Goal: Information Seeking & Learning: Learn about a topic

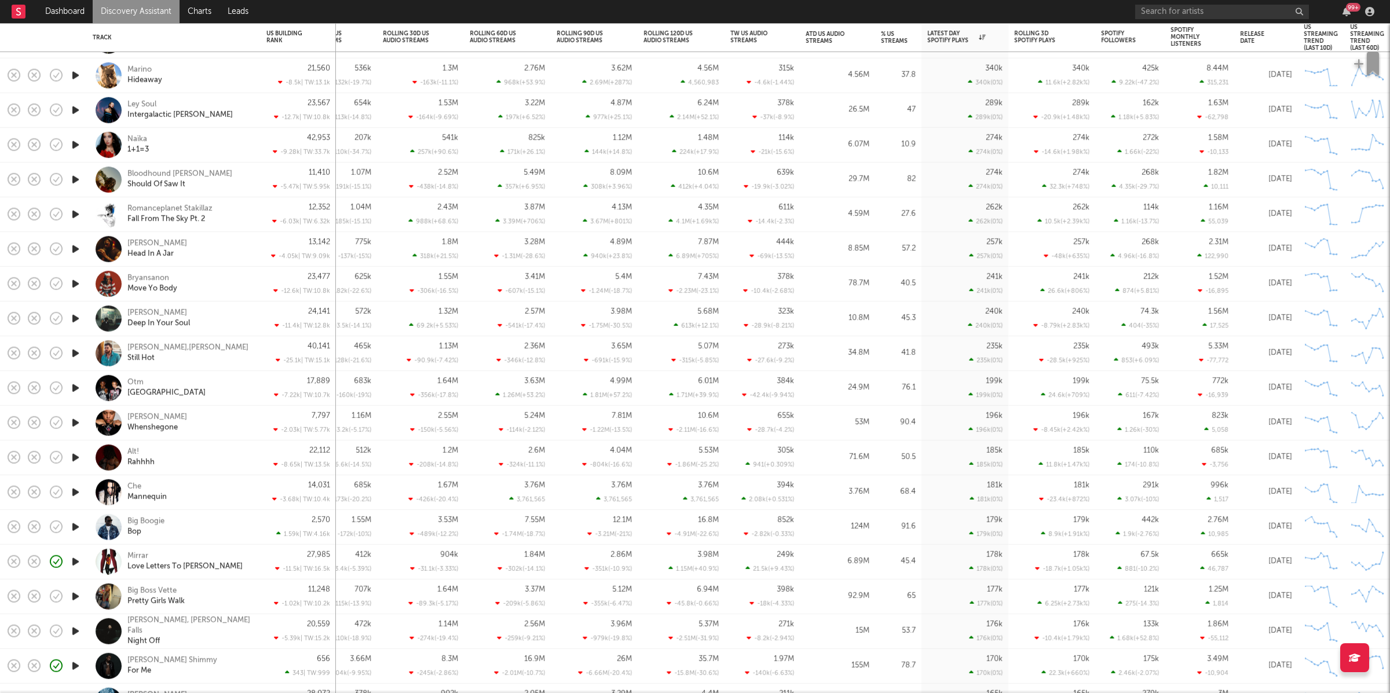
click at [75, 214] on icon "button" at bounding box center [75, 214] width 12 height 14
drag, startPoint x: 76, startPoint y: 213, endPoint x: 111, endPoint y: 210, distance: 35.5
click at [76, 213] on icon "button" at bounding box center [74, 214] width 11 height 14
click at [73, 250] on icon "button" at bounding box center [75, 249] width 12 height 14
click at [551, 675] on icon "button" at bounding box center [550, 678] width 6 height 9
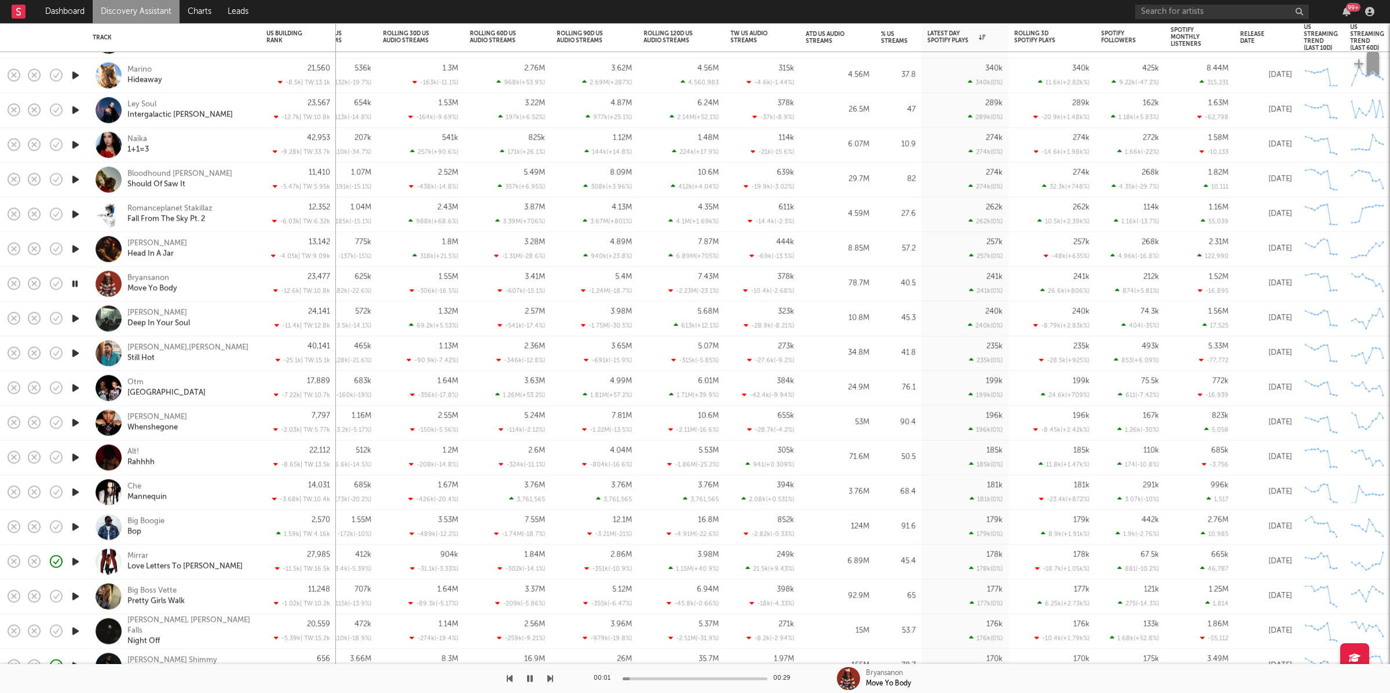
click at [551, 676] on icon "button" at bounding box center [550, 678] width 6 height 9
click at [514, 688] on div at bounding box center [276, 678] width 553 height 29
click at [529, 680] on icon "button" at bounding box center [530, 678] width 6 height 9
click at [151, 9] on link "Discovery Assistant" at bounding box center [136, 11] width 87 height 23
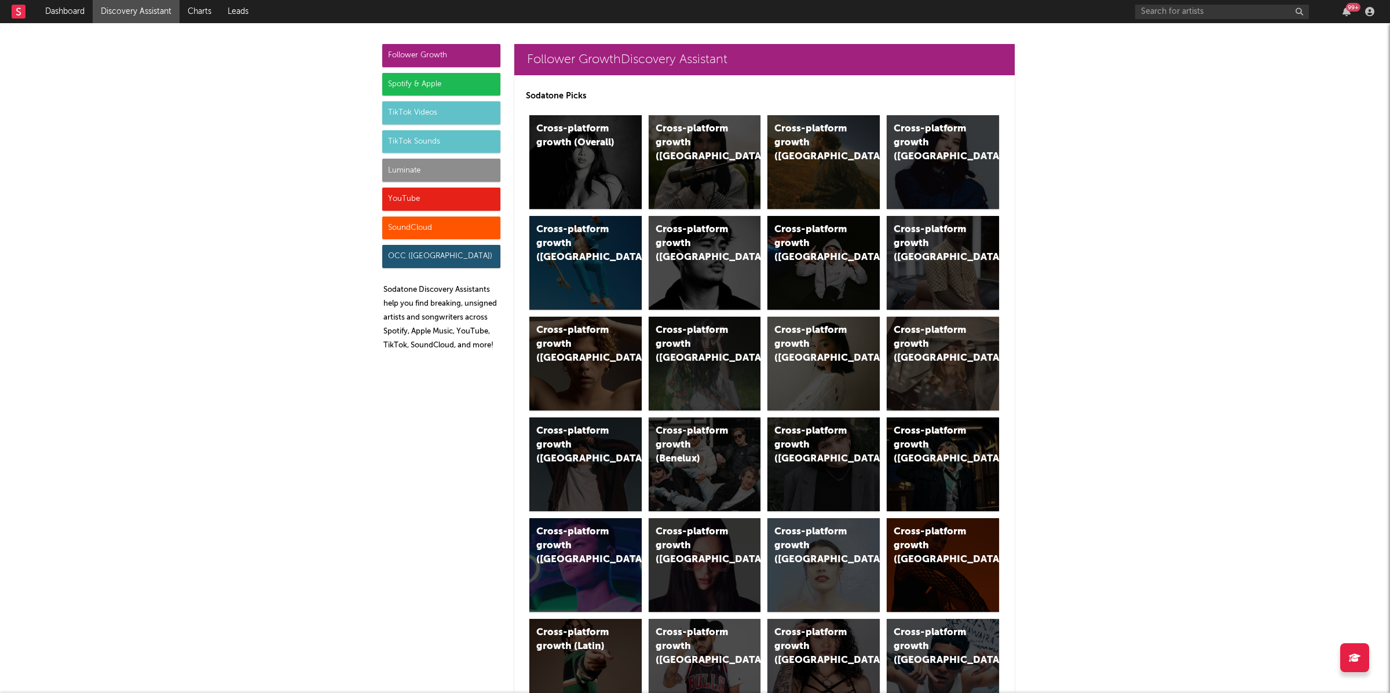
click at [439, 130] on div "TikTok Sounds" at bounding box center [441, 141] width 118 height 23
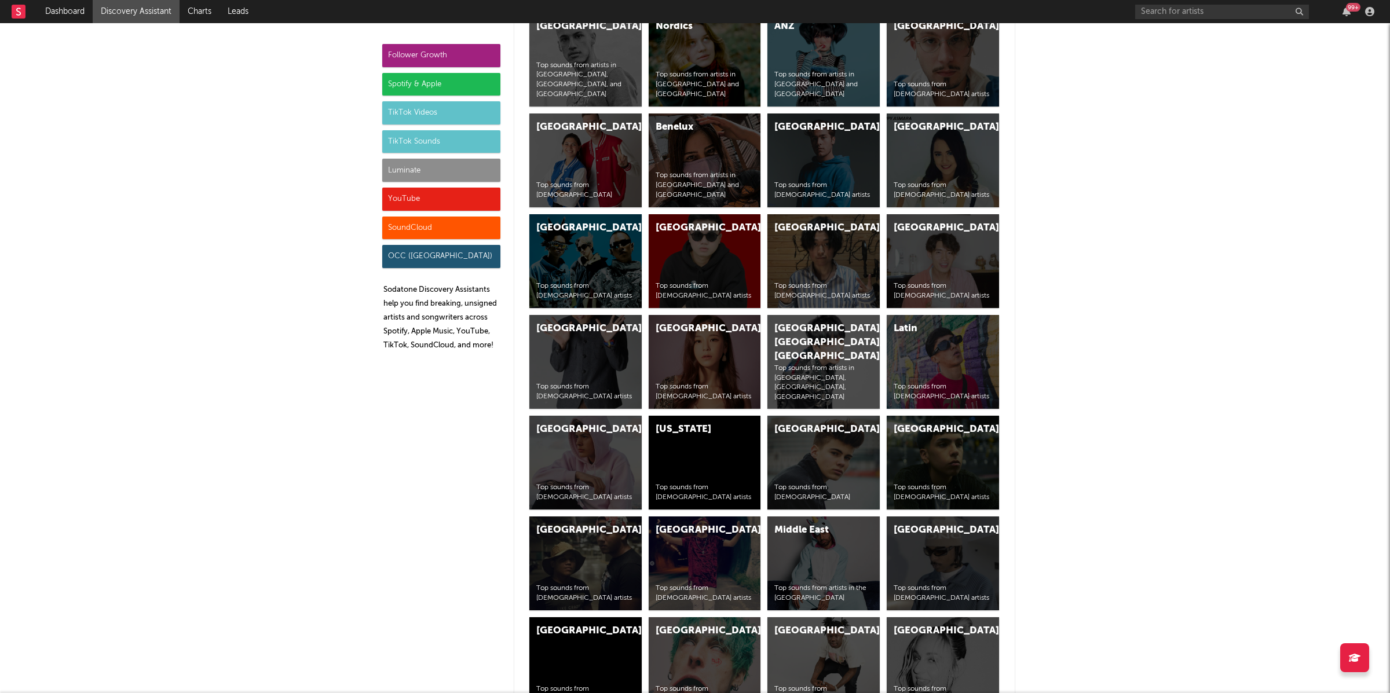
scroll to position [4298, 0]
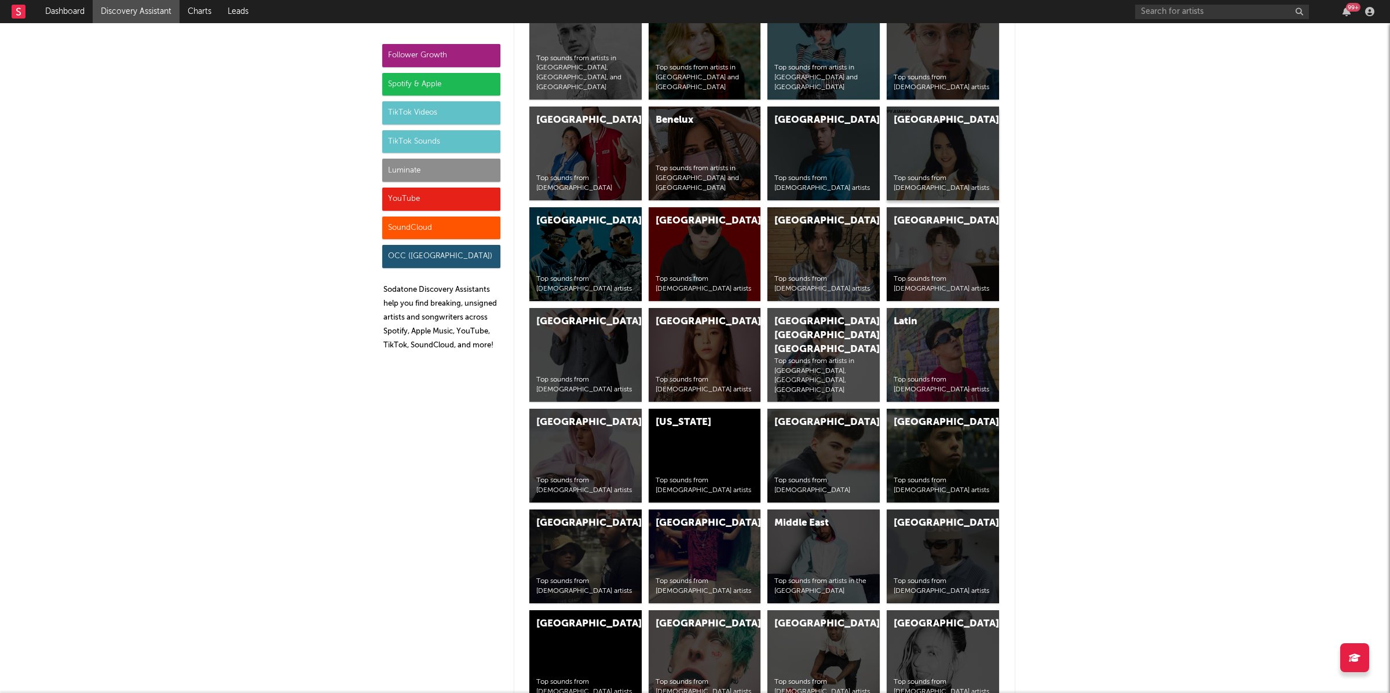
click at [937, 155] on div "Indonesia Top sounds from Indonesian artists" at bounding box center [943, 154] width 112 height 94
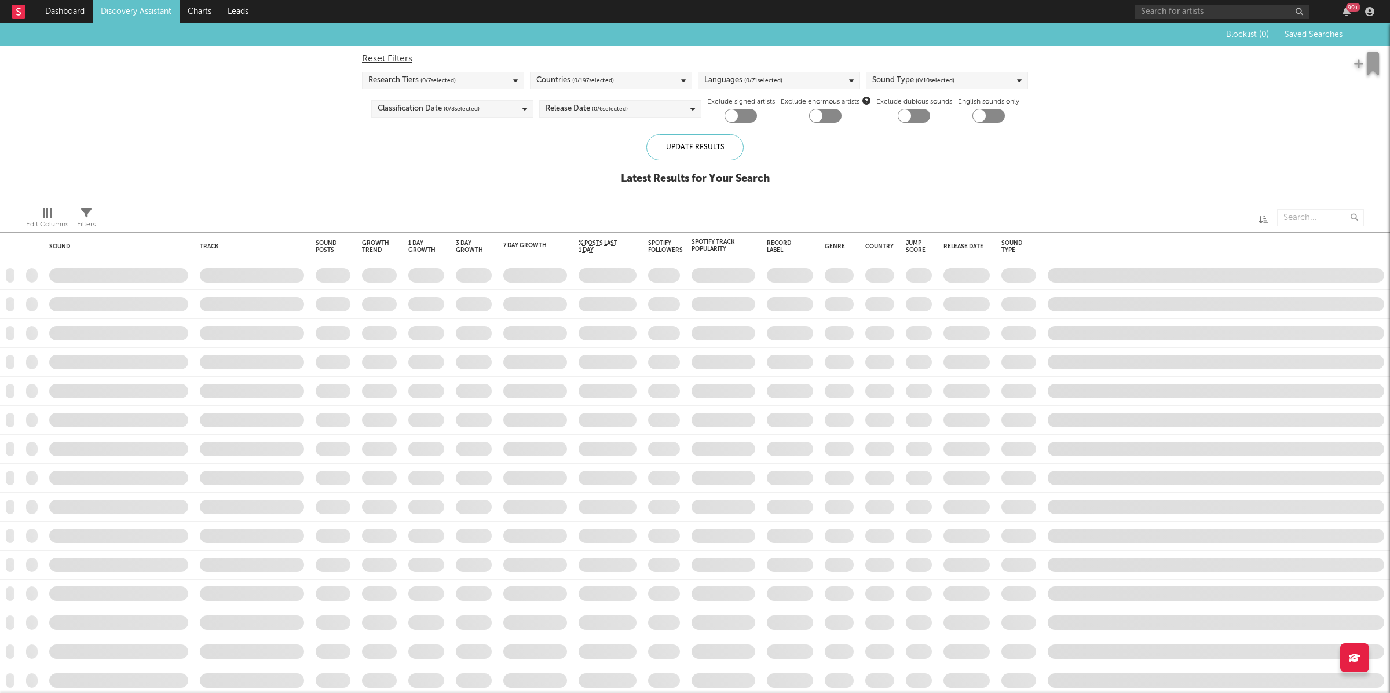
checkbox input "true"
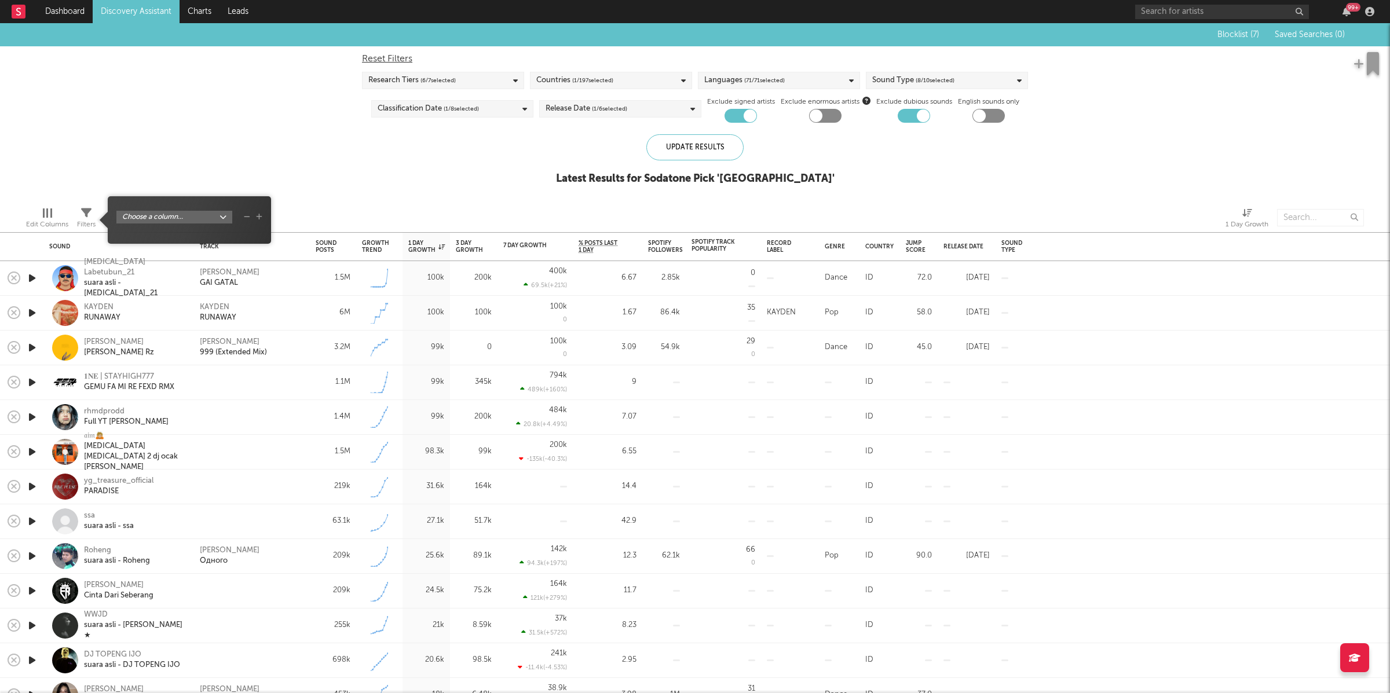
drag, startPoint x: 90, startPoint y: 209, endPoint x: 227, endPoint y: 221, distance: 137.2
click at [90, 209] on icon at bounding box center [86, 213] width 10 height 10
click at [214, 214] on body "Dashboard Discovery Assistant Charts Leads 99 + Notifications Settings Mark all…" at bounding box center [695, 346] width 1390 height 693
drag, startPoint x: 252, startPoint y: 180, endPoint x: 333, endPoint y: 239, distance: 100.6
click at [254, 180] on div "Folders Country Sound Type Sound Posts 1 Day Growth 2 Day Growth 3 Day Growth 7…" at bounding box center [695, 346] width 1390 height 693
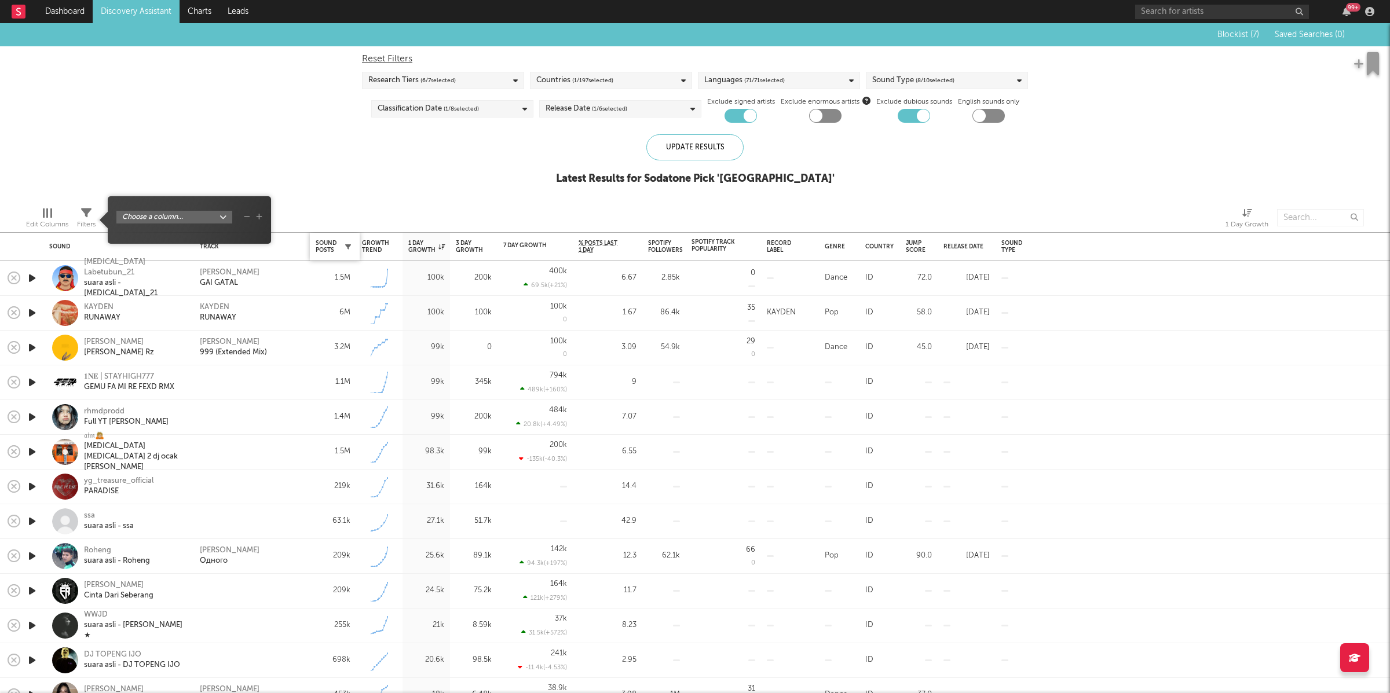
click at [350, 247] on icon "button" at bounding box center [348, 247] width 6 height 6
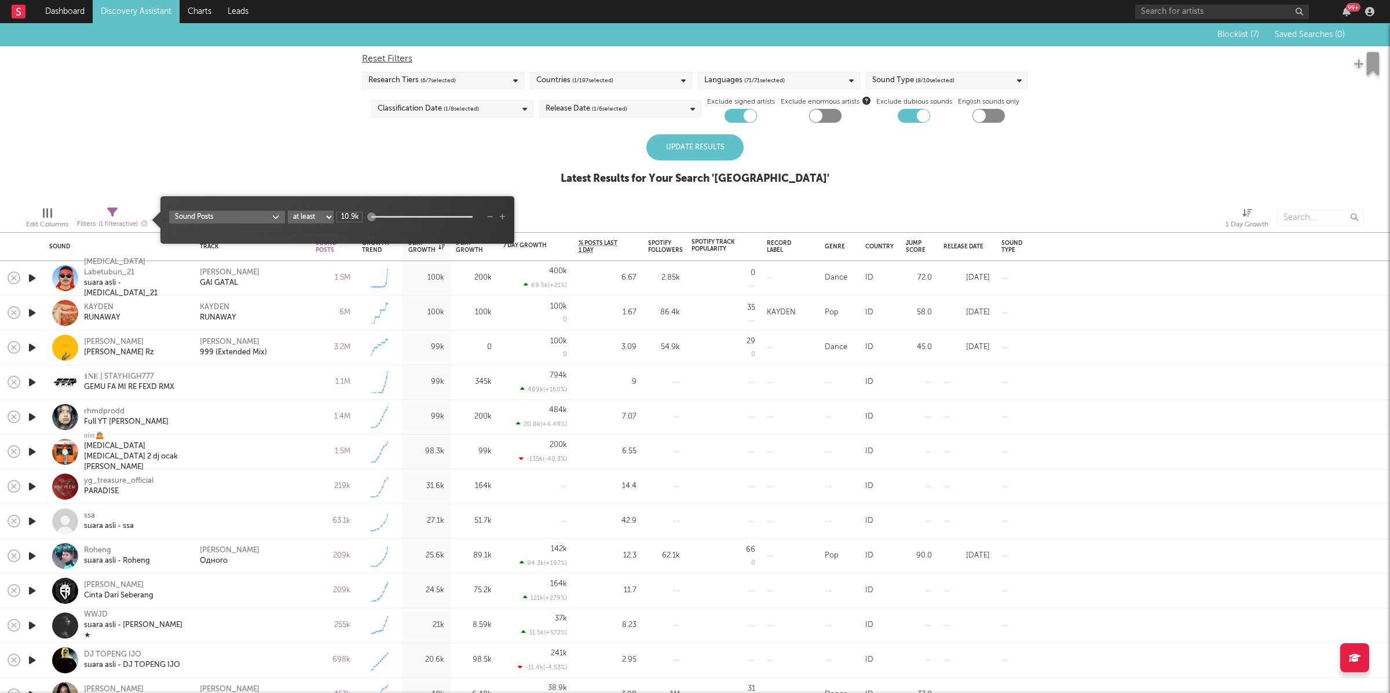
click at [316, 219] on select "at least at most between" at bounding box center [311, 217] width 46 height 13
click at [288, 211] on select "at least at most between" at bounding box center [311, 217] width 46 height 13
select select "max"
click at [346, 214] on input "10.9k" at bounding box center [349, 217] width 26 height 10
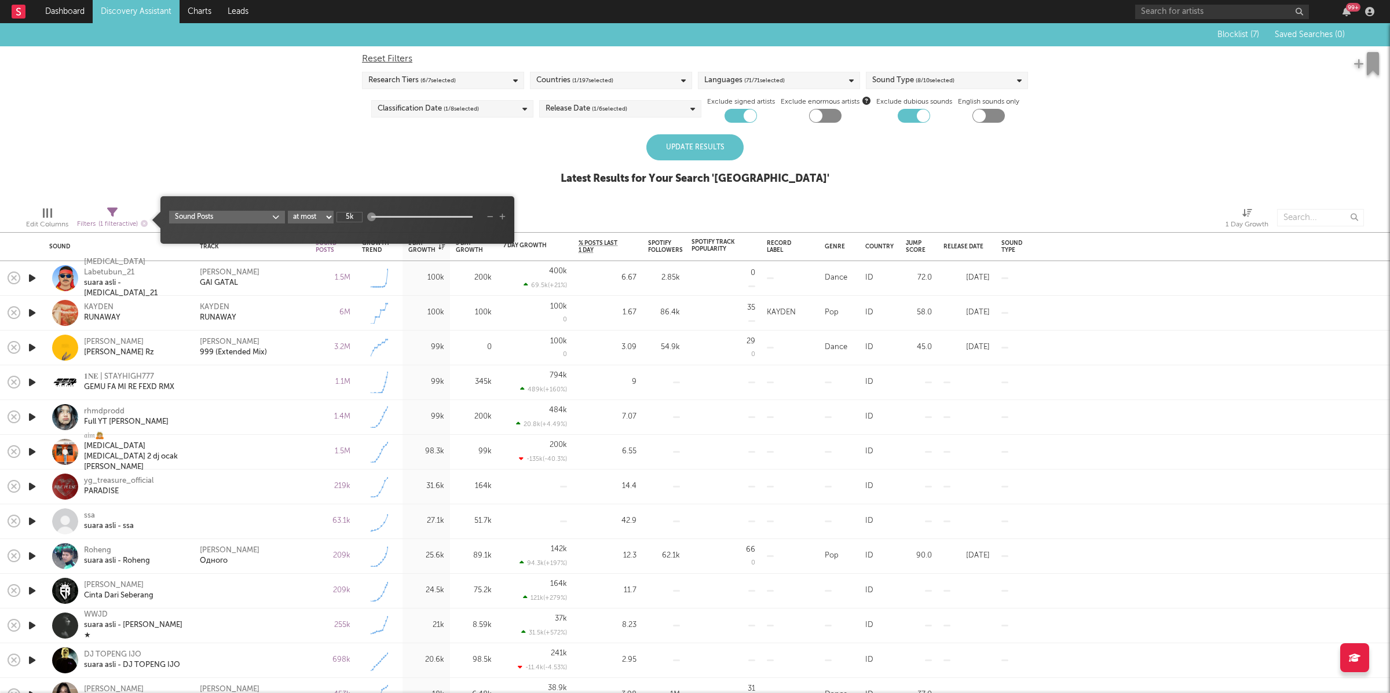
type input "5k"
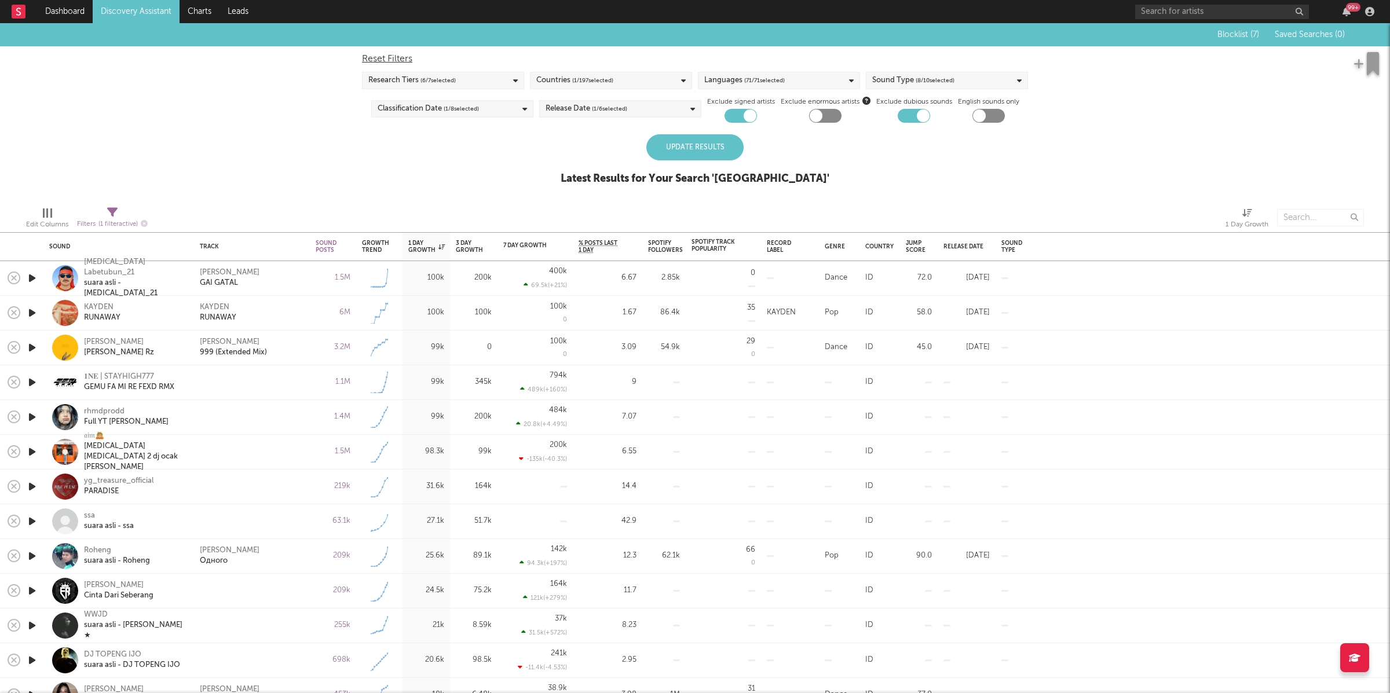
click at [386, 175] on div "Blocklist ( 7 ) Saved Searches ( 0 ) Reset Filters Research Tiers ( 6 / 7 selec…" at bounding box center [695, 110] width 1390 height 174
drag, startPoint x: 719, startPoint y: 147, endPoint x: 939, endPoint y: 171, distance: 222.0
click at [719, 146] on div "Update Results" at bounding box center [694, 147] width 97 height 26
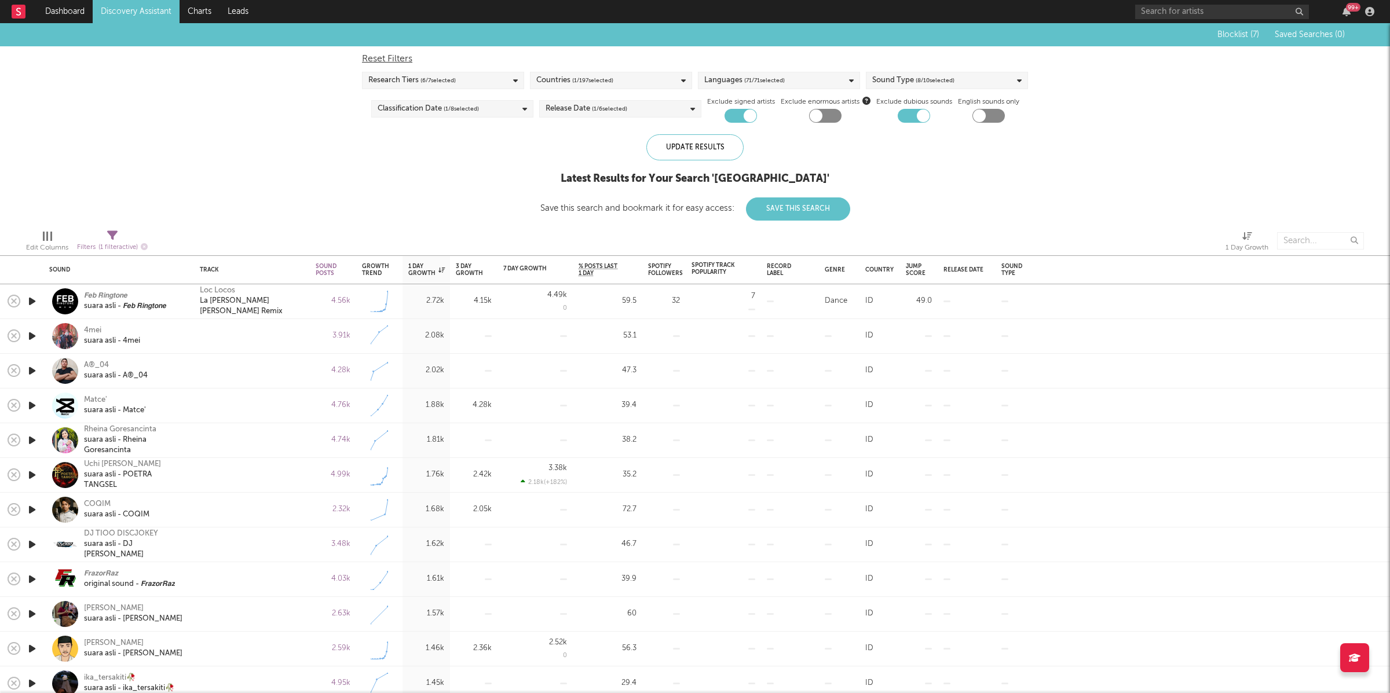
click at [32, 301] on icon "button" at bounding box center [32, 301] width 12 height 14
click at [550, 680] on icon "button" at bounding box center [550, 678] width 6 height 9
click at [146, 13] on link "Discovery Assistant" at bounding box center [136, 11] width 87 height 23
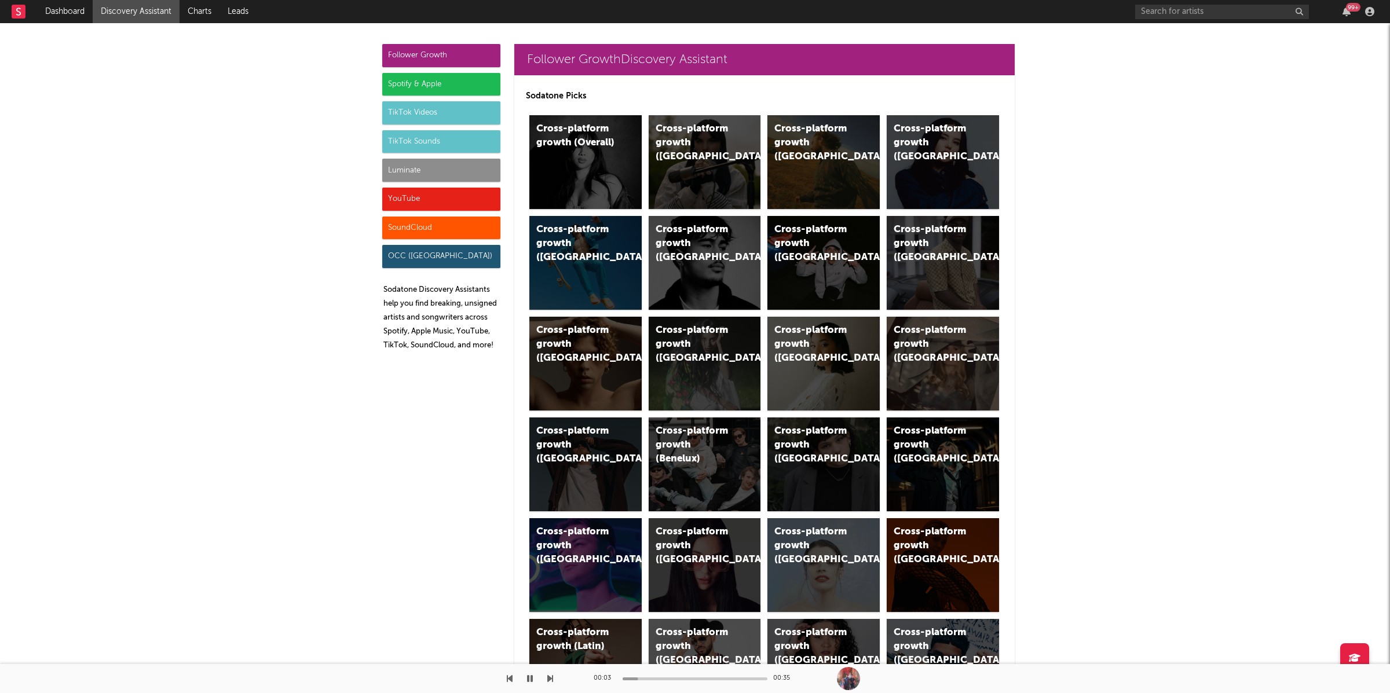
click at [422, 152] on div "TikTok Sounds" at bounding box center [441, 141] width 118 height 23
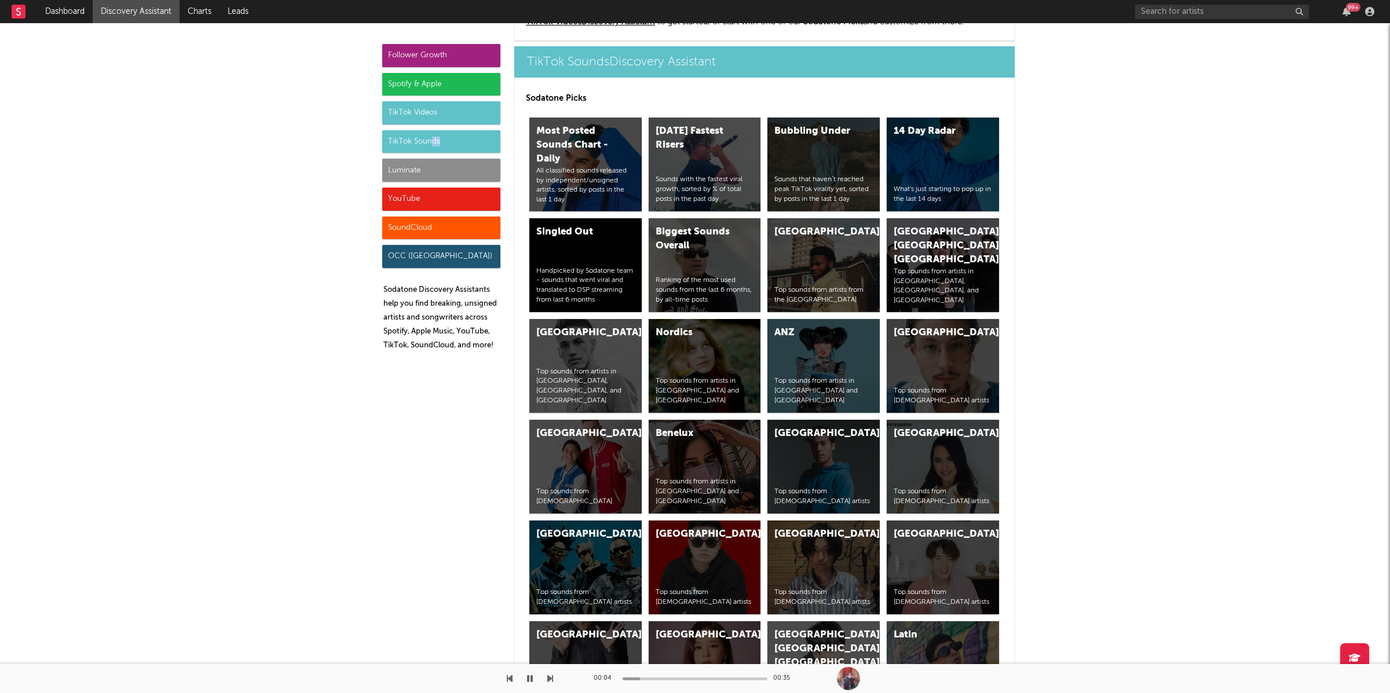
click at [426, 147] on div "TikTok Sounds" at bounding box center [441, 141] width 118 height 23
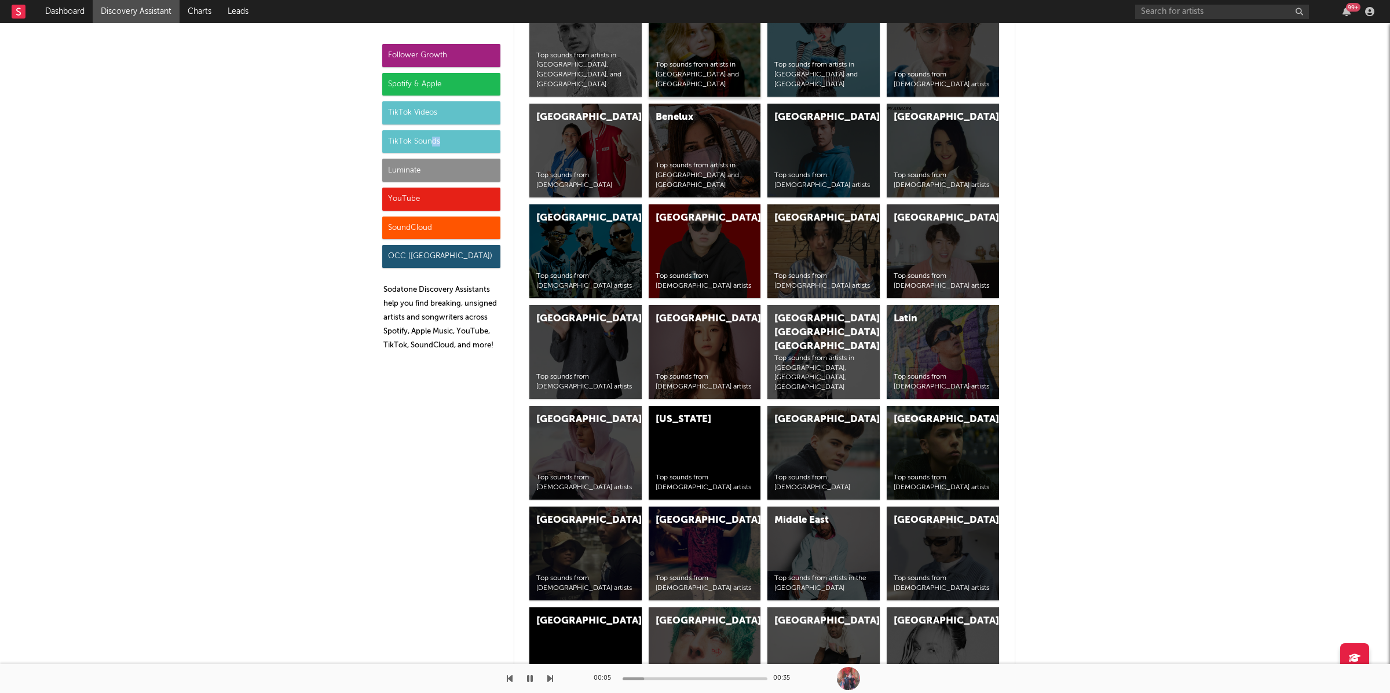
scroll to position [4469, 0]
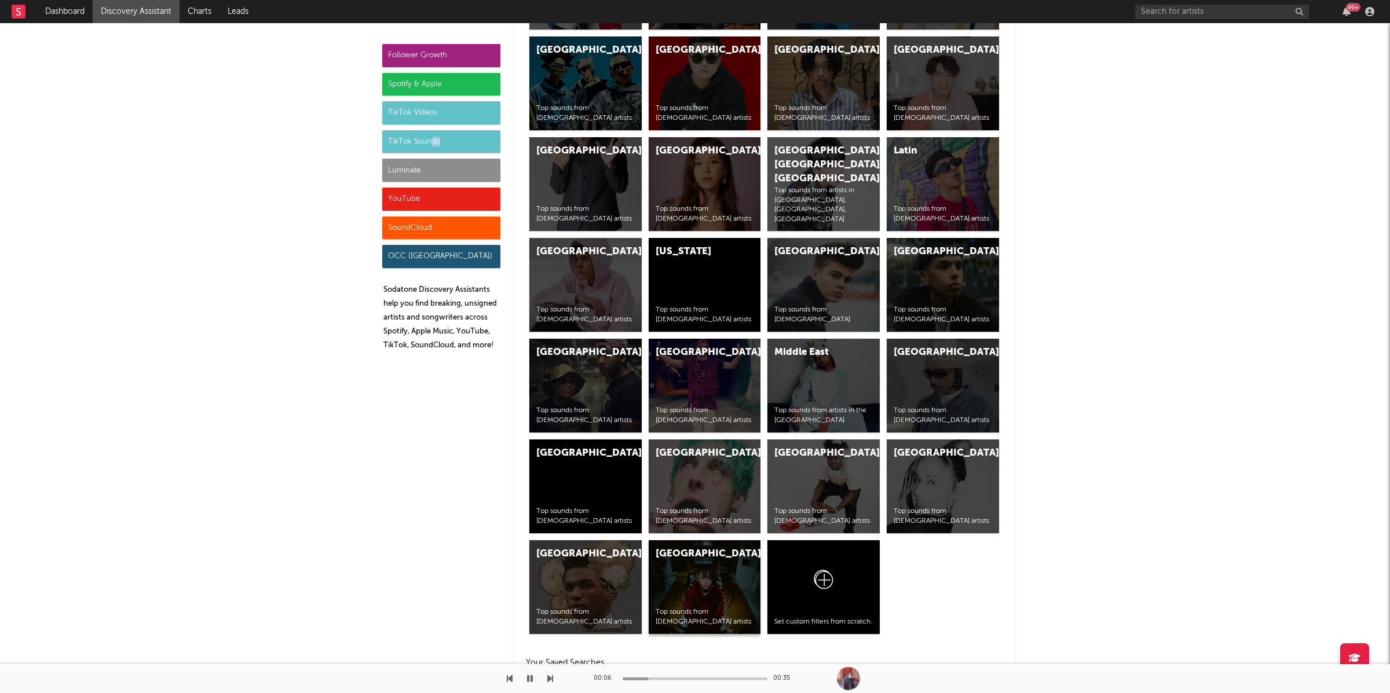
click at [707, 598] on div "United States Top sounds from American artists" at bounding box center [705, 587] width 112 height 94
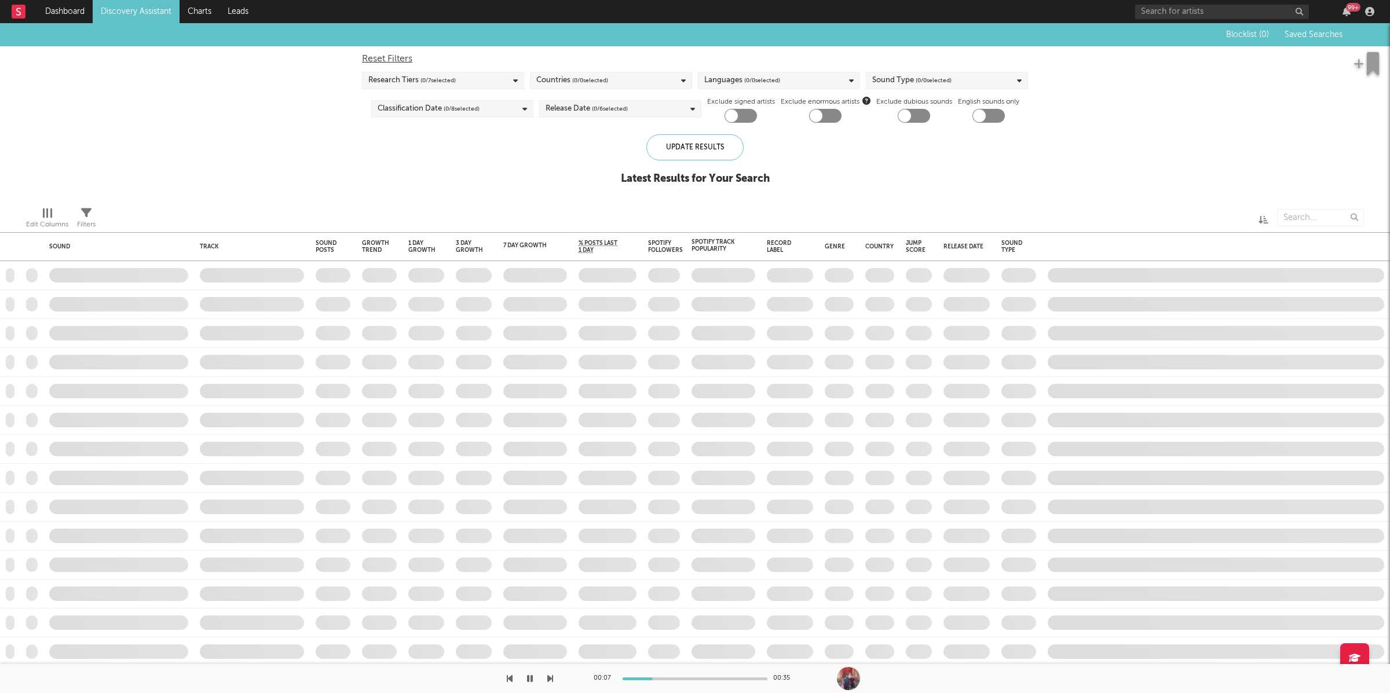
checkbox input "true"
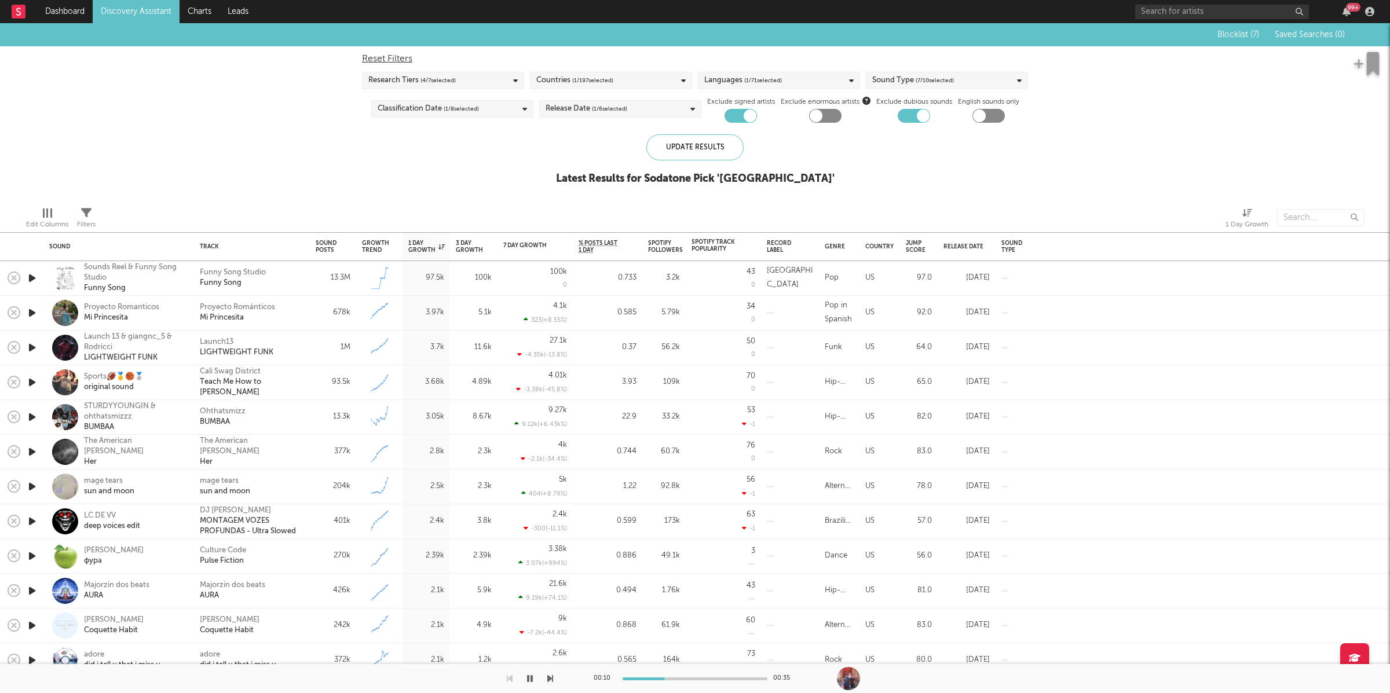
click at [28, 279] on icon "button" at bounding box center [32, 278] width 12 height 14
click at [91, 218] on div "Filters" at bounding box center [86, 225] width 19 height 14
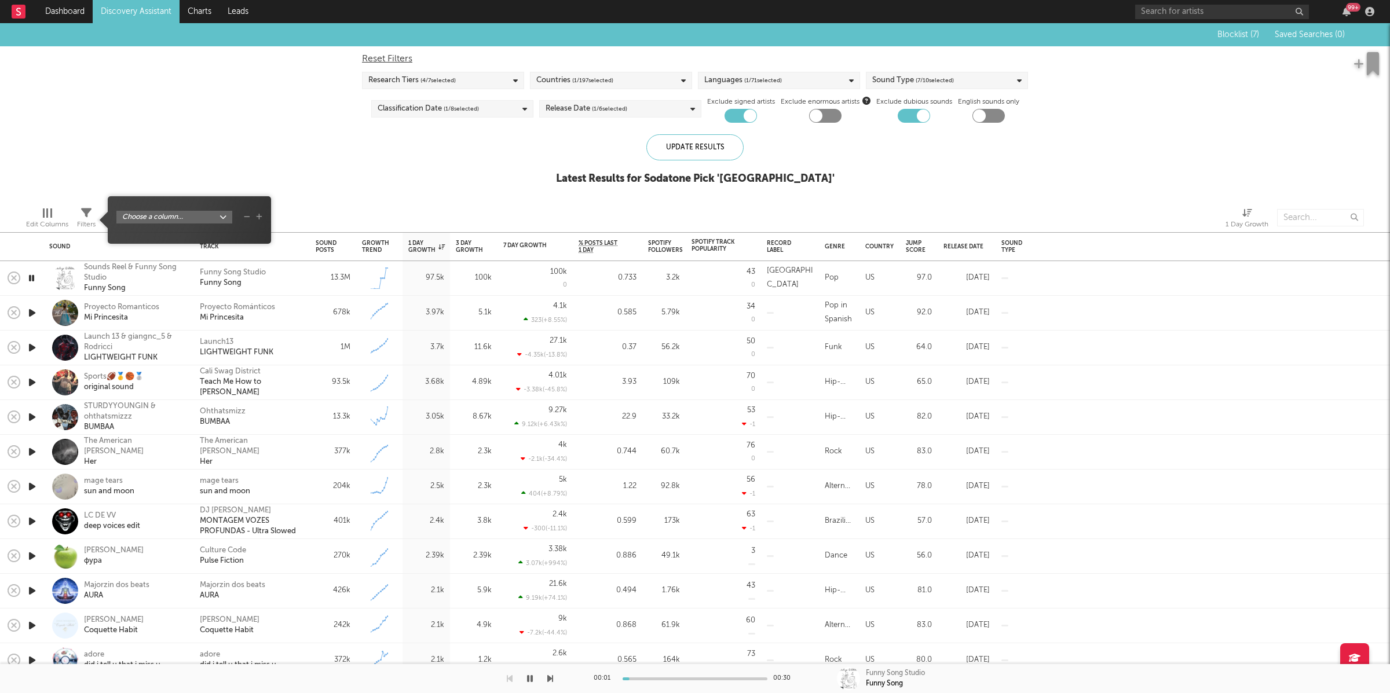
click at [340, 162] on div "Blocklist ( 7 ) Saved Searches ( 0 ) Reset Filters Research Tiers ( 4 / 7 selec…" at bounding box center [695, 110] width 1390 height 174
click at [347, 248] on icon "button" at bounding box center [348, 247] width 6 height 6
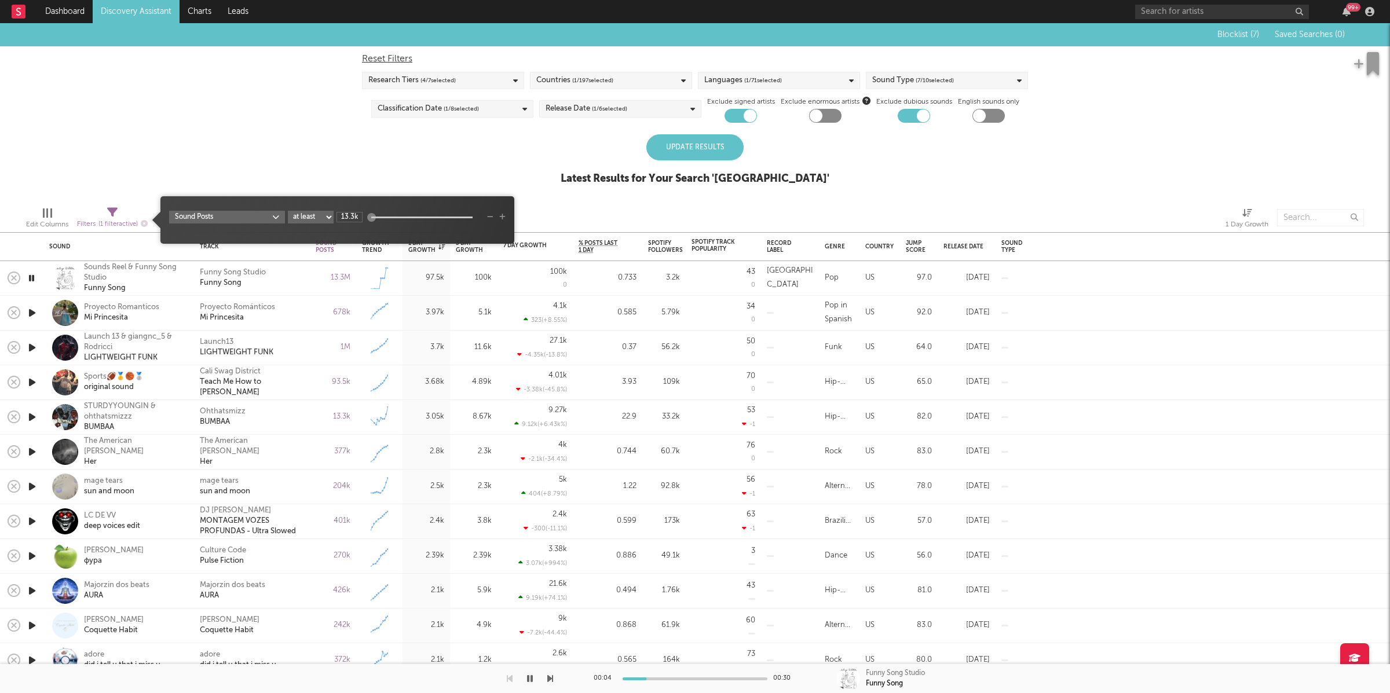
click at [107, 208] on icon at bounding box center [112, 212] width 10 height 10
click at [300, 218] on select "at least at most between" at bounding box center [311, 217] width 46 height 13
click at [288, 211] on select "at least at most between" at bounding box center [311, 217] width 46 height 13
select select "max"
click at [349, 218] on input "13.3k" at bounding box center [349, 217] width 26 height 10
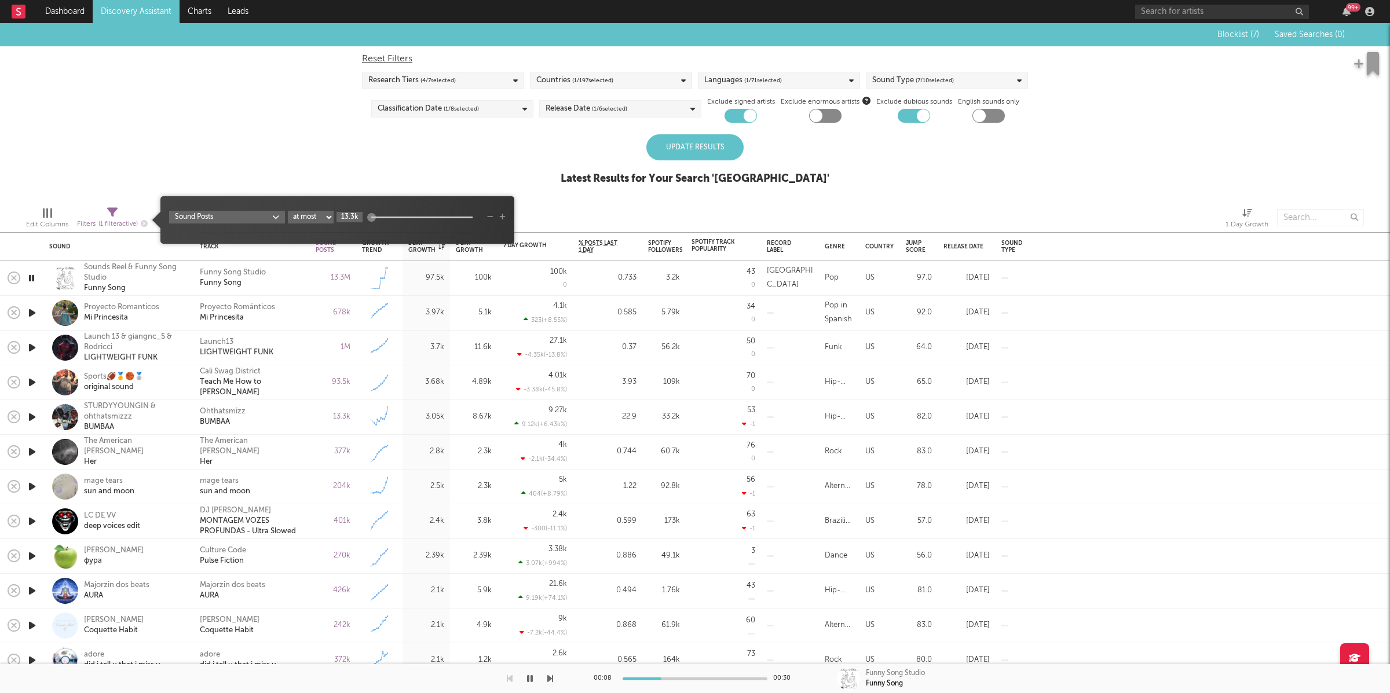
click at [349, 218] on input "13.3k" at bounding box center [349, 217] width 26 height 10
type input "20k"
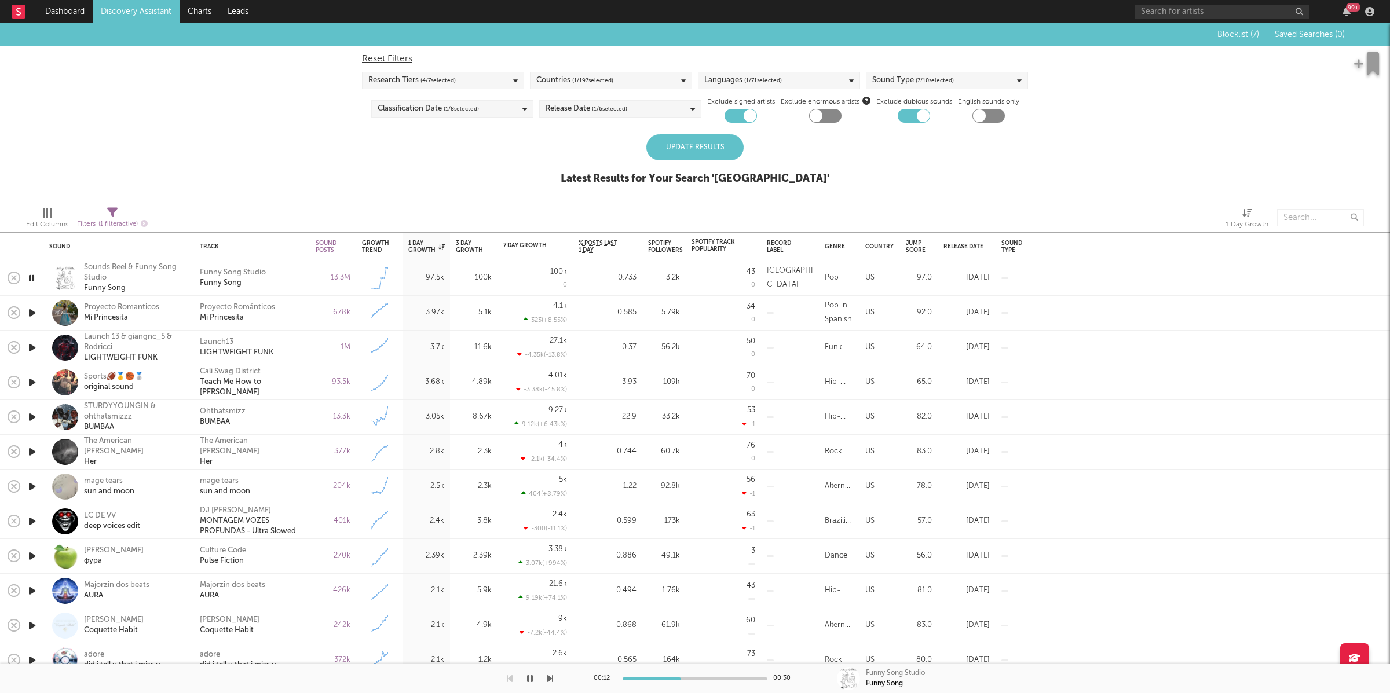
click at [636, 153] on div "Update Results Latest Results for Your Search ' United States '" at bounding box center [695, 165] width 269 height 63
click at [710, 143] on div "Update Results" at bounding box center [694, 147] width 97 height 26
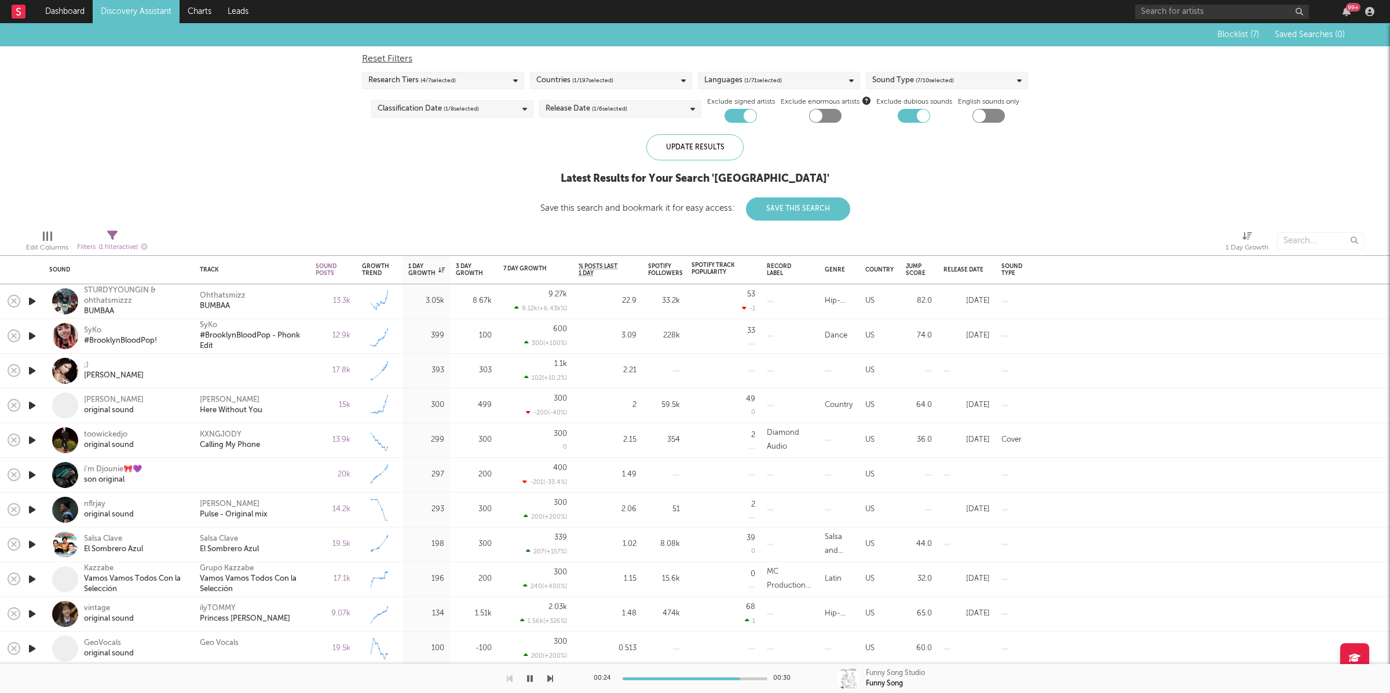
click at [32, 302] on icon "button" at bounding box center [32, 301] width 12 height 14
click at [548, 681] on icon "button" at bounding box center [550, 678] width 6 height 9
click at [548, 679] on icon "button" at bounding box center [550, 678] width 6 height 9
click at [109, 376] on div "adriana lima" at bounding box center [114, 376] width 60 height 10
click at [32, 371] on icon "button" at bounding box center [31, 371] width 11 height 14
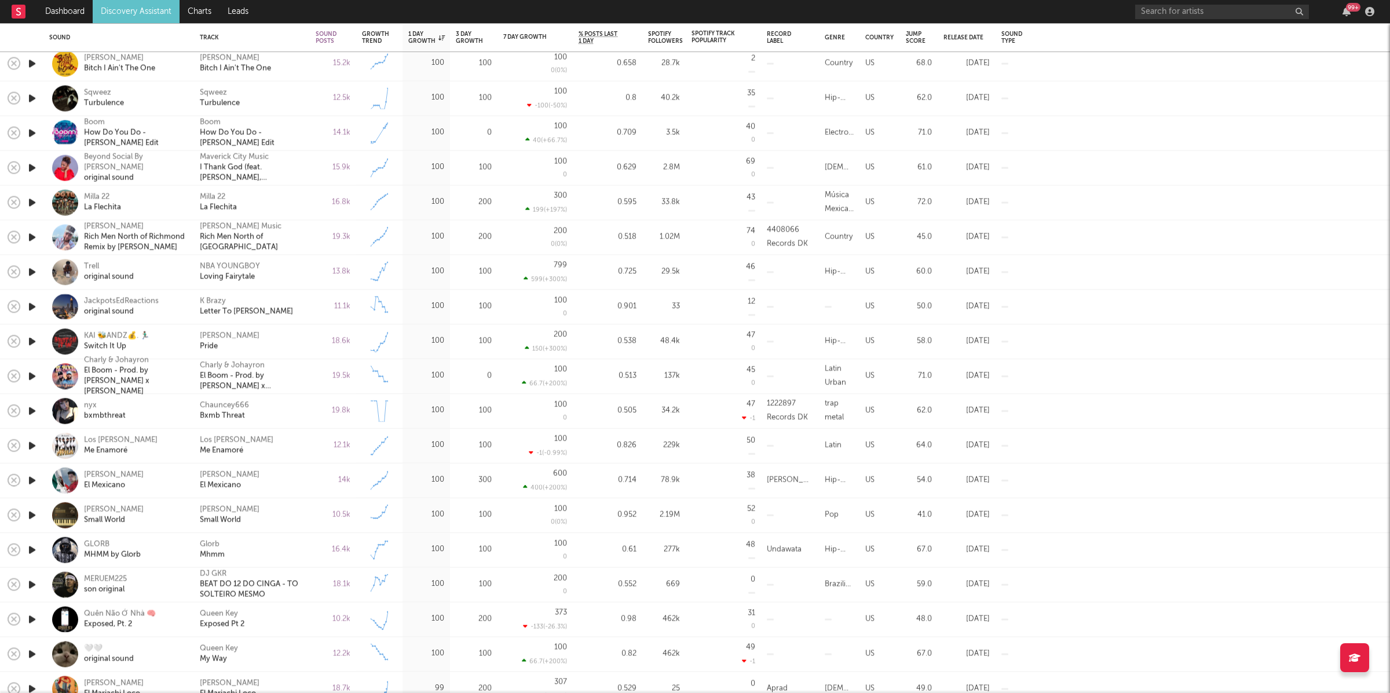
click at [127, 10] on link "Discovery Assistant" at bounding box center [136, 11] width 87 height 23
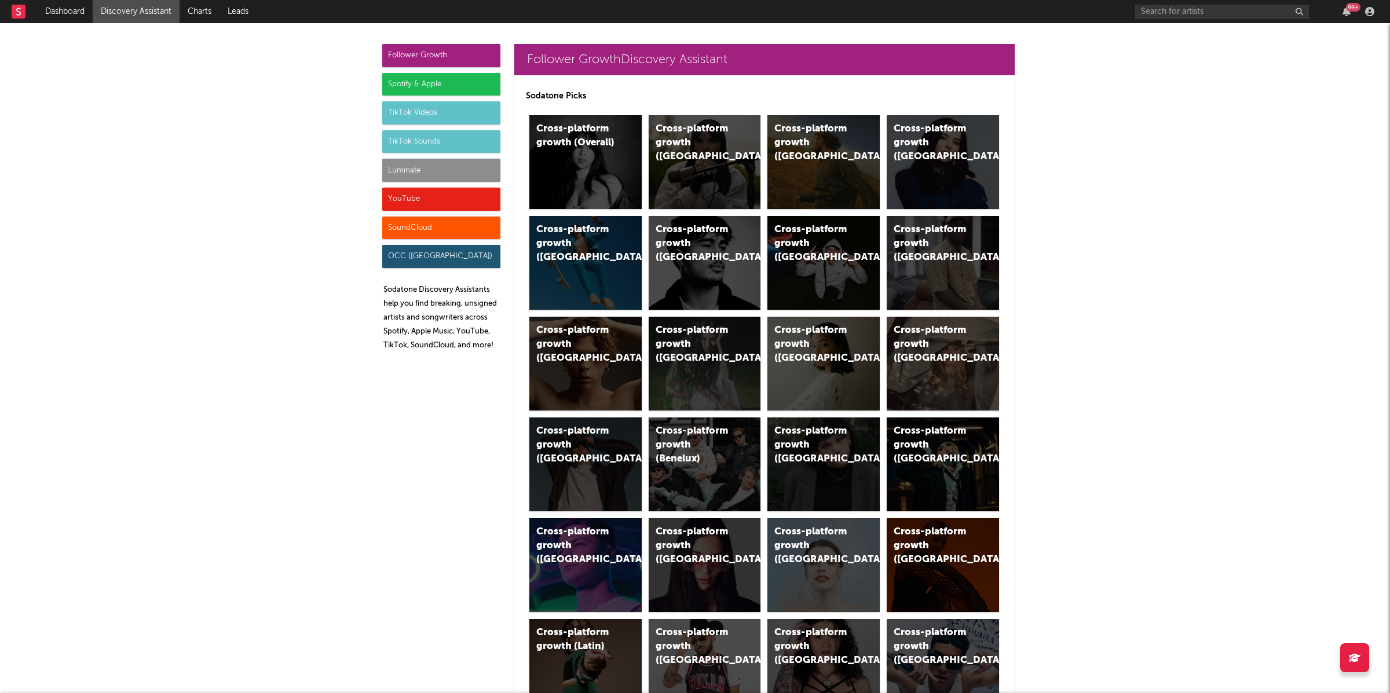
click at [428, 134] on div "TikTok Sounds" at bounding box center [441, 141] width 118 height 23
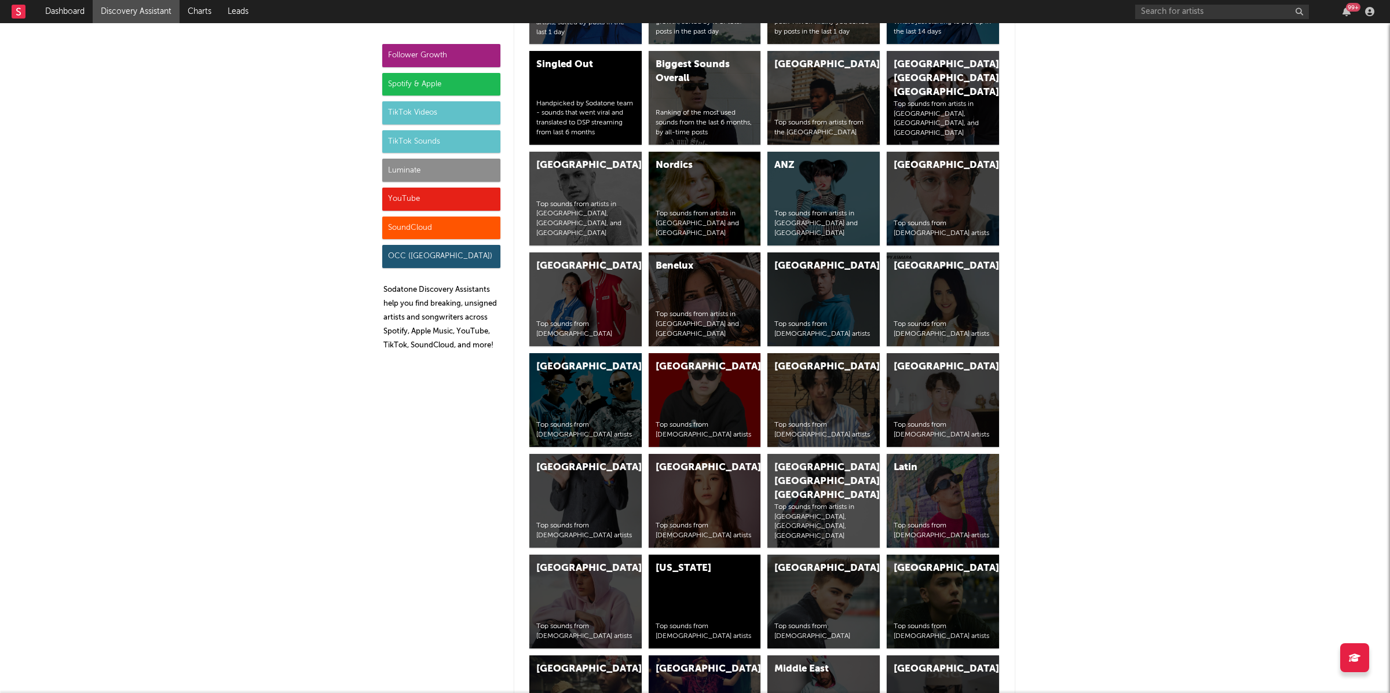
scroll to position [4286, 0]
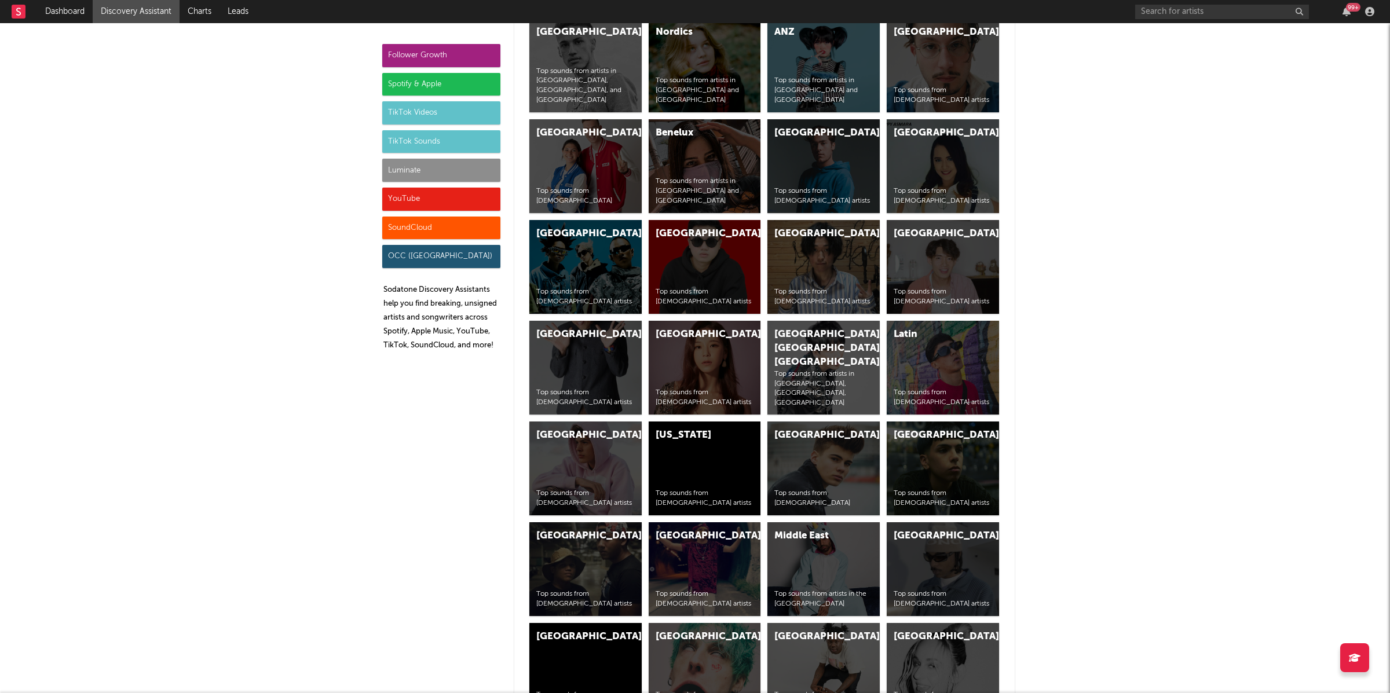
click at [429, 177] on div "Luminate" at bounding box center [441, 170] width 118 height 23
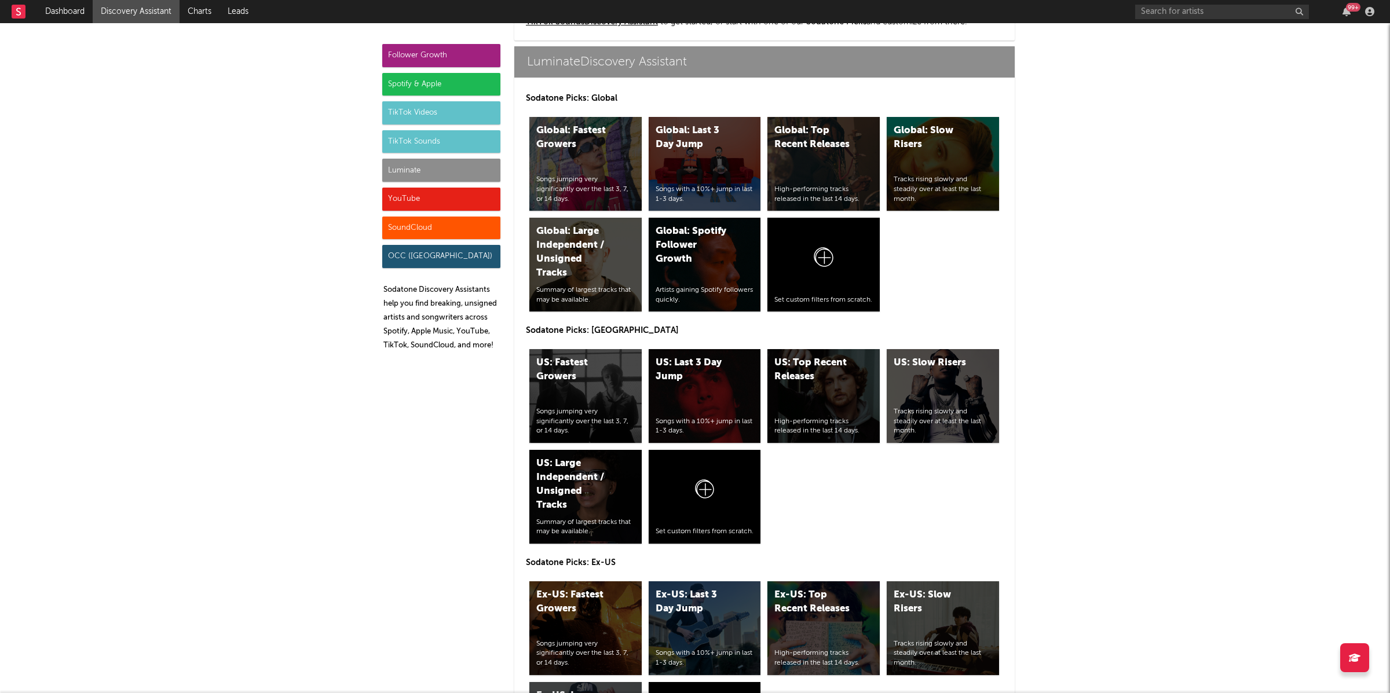
click at [428, 208] on div "YouTube" at bounding box center [441, 199] width 118 height 23
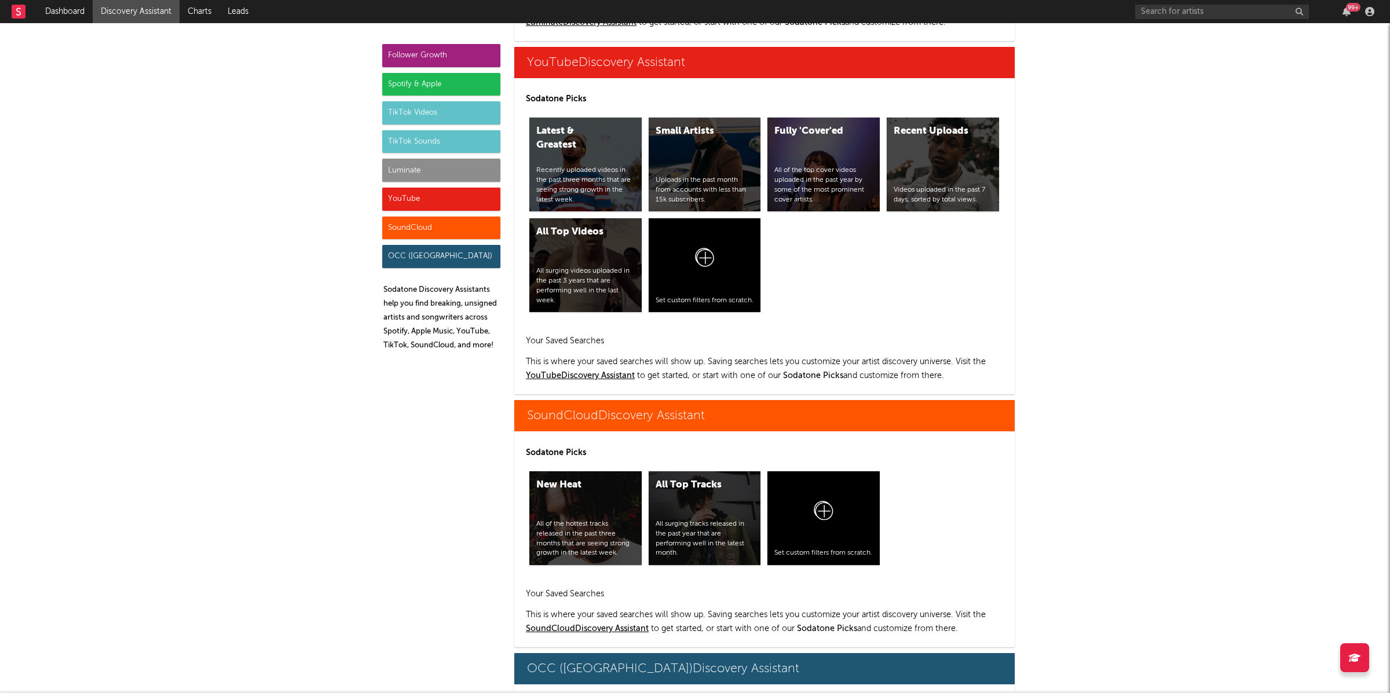
click at [427, 228] on div "SoundCloud" at bounding box center [441, 228] width 118 height 23
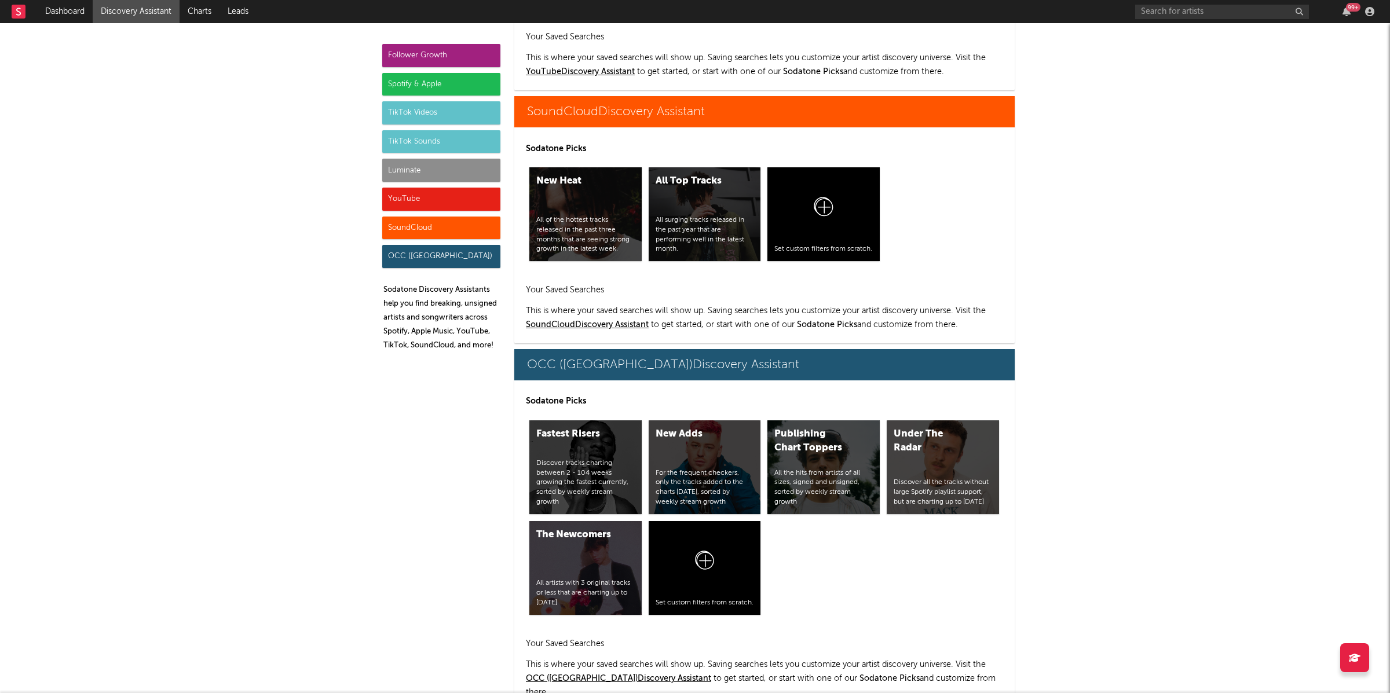
scroll to position [6911, 0]
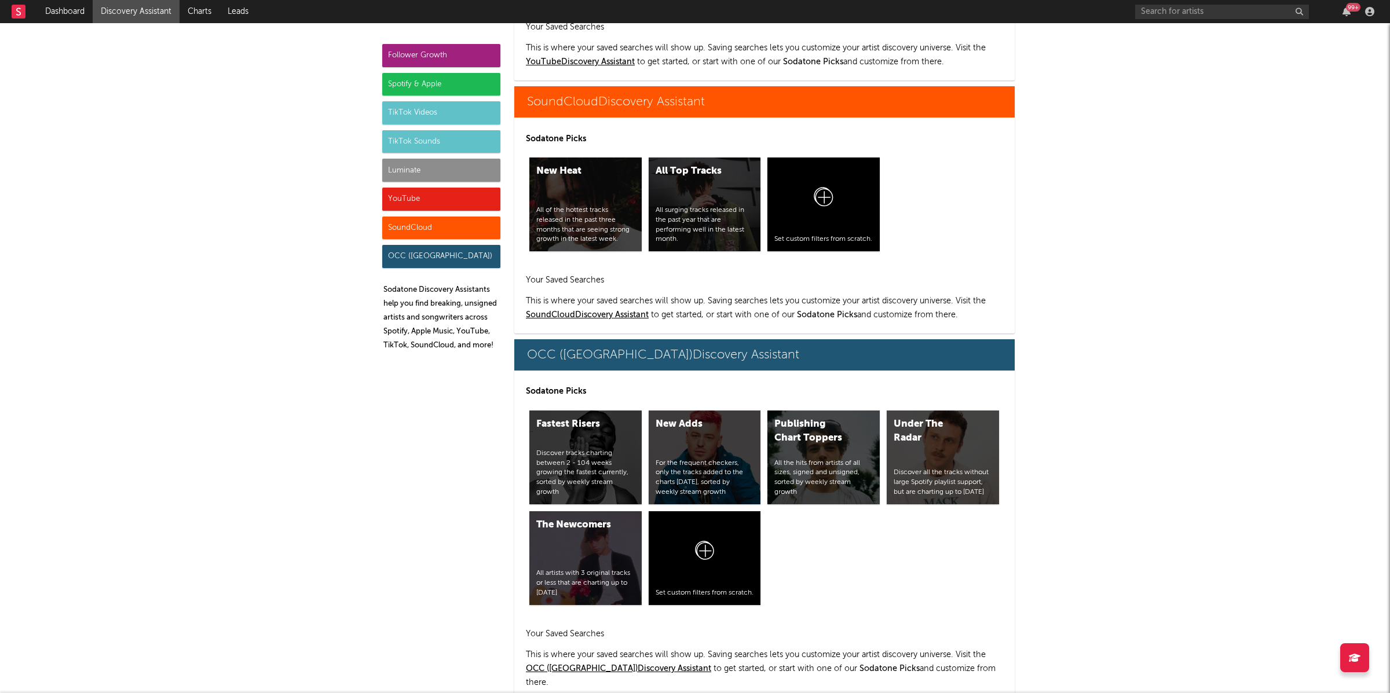
click at [432, 245] on div "OCC (UK)" at bounding box center [441, 256] width 118 height 23
click at [428, 254] on div "OCC (UK)" at bounding box center [441, 256] width 118 height 23
click at [433, 230] on div "SoundCloud" at bounding box center [441, 228] width 118 height 23
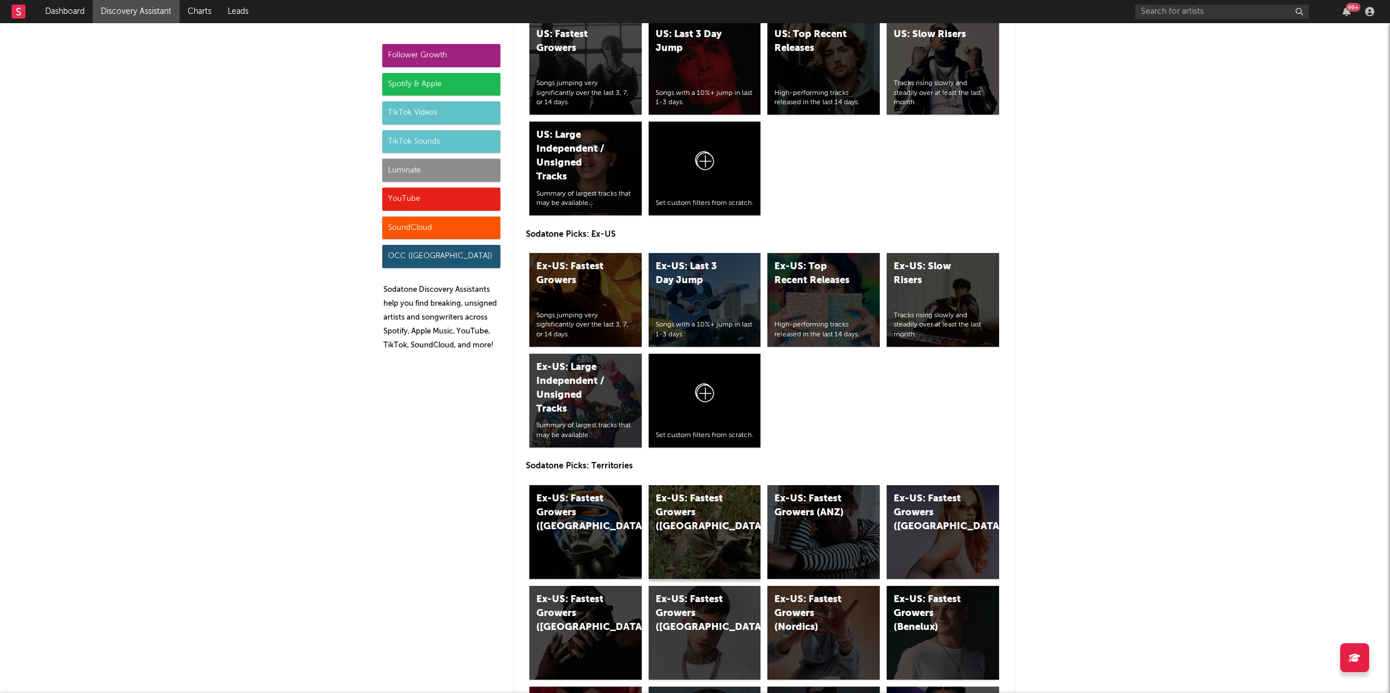
scroll to position [5719, 0]
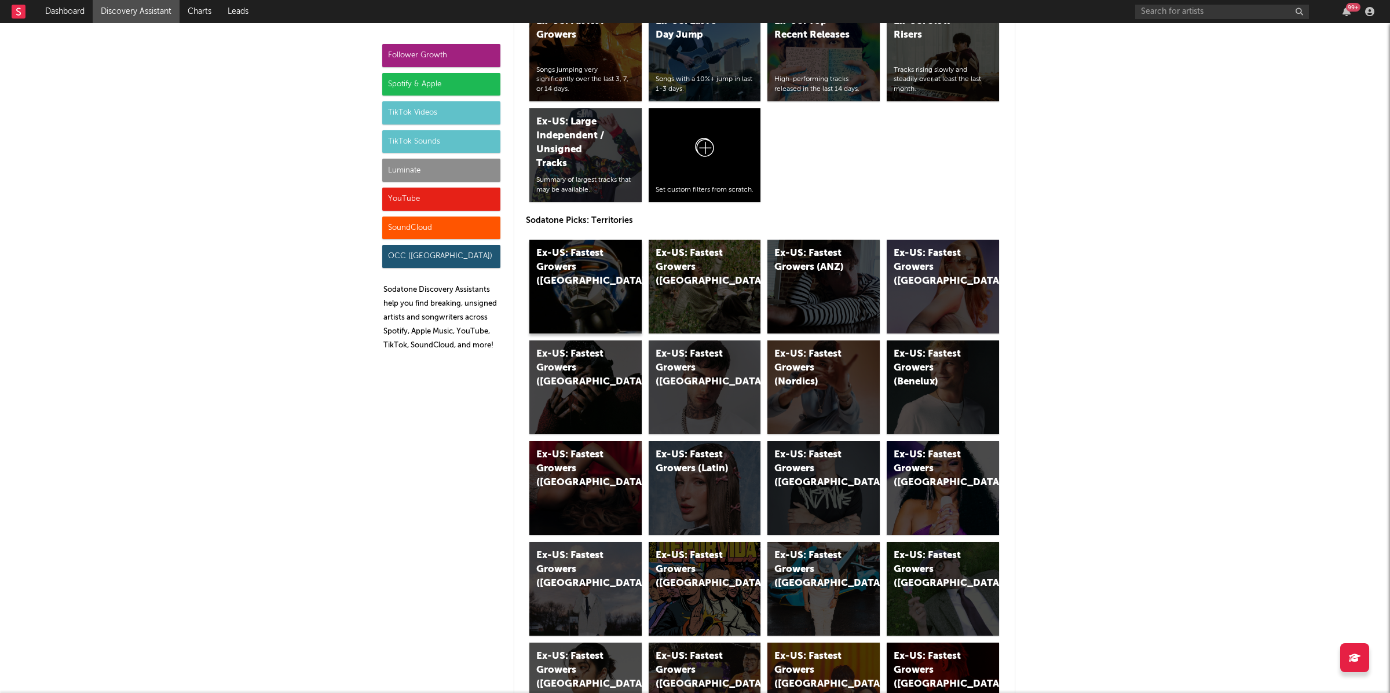
click at [594, 278] on div "Ex-US: Fastest Growers (UK)" at bounding box center [585, 287] width 112 height 94
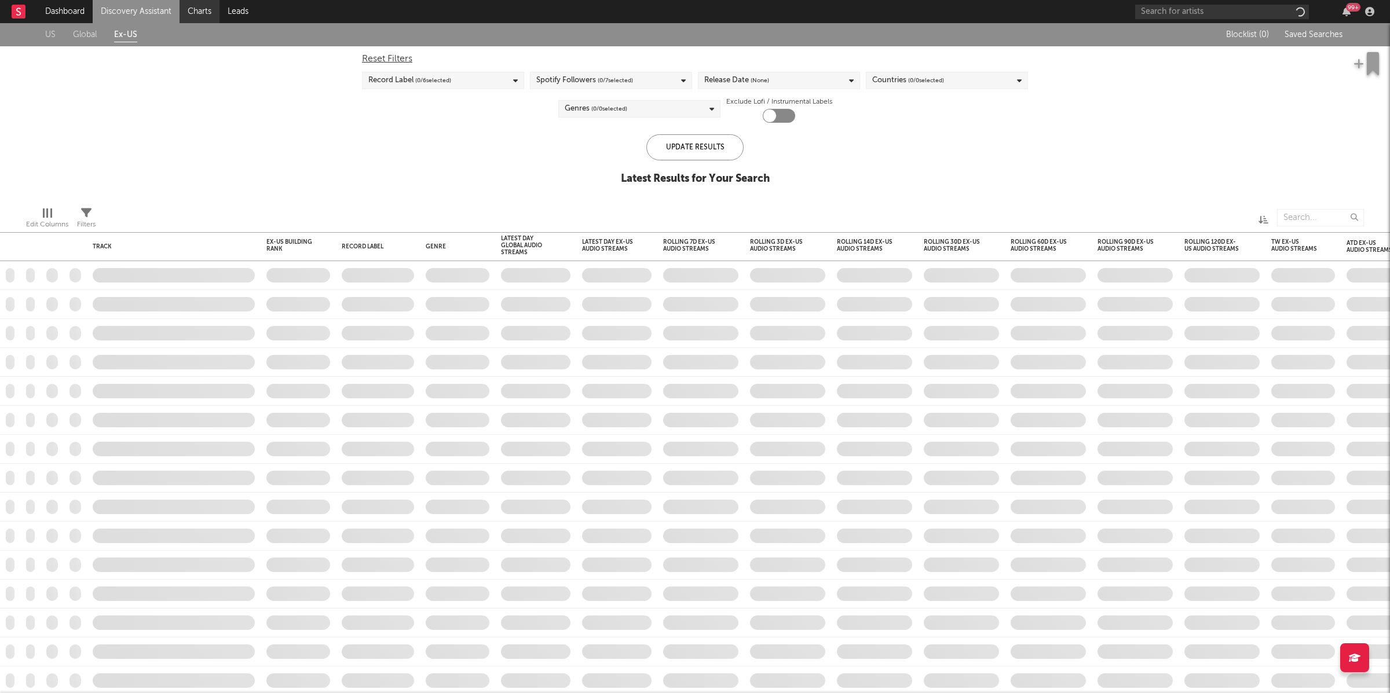
click at [197, 17] on link "Charts" at bounding box center [200, 11] width 40 height 23
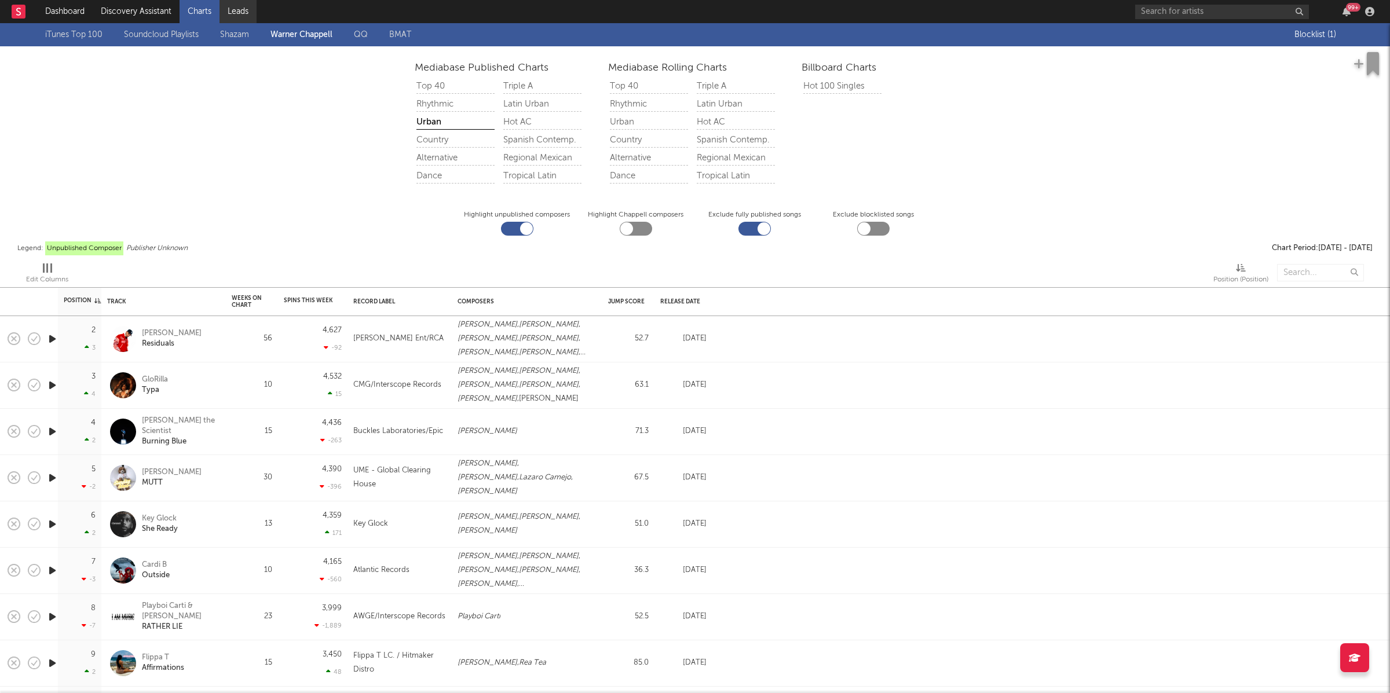
click at [246, 12] on link "Leads" at bounding box center [237, 11] width 37 height 23
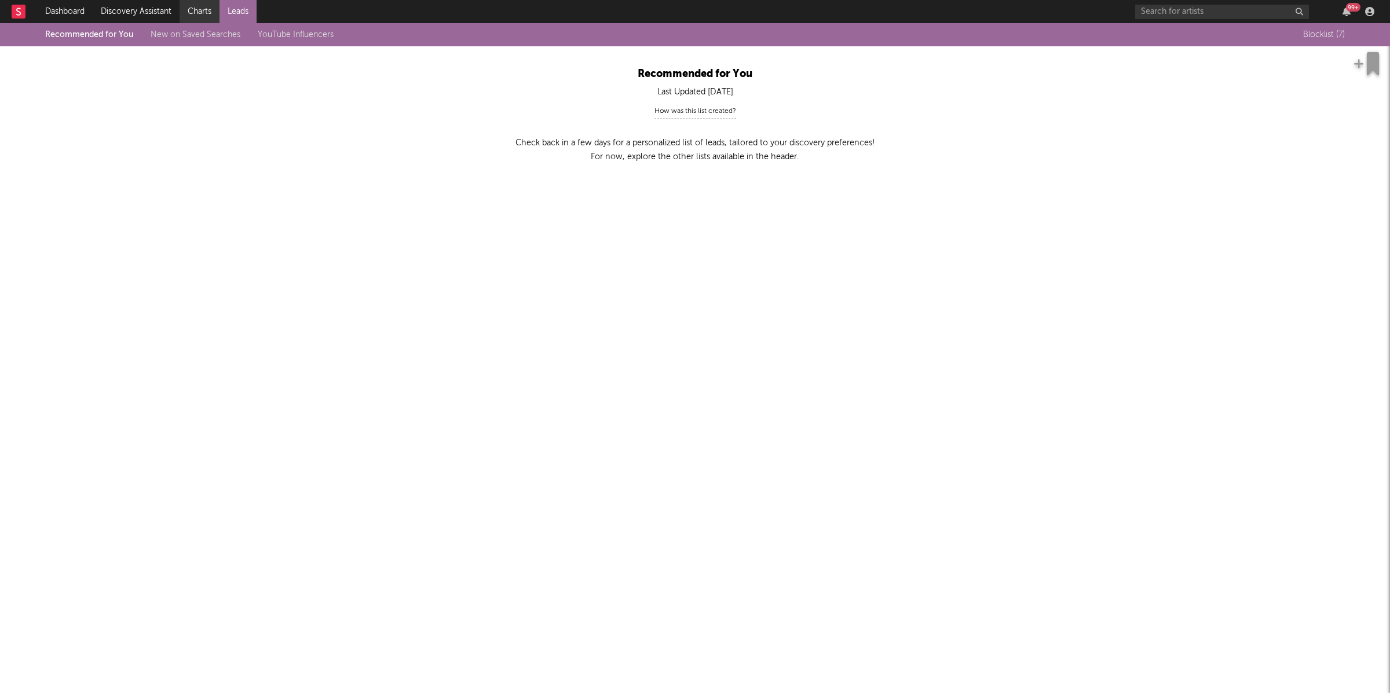
click at [189, 6] on link "Charts" at bounding box center [200, 11] width 40 height 23
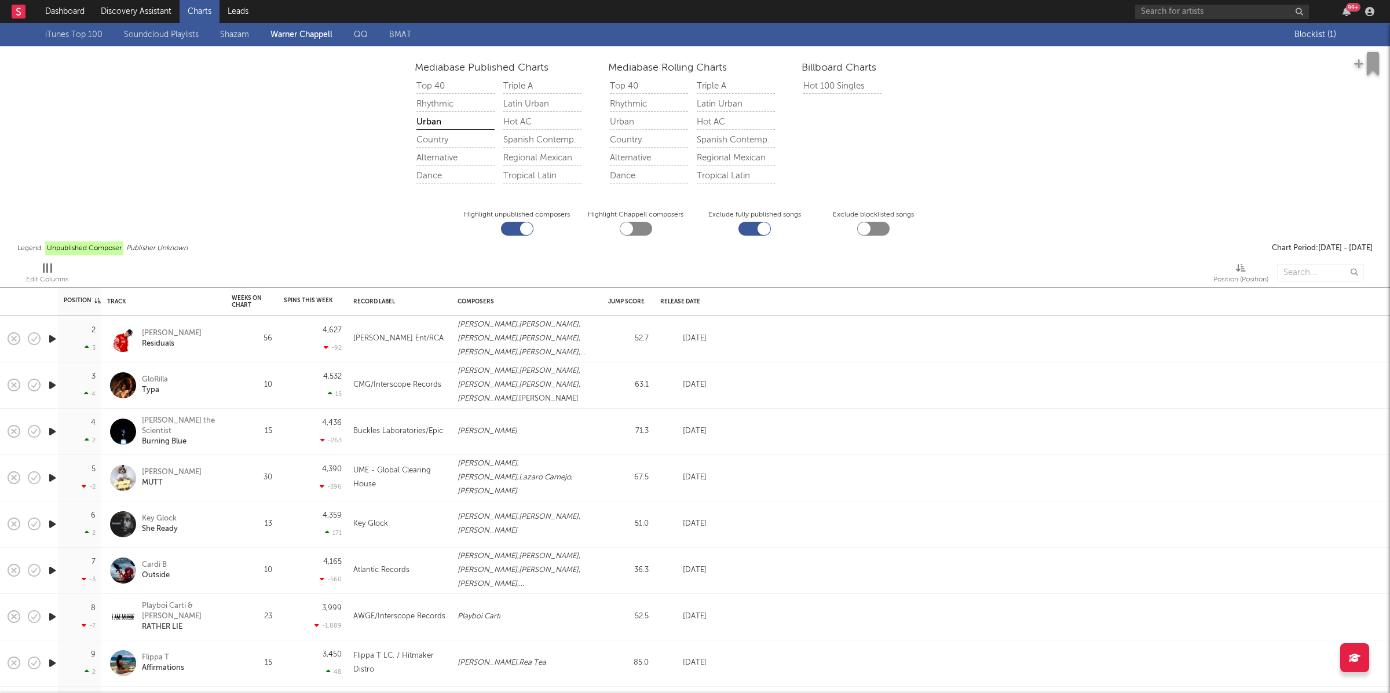
click at [239, 38] on link "Shazam" at bounding box center [234, 35] width 29 height 14
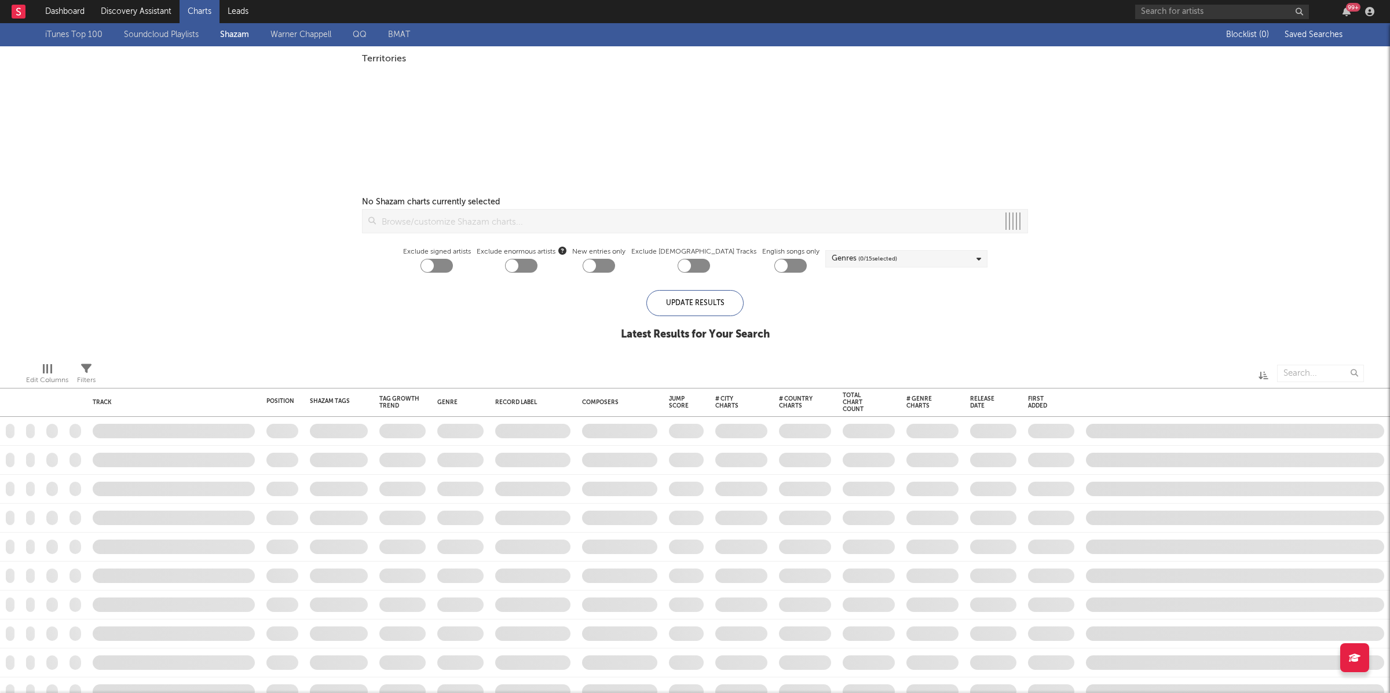
checkbox input "true"
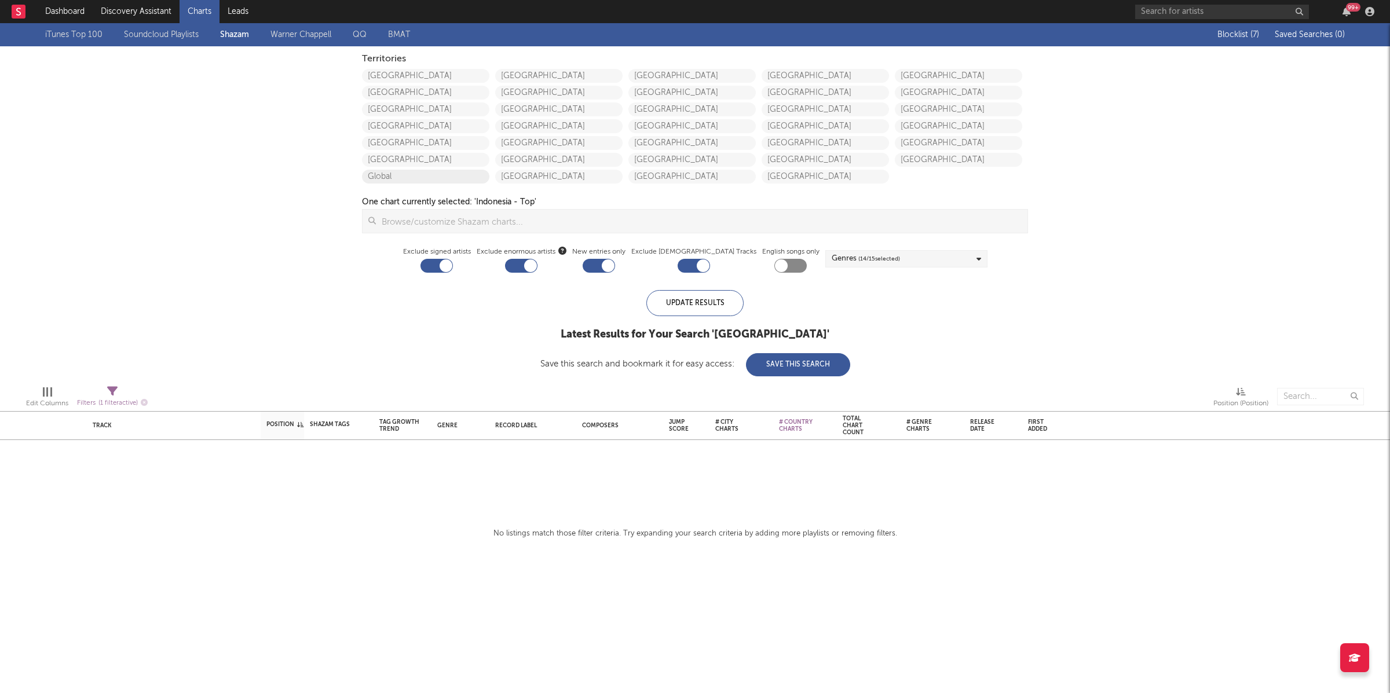
click at [392, 176] on link "Global" at bounding box center [425, 177] width 127 height 14
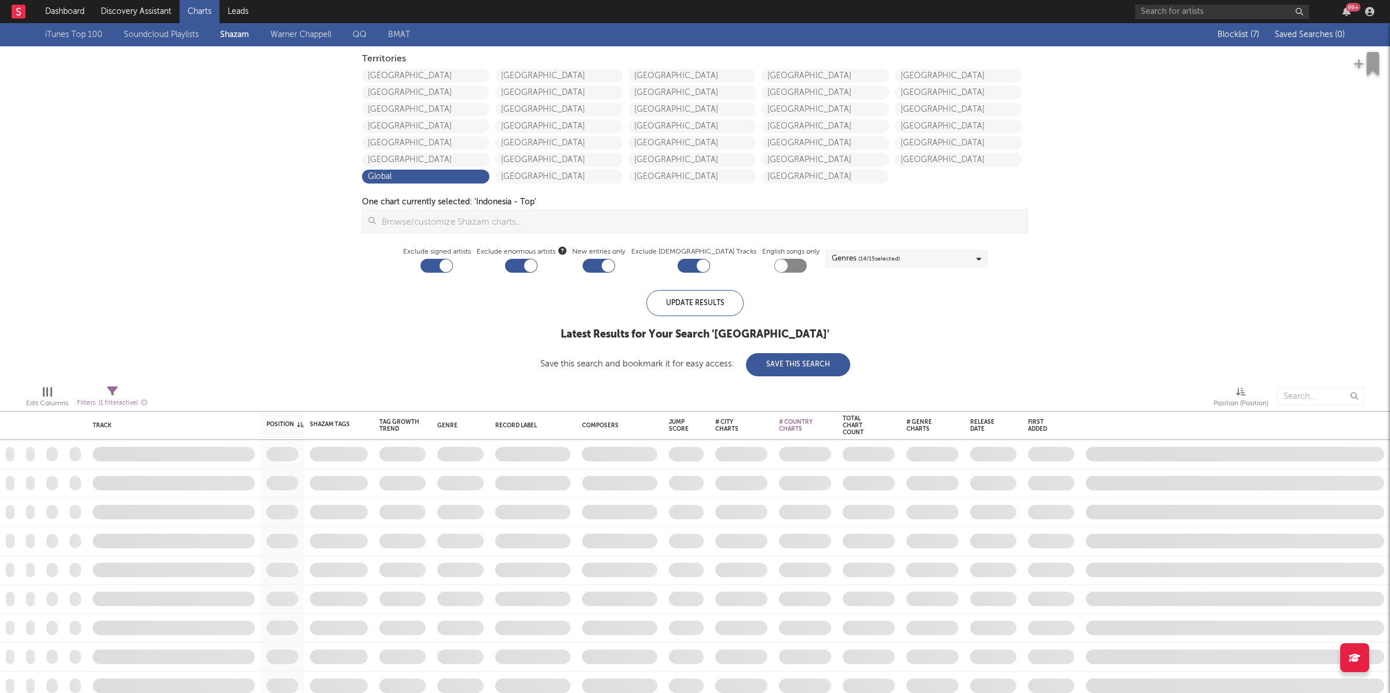
checkbox input "false"
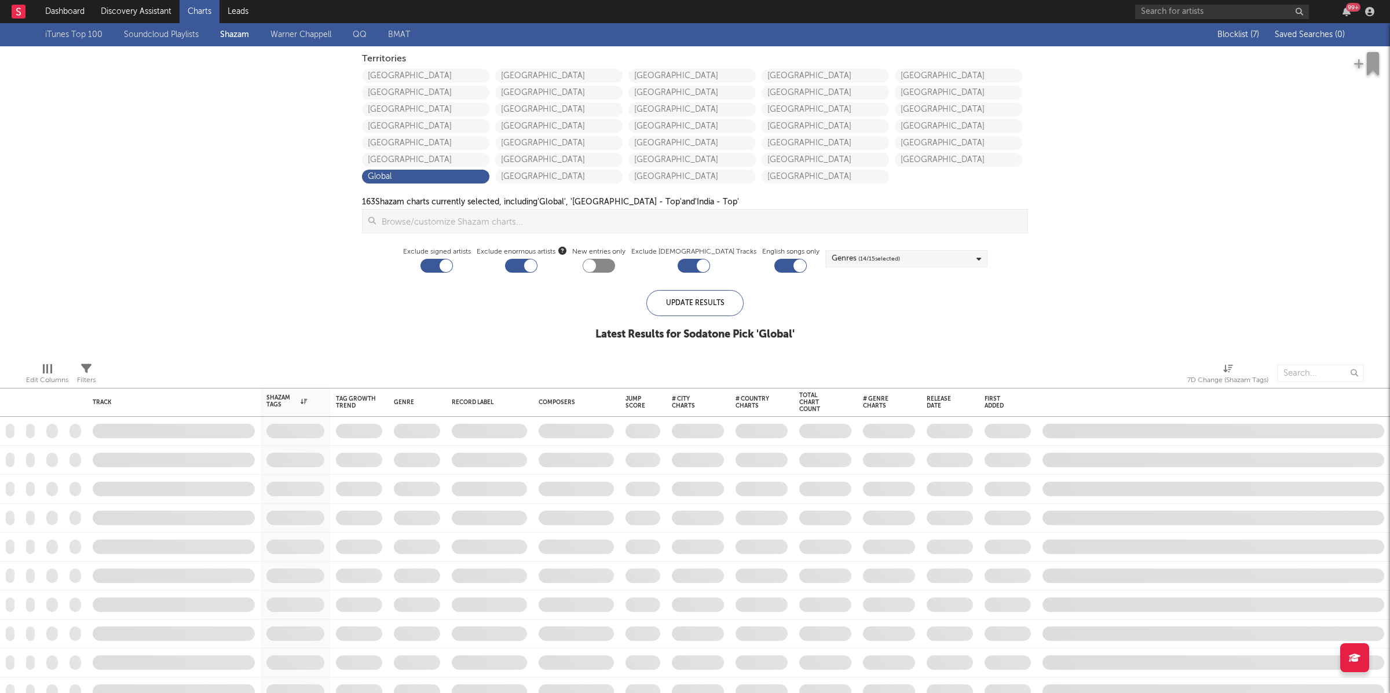
click at [774, 265] on div at bounding box center [790, 266] width 32 height 14
checkbox input "false"
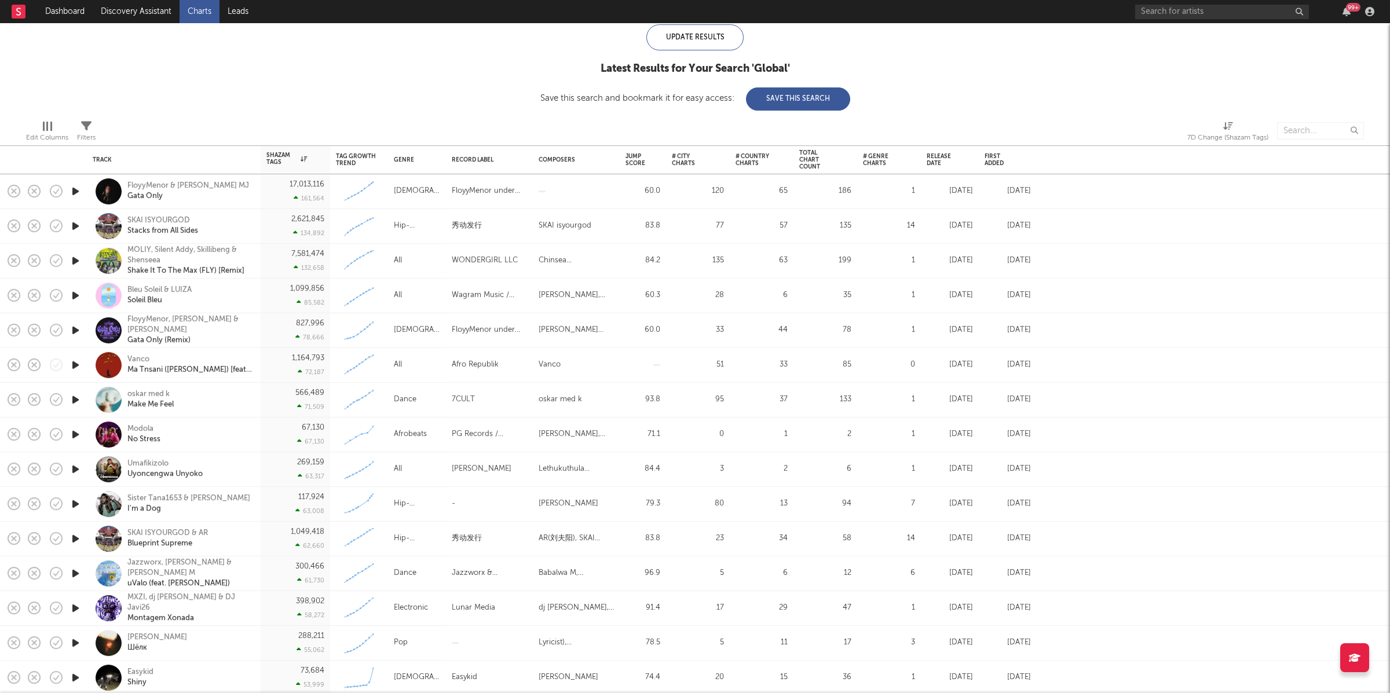
click at [74, 437] on icon "button" at bounding box center [75, 434] width 12 height 14
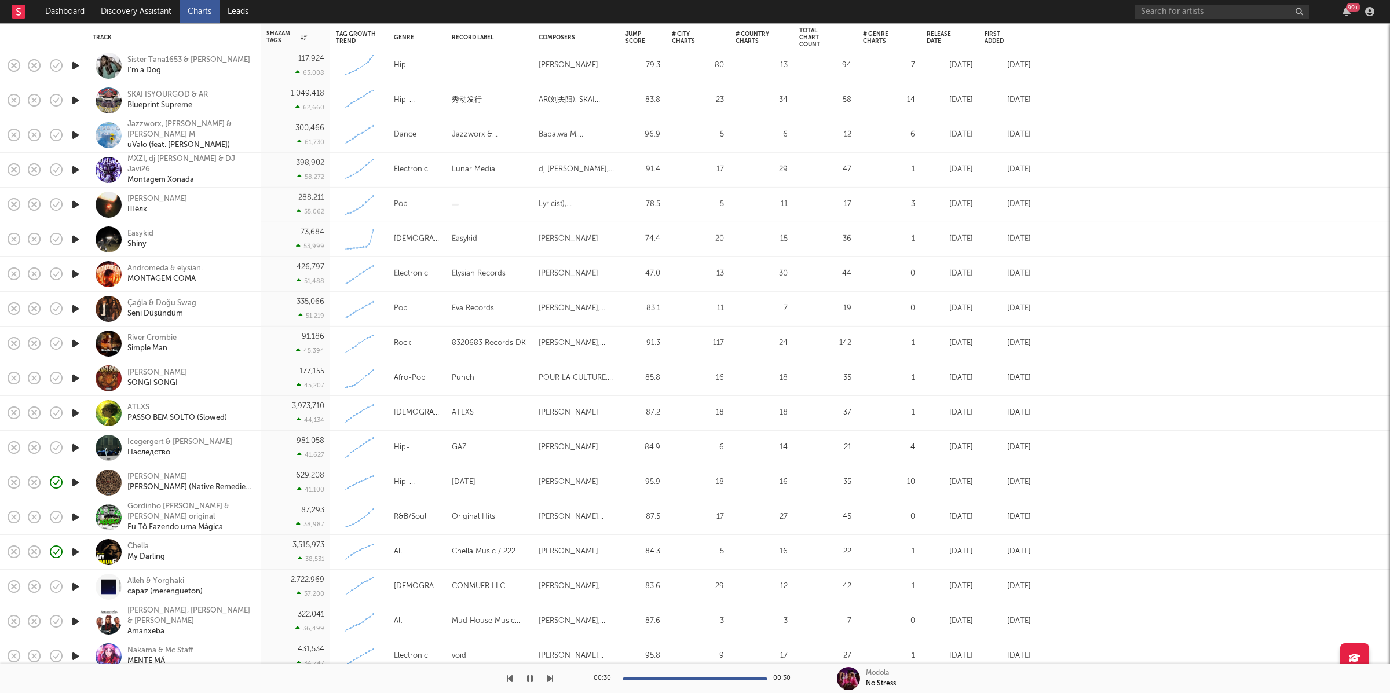
click at [72, 449] on icon "button" at bounding box center [75, 448] width 12 height 14
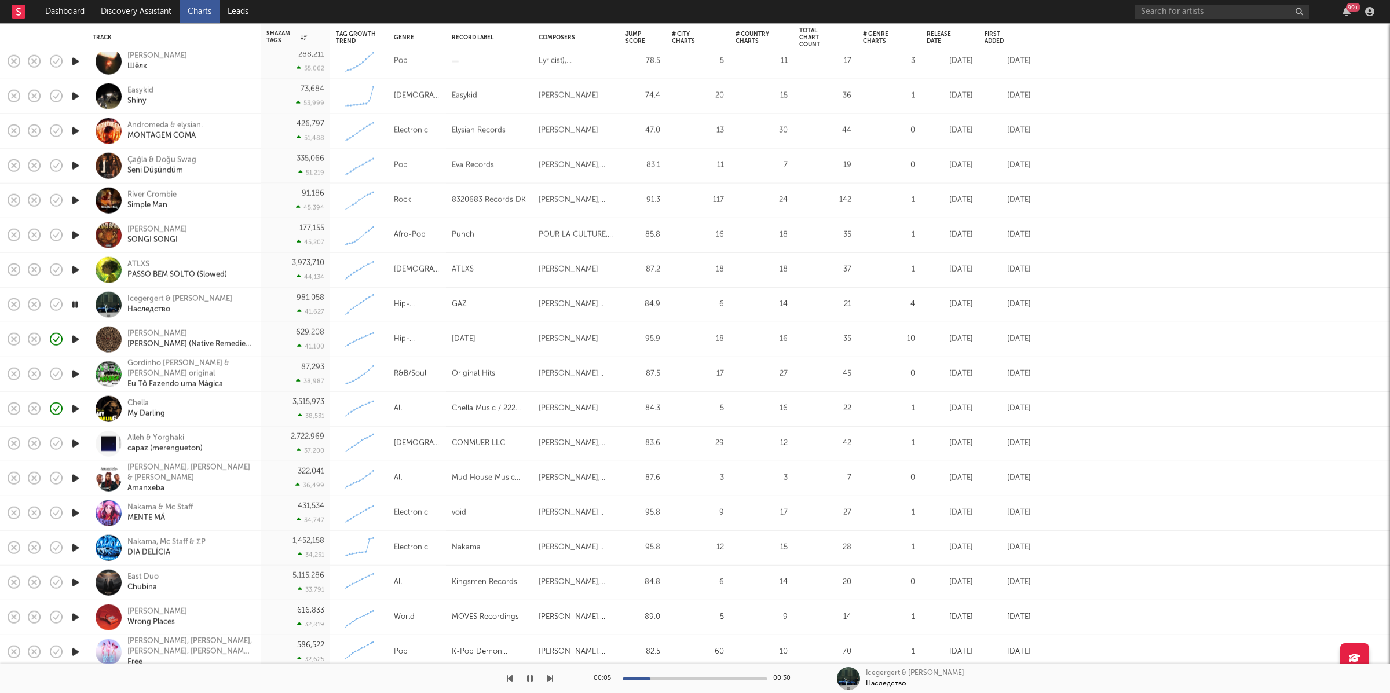
click at [75, 511] on icon "button" at bounding box center [75, 513] width 12 height 14
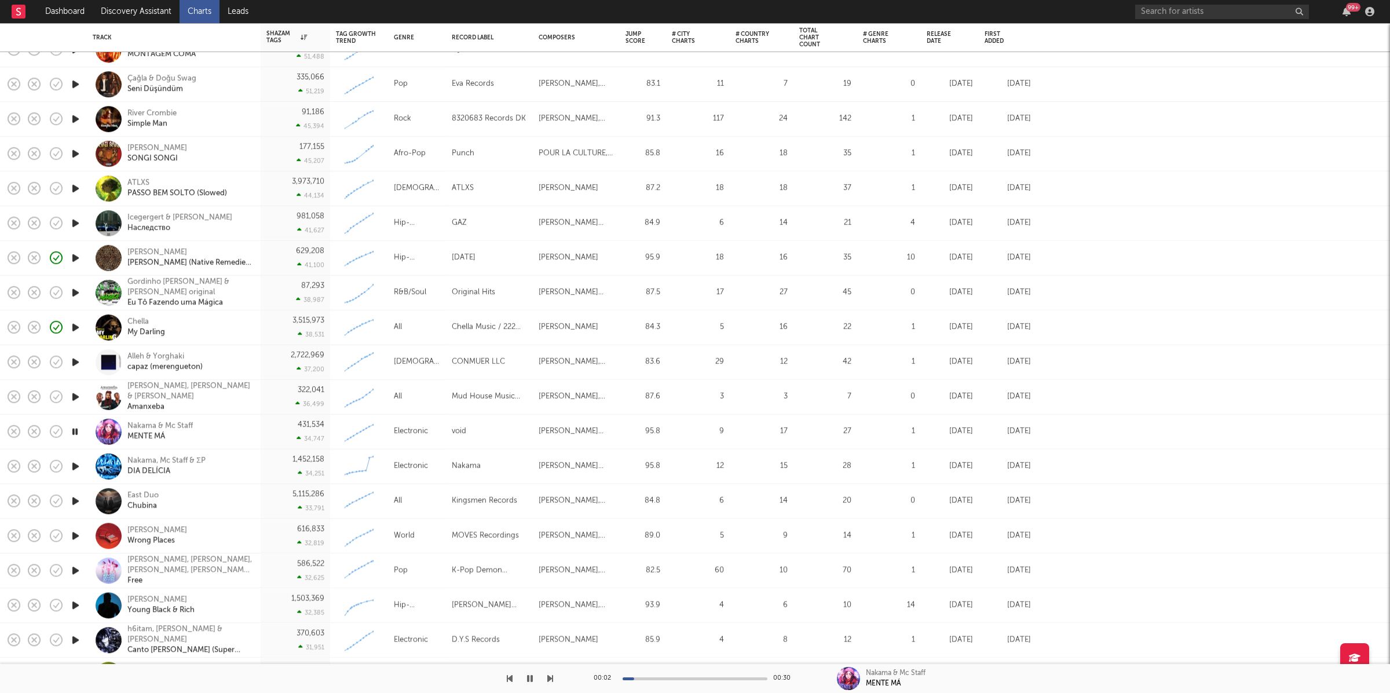
click at [74, 503] on icon "button" at bounding box center [75, 501] width 12 height 14
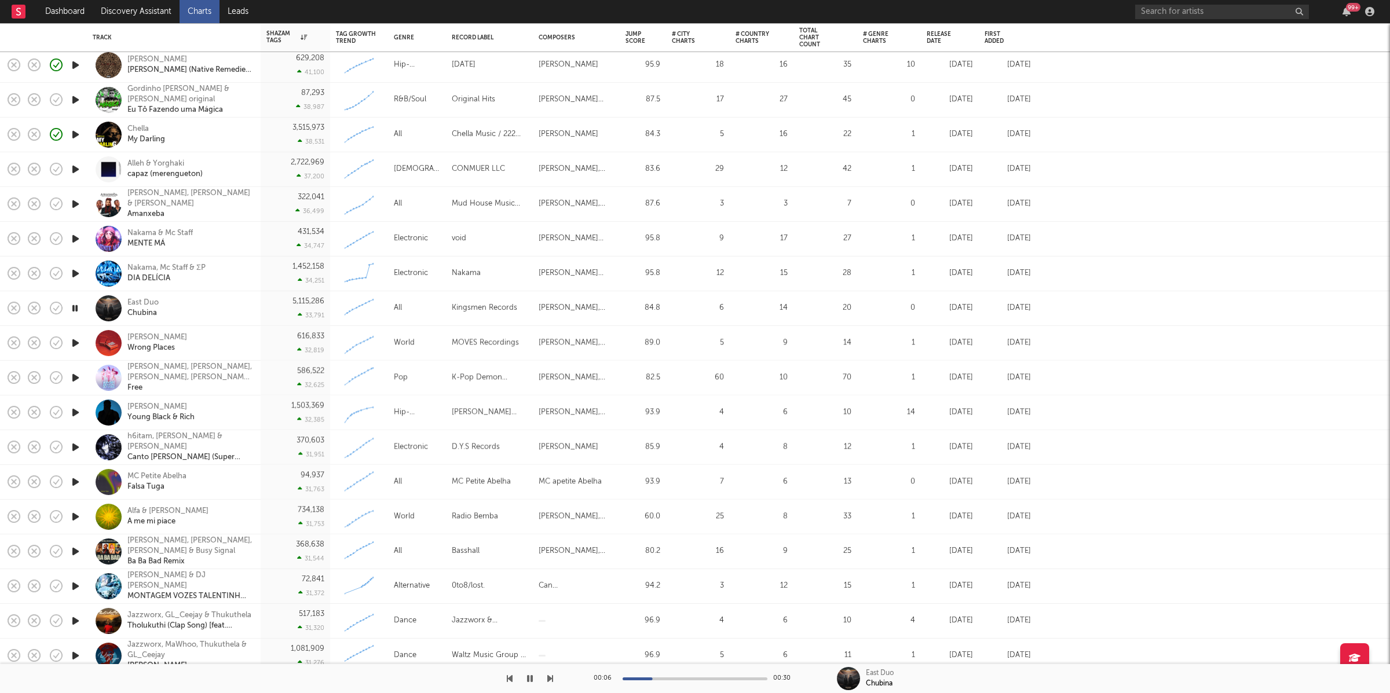
click at [74, 482] on icon "button" at bounding box center [75, 482] width 12 height 14
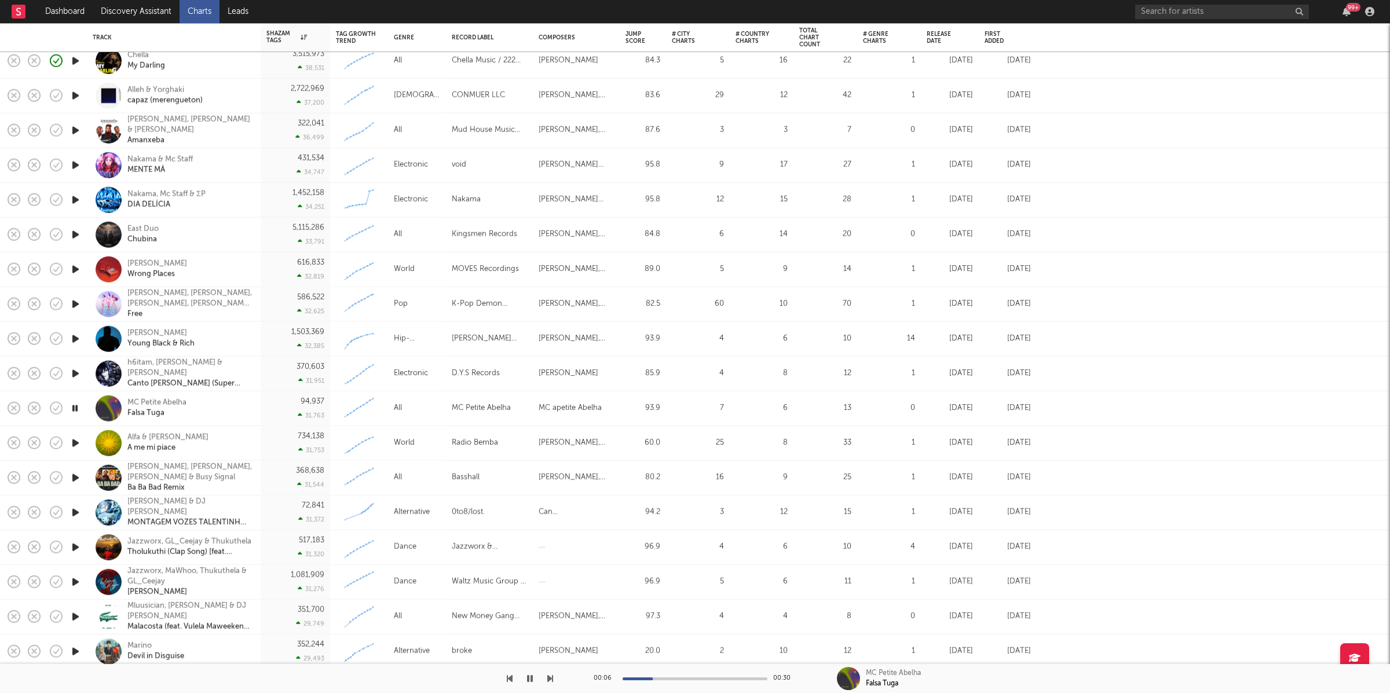
drag, startPoint x: 79, startPoint y: 441, endPoint x: 115, endPoint y: 441, distance: 35.9
click at [78, 441] on icon "button" at bounding box center [75, 443] width 12 height 14
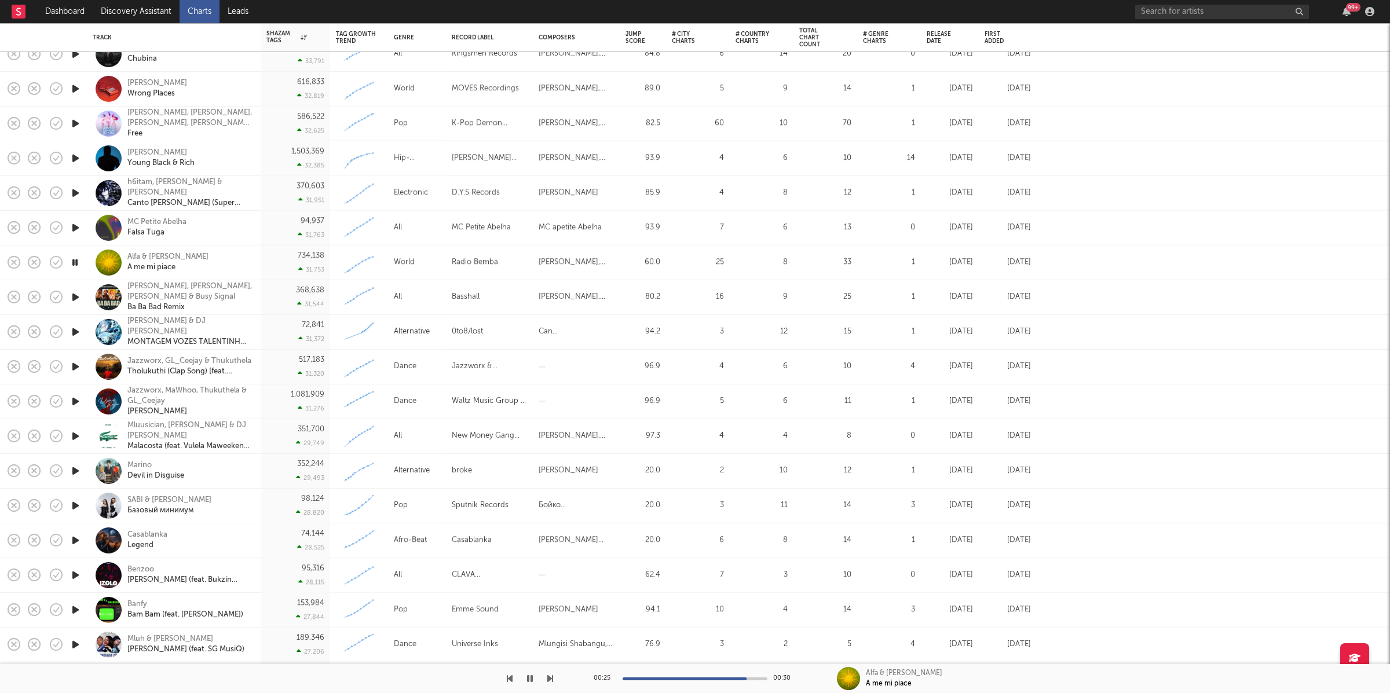
click at [72, 540] on icon "button" at bounding box center [75, 540] width 12 height 14
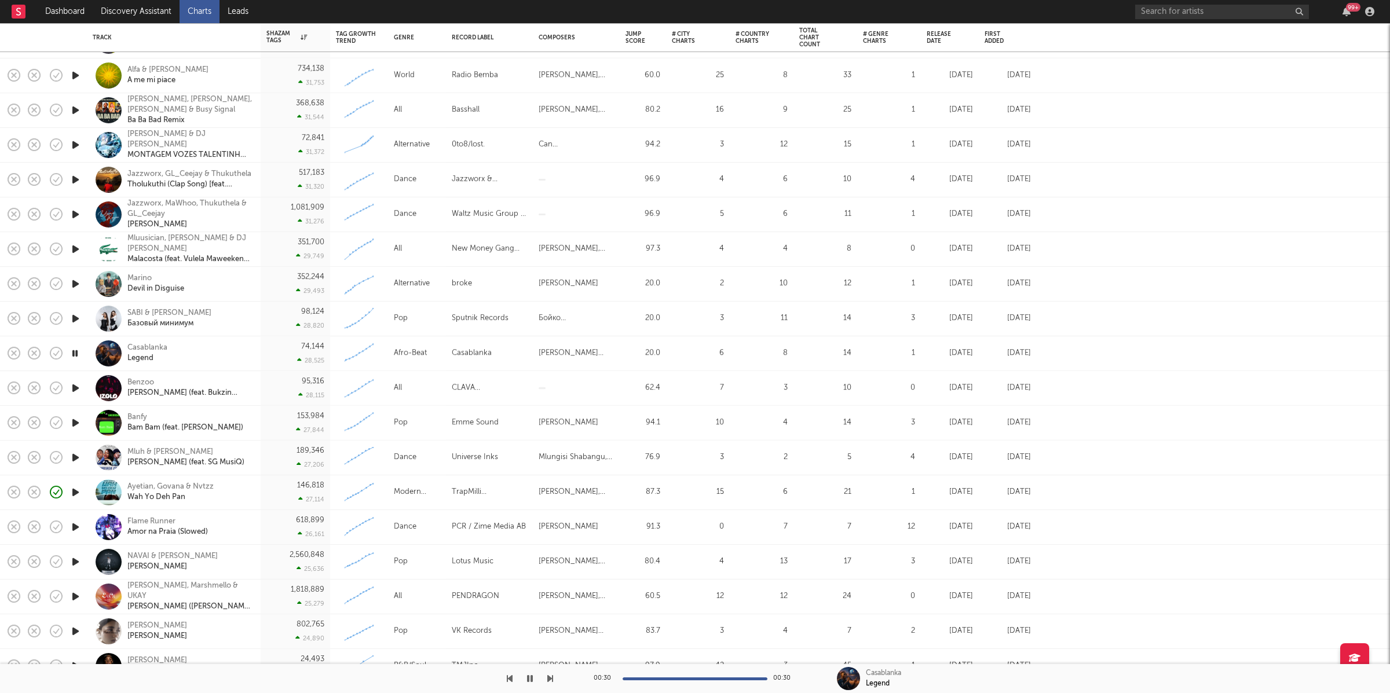
drag, startPoint x: 77, startPoint y: 388, endPoint x: 769, endPoint y: 372, distance: 692.1
click at [77, 387] on icon "button" at bounding box center [75, 388] width 12 height 14
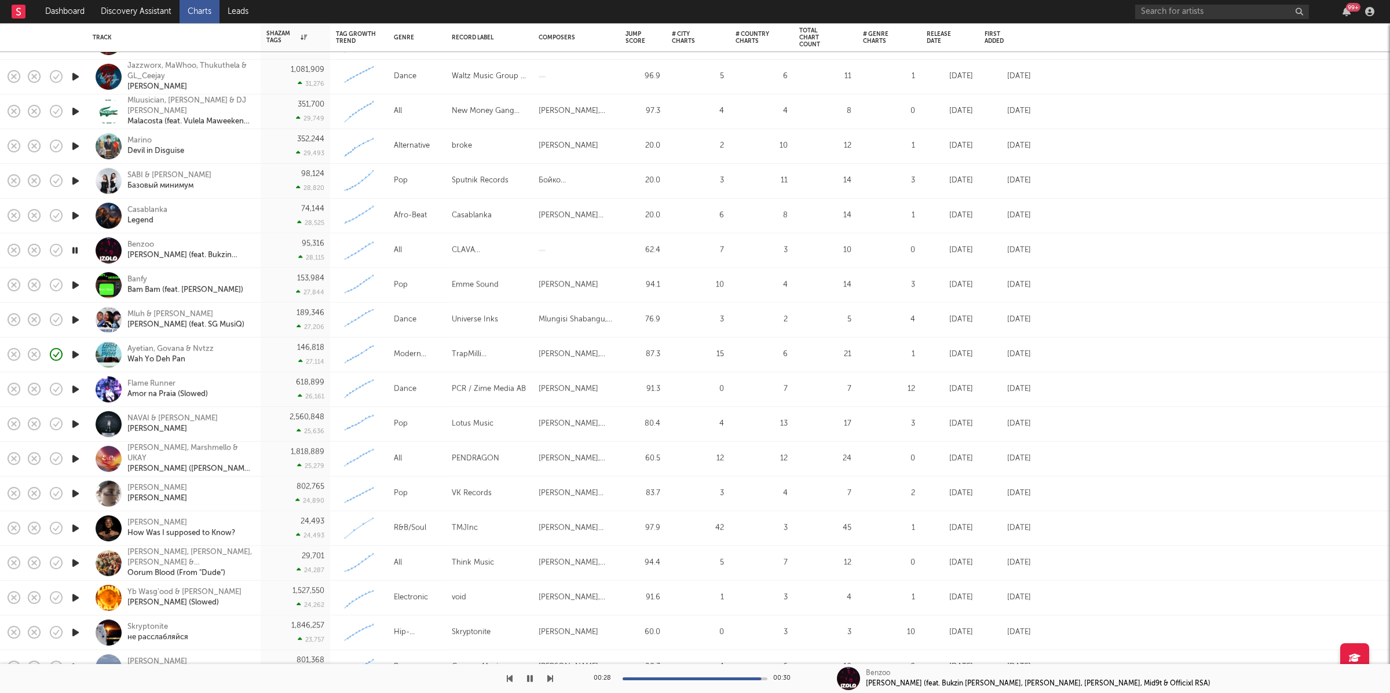
click at [78, 351] on icon "button" at bounding box center [75, 354] width 12 height 14
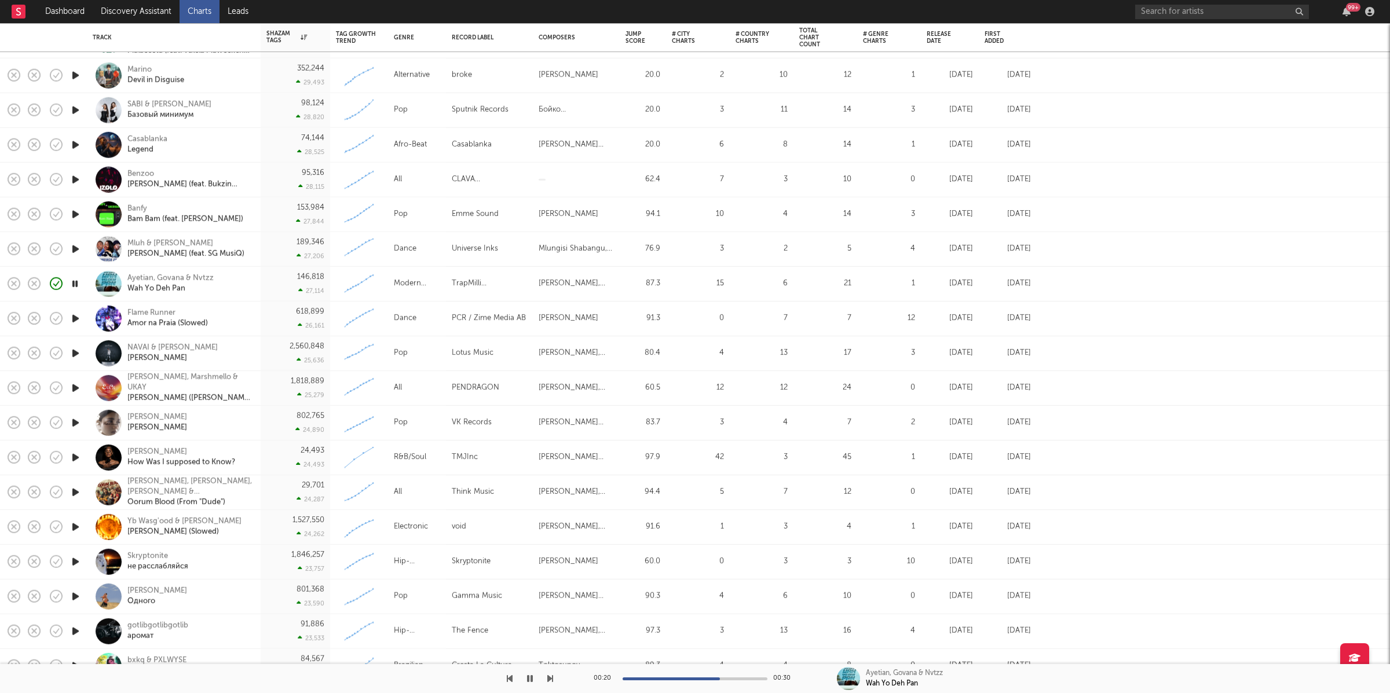
click at [75, 355] on icon "button" at bounding box center [75, 353] width 12 height 14
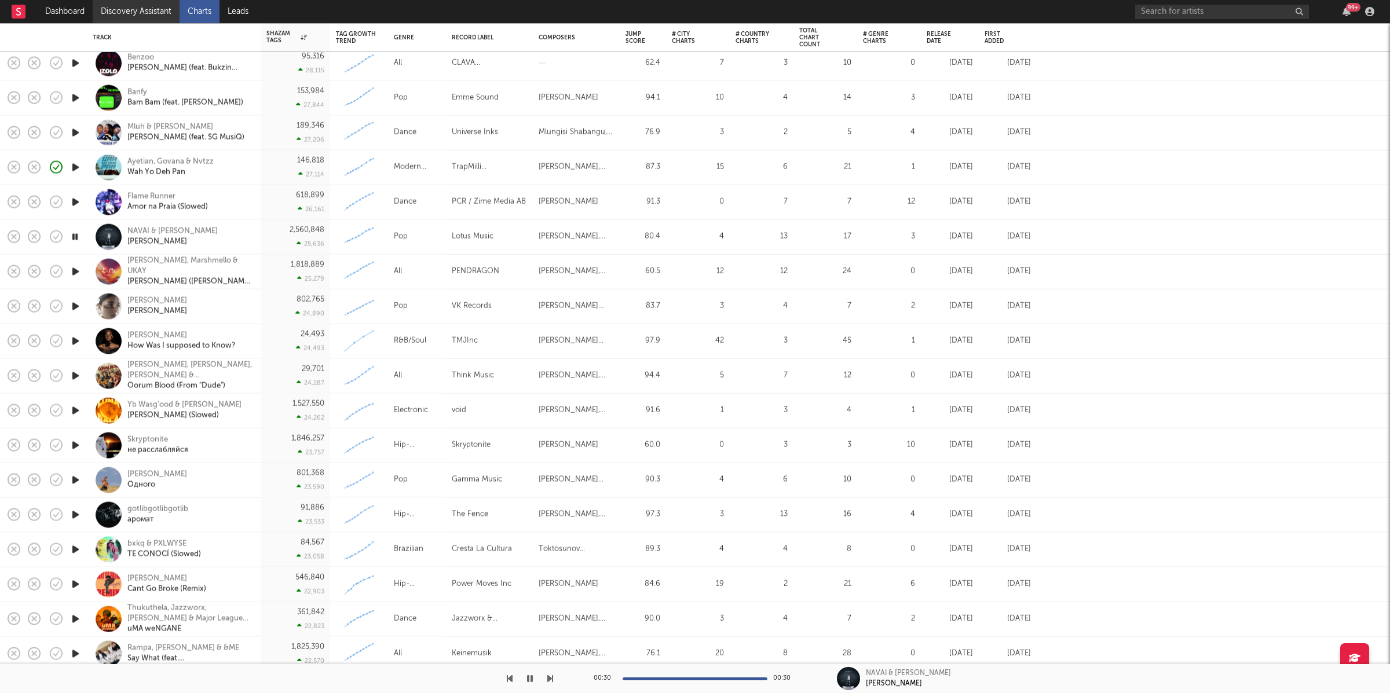
click at [129, 13] on link "Discovery Assistant" at bounding box center [136, 11] width 87 height 23
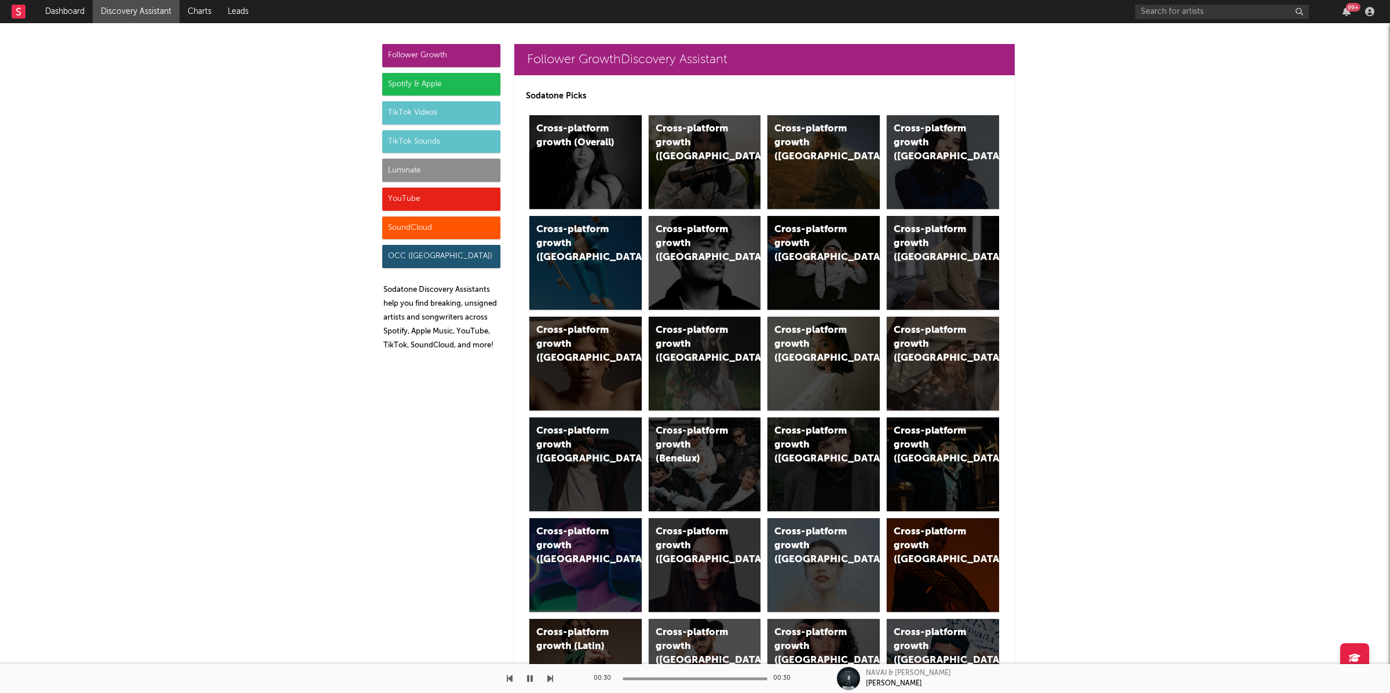
click at [384, 140] on div "TikTok Sounds" at bounding box center [441, 141] width 118 height 23
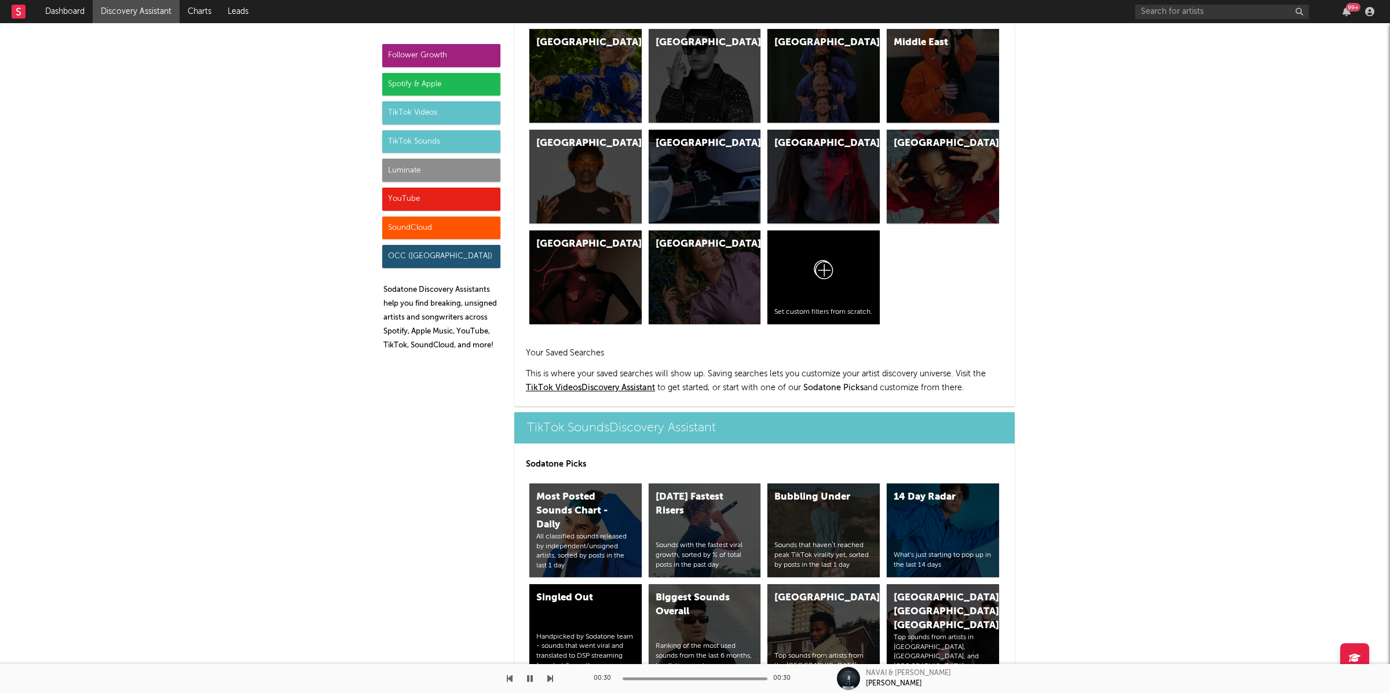
scroll to position [3618, 0]
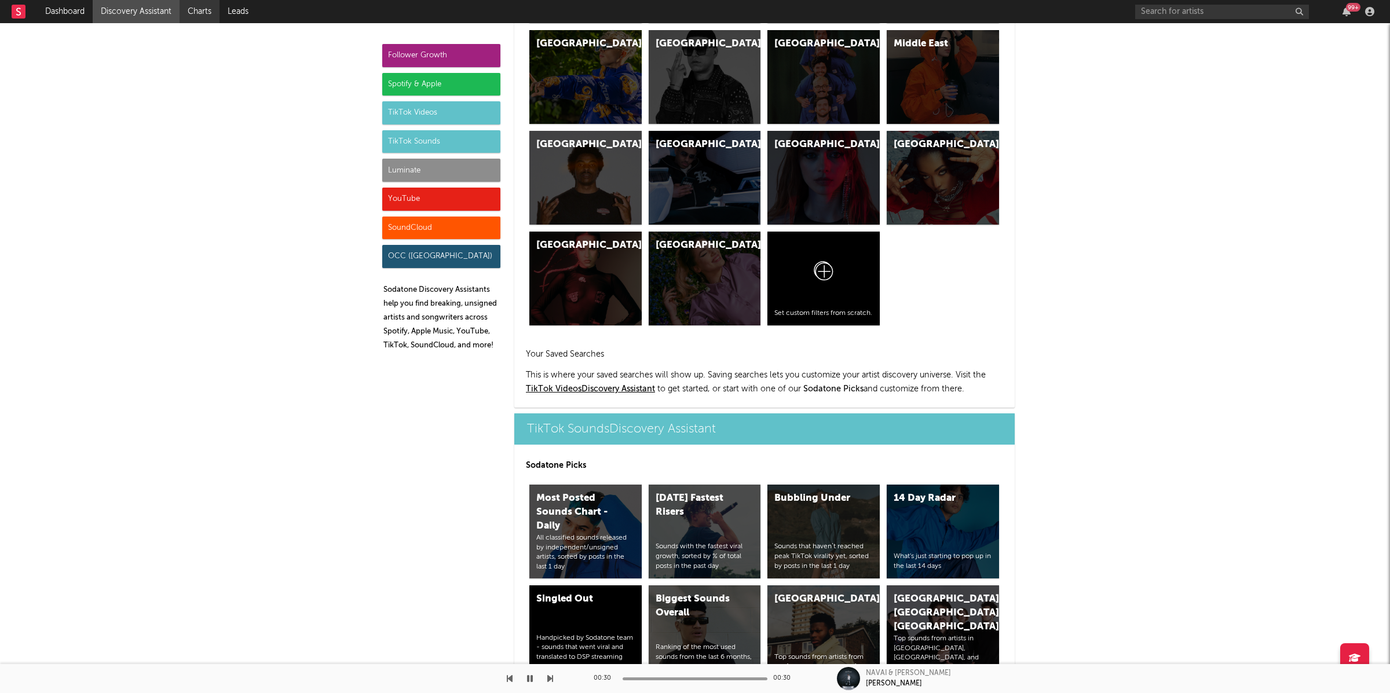
click at [192, 12] on link "Charts" at bounding box center [200, 11] width 40 height 23
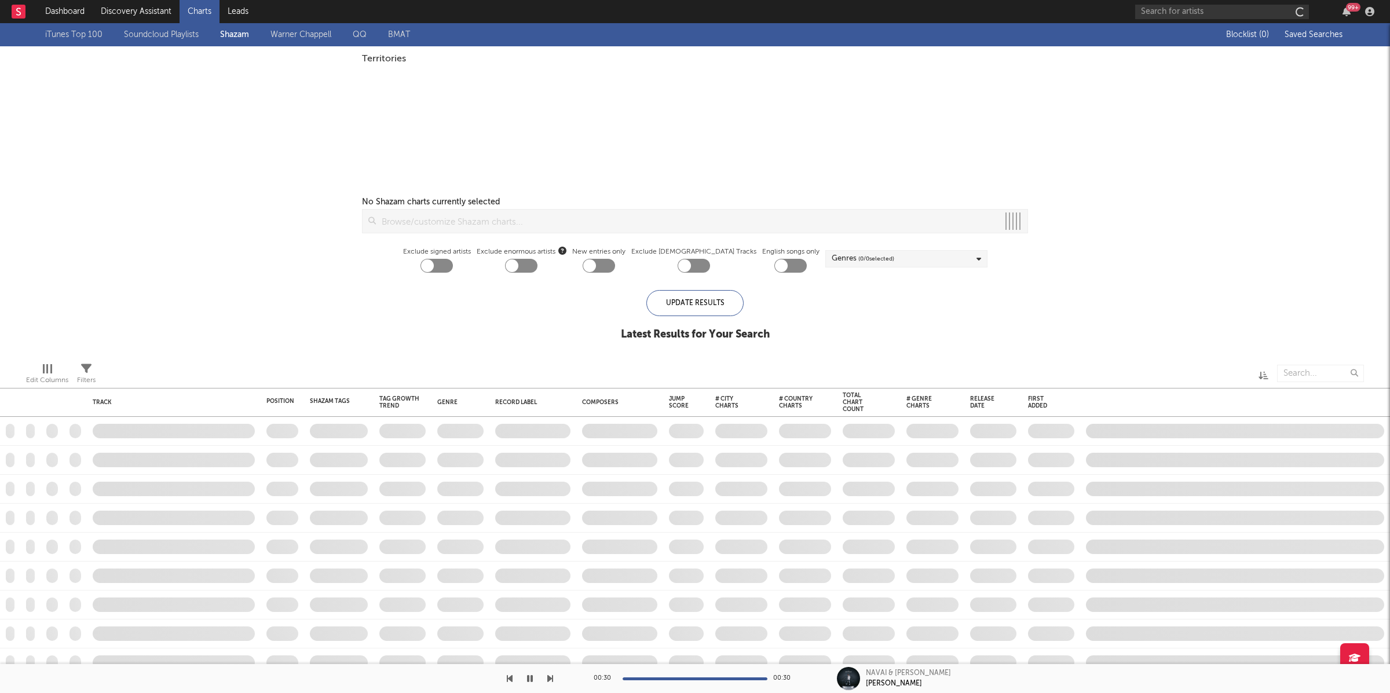
checkbox input "true"
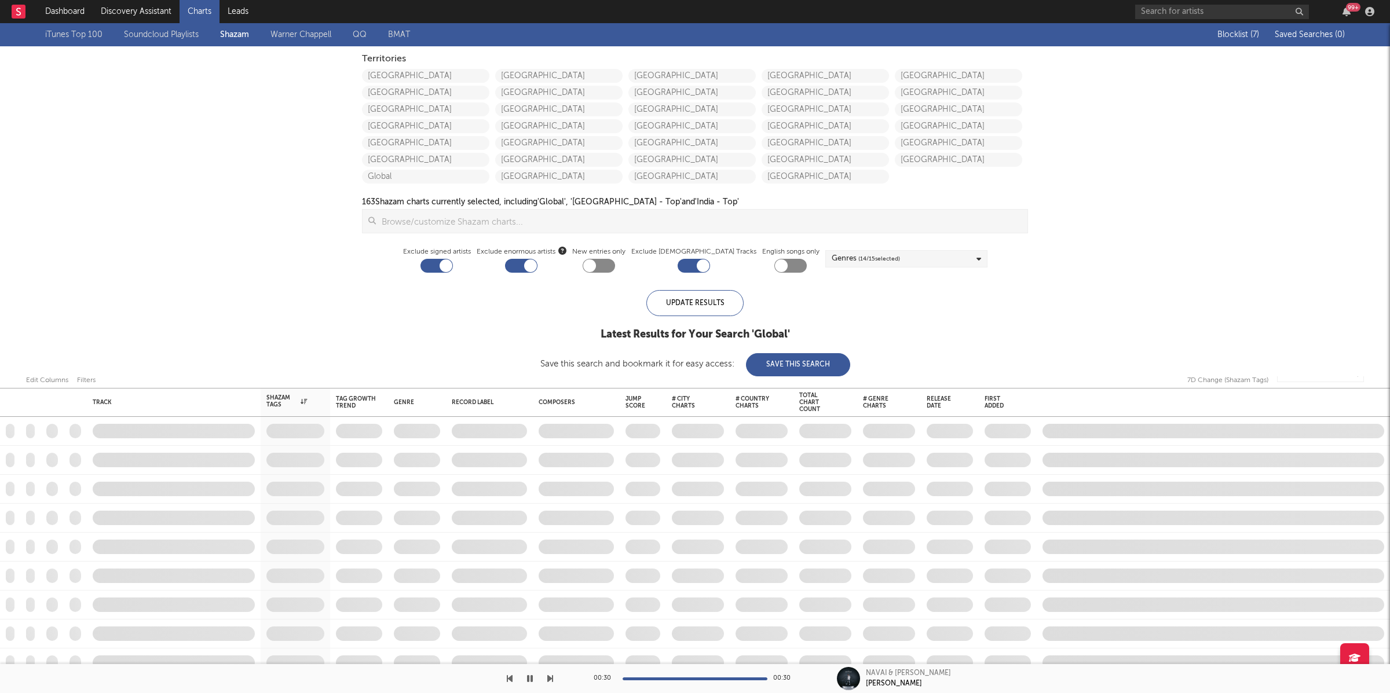
click at [222, 33] on div "iTunes Top 100 Soundcloud Playlists Shazam Warner Chappell QQ BMAT" at bounding box center [238, 35] width 386 height 14
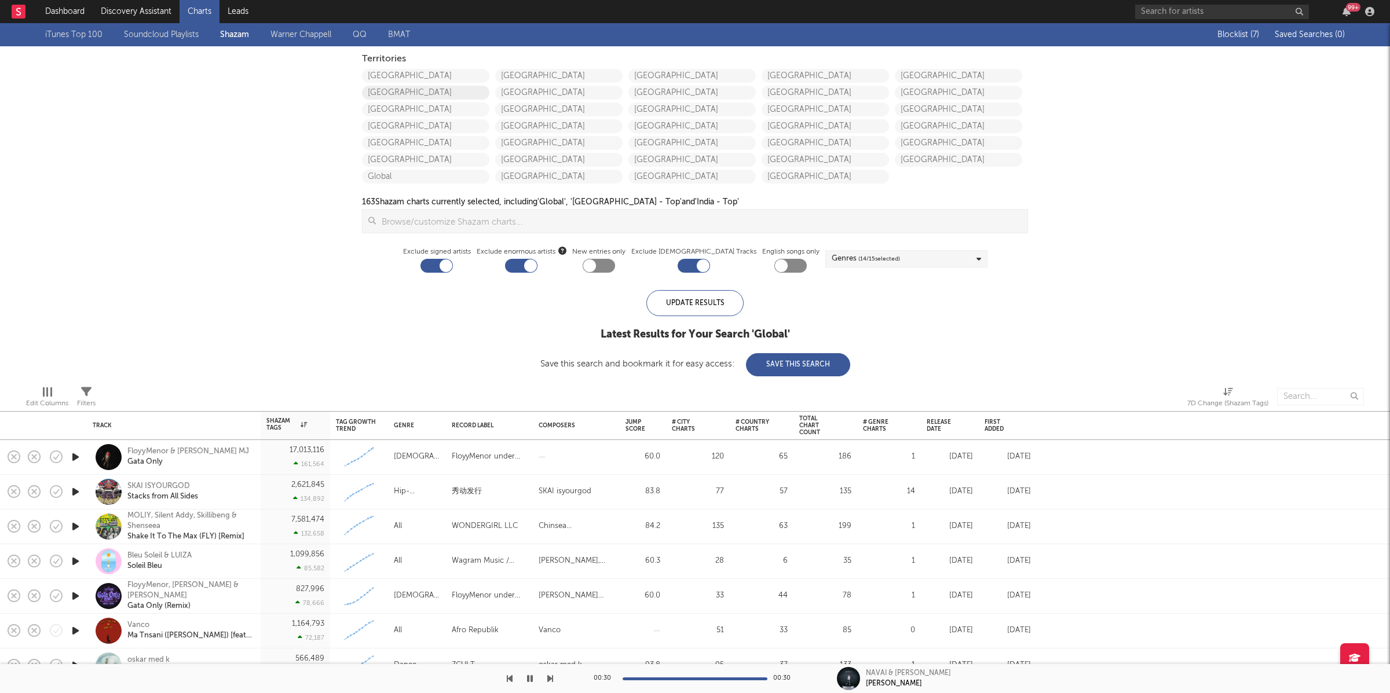
click at [432, 94] on link "Canada" at bounding box center [425, 93] width 127 height 14
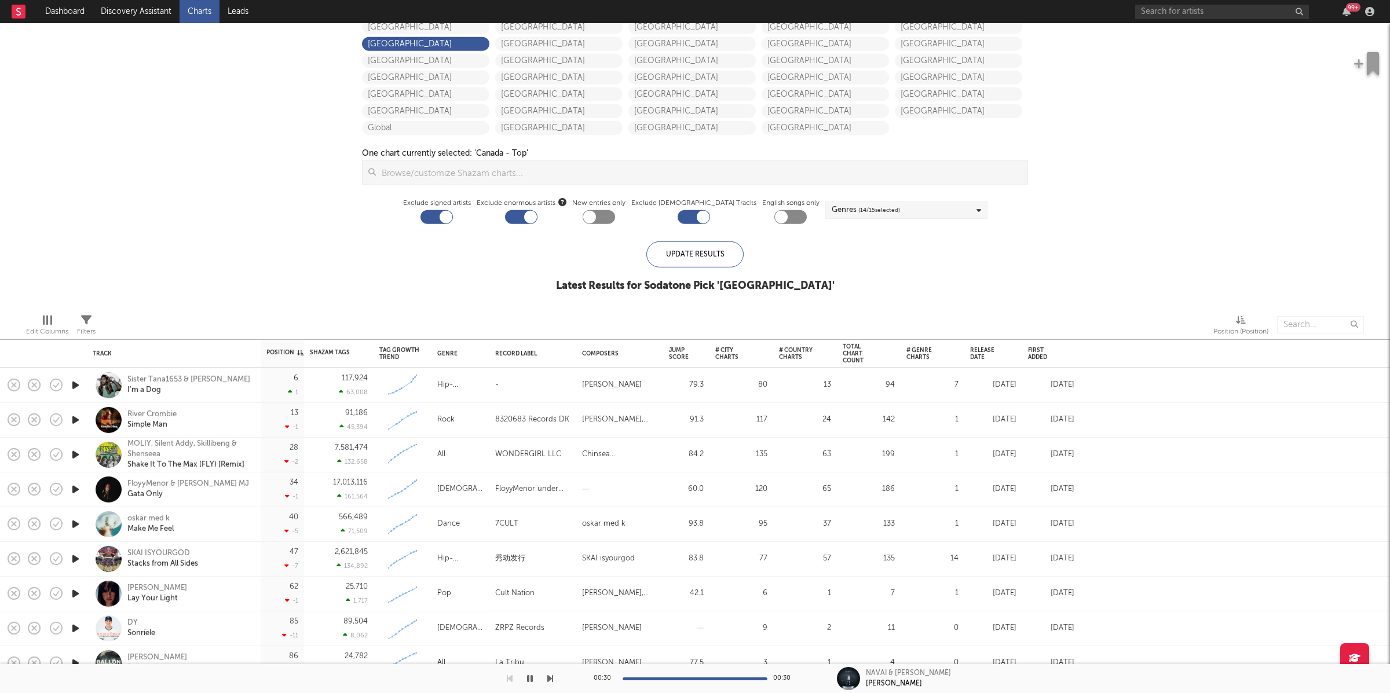
click at [496, 170] on input at bounding box center [701, 172] width 651 height 23
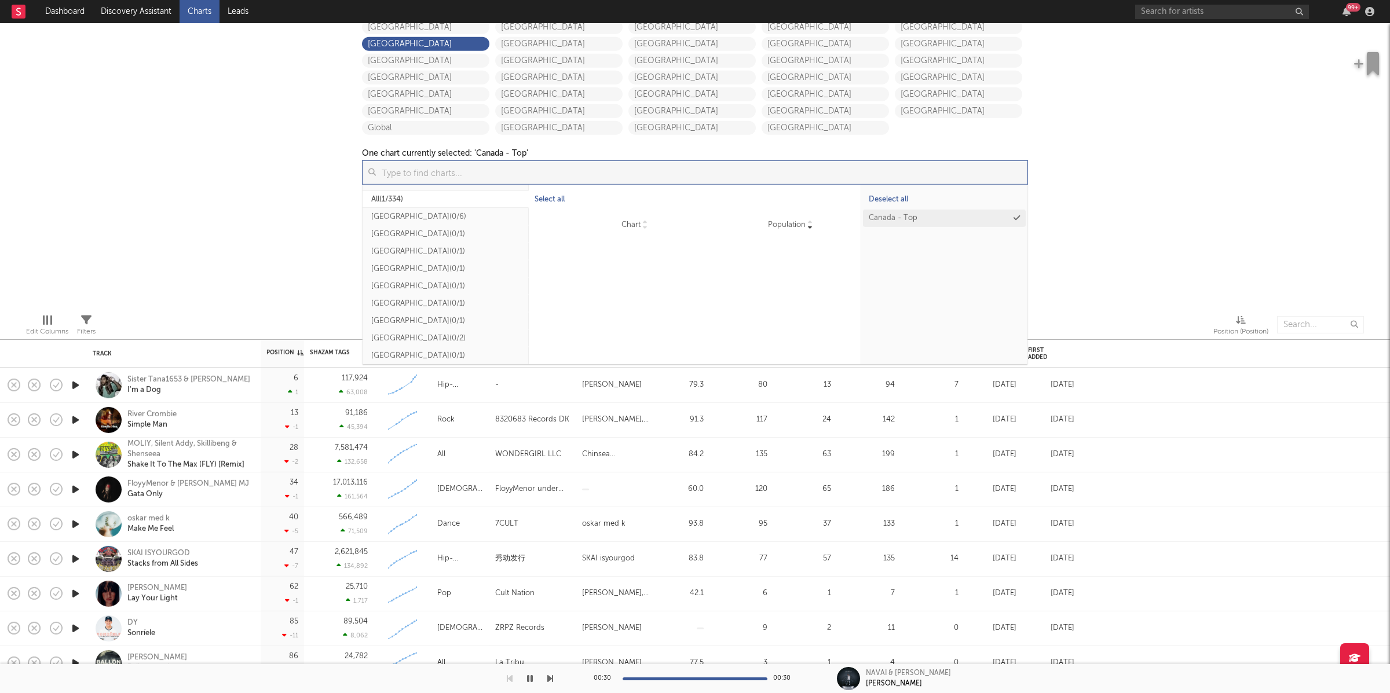
scroll to position [6085, 0]
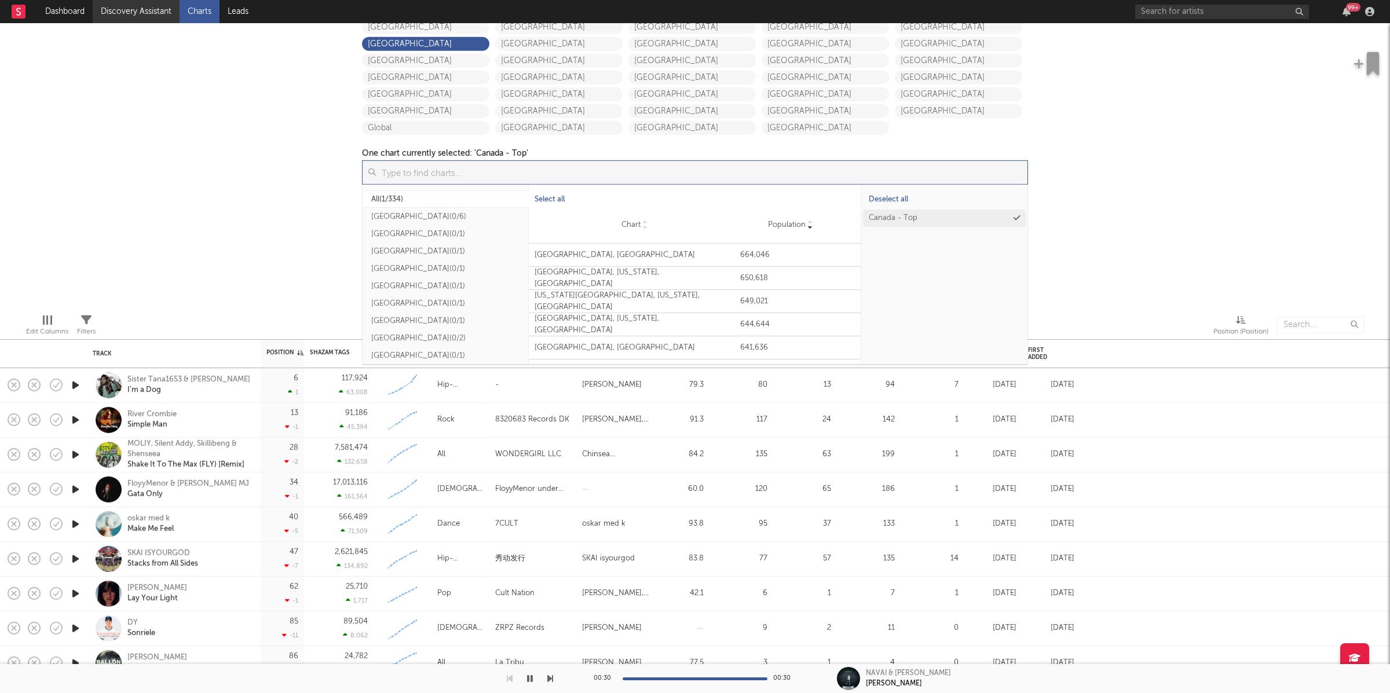
click at [145, 13] on link "Discovery Assistant" at bounding box center [136, 11] width 87 height 23
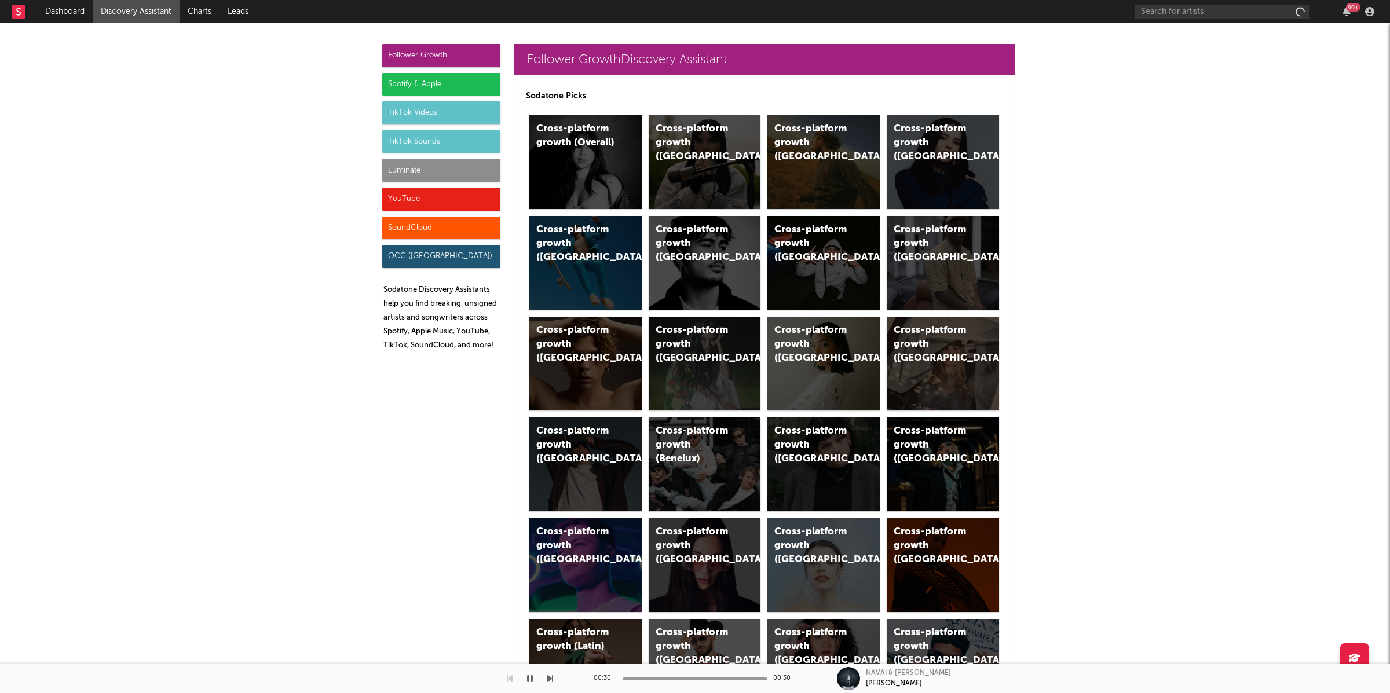
click at [425, 91] on div "Spotify & Apple" at bounding box center [441, 84] width 118 height 23
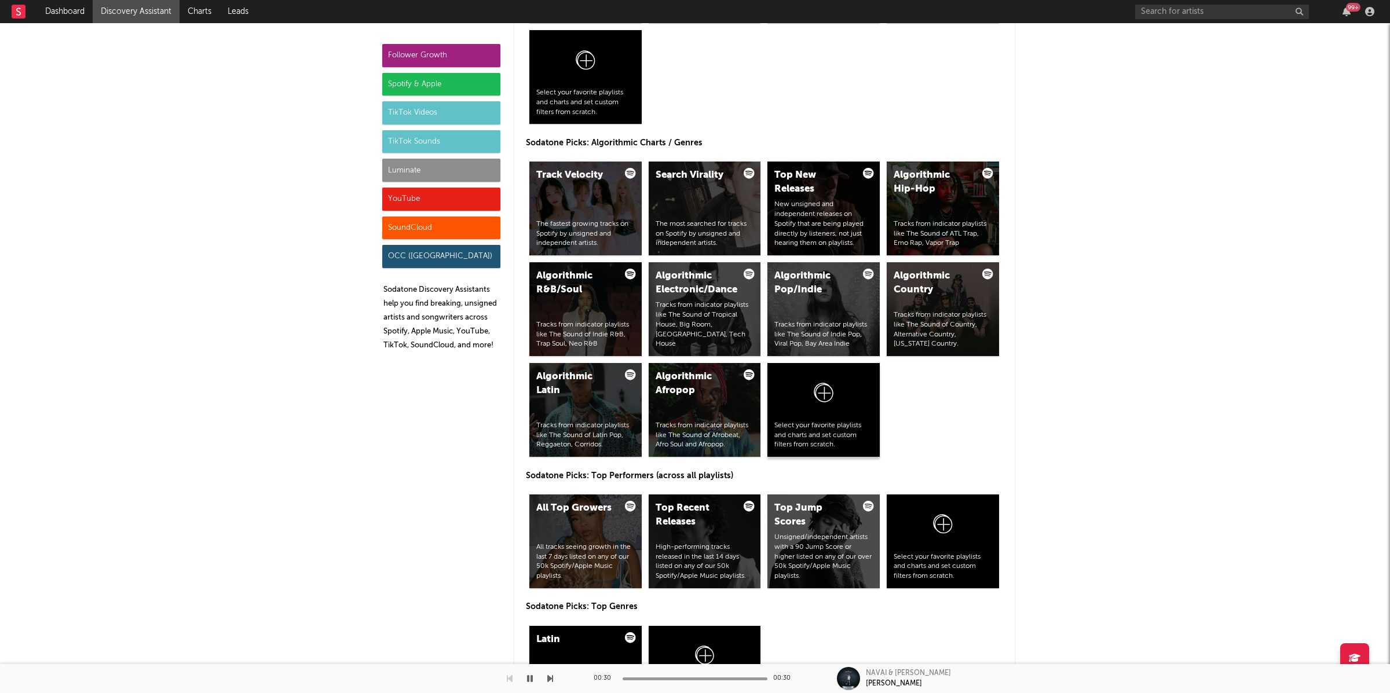
scroll to position [1352, 0]
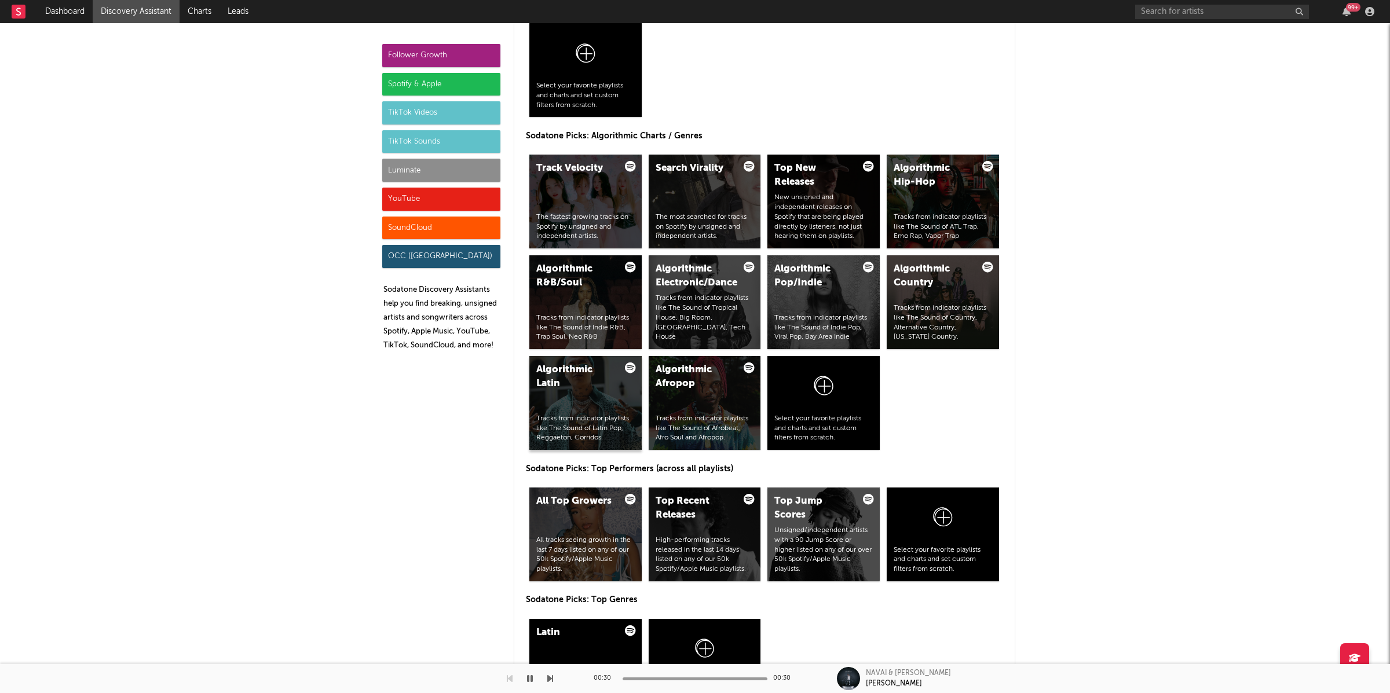
click at [557, 404] on div "Algorithmic Latin Tracks from indicator playlists like The Sound of Latin Pop, …" at bounding box center [585, 403] width 112 height 94
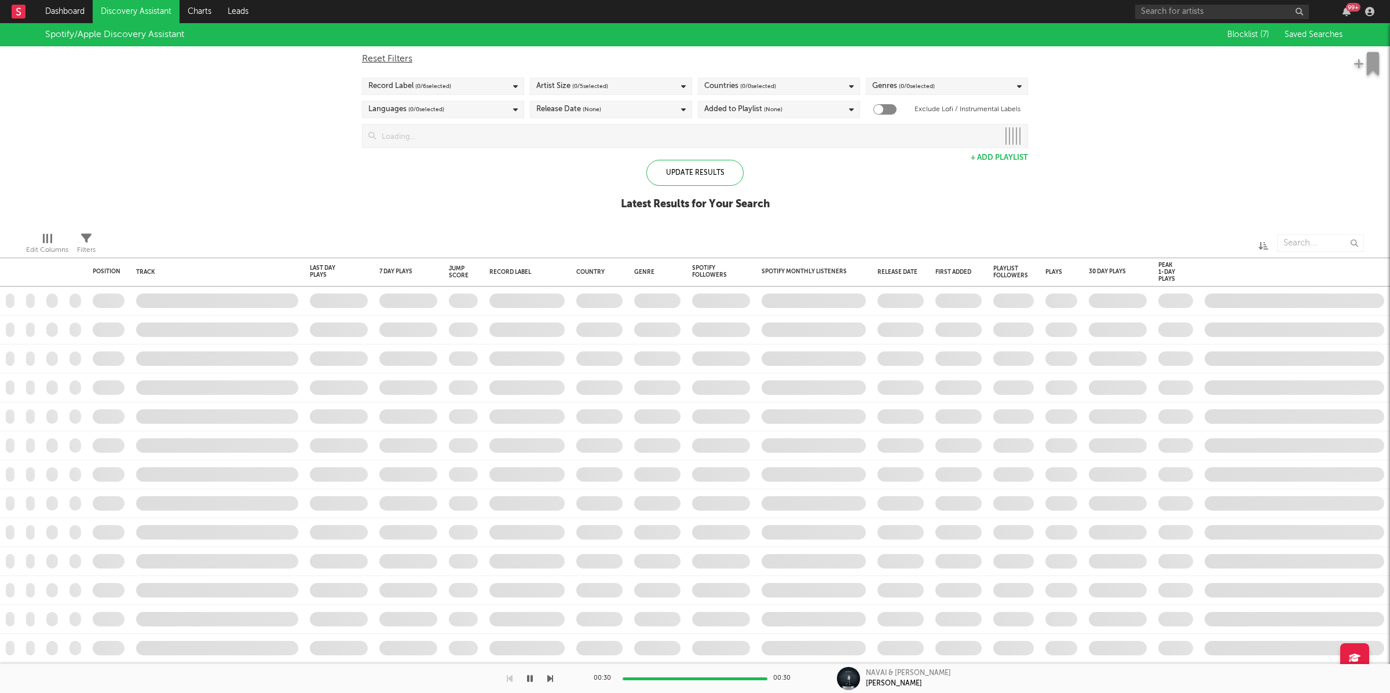
checkbox input "true"
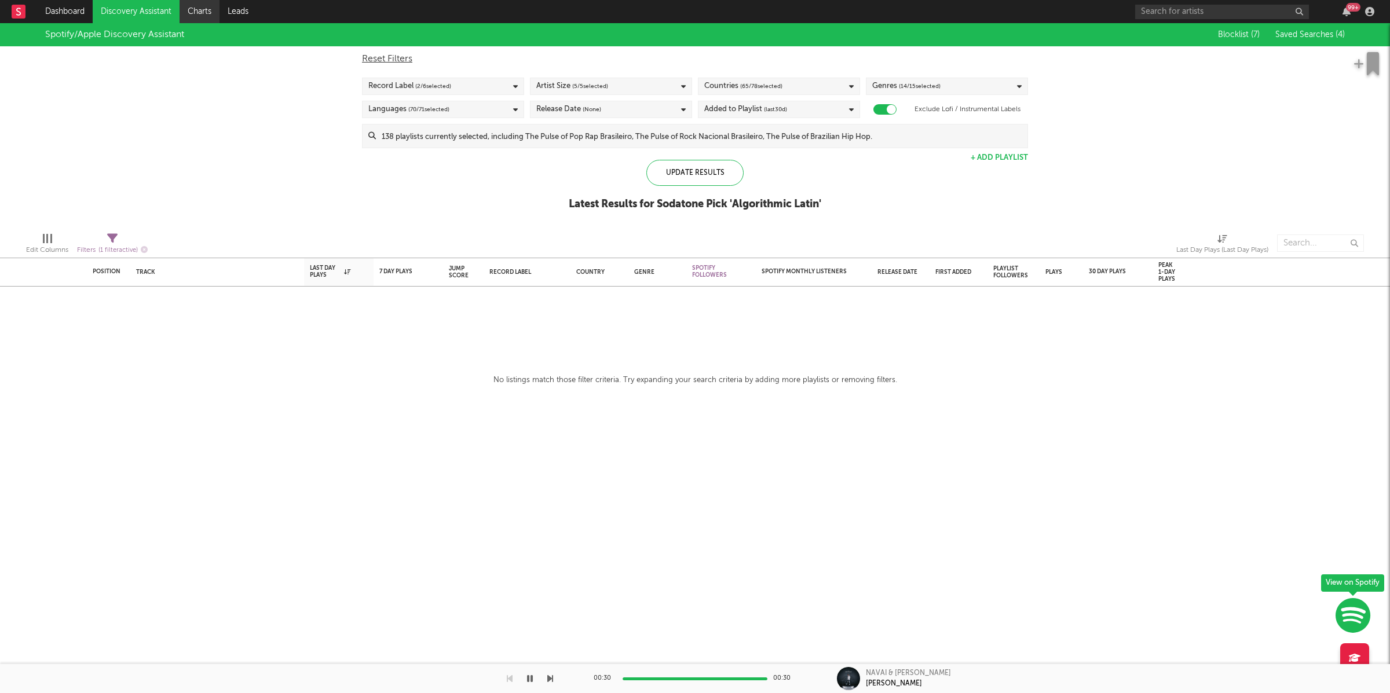
click at [196, 15] on link "Charts" at bounding box center [200, 11] width 40 height 23
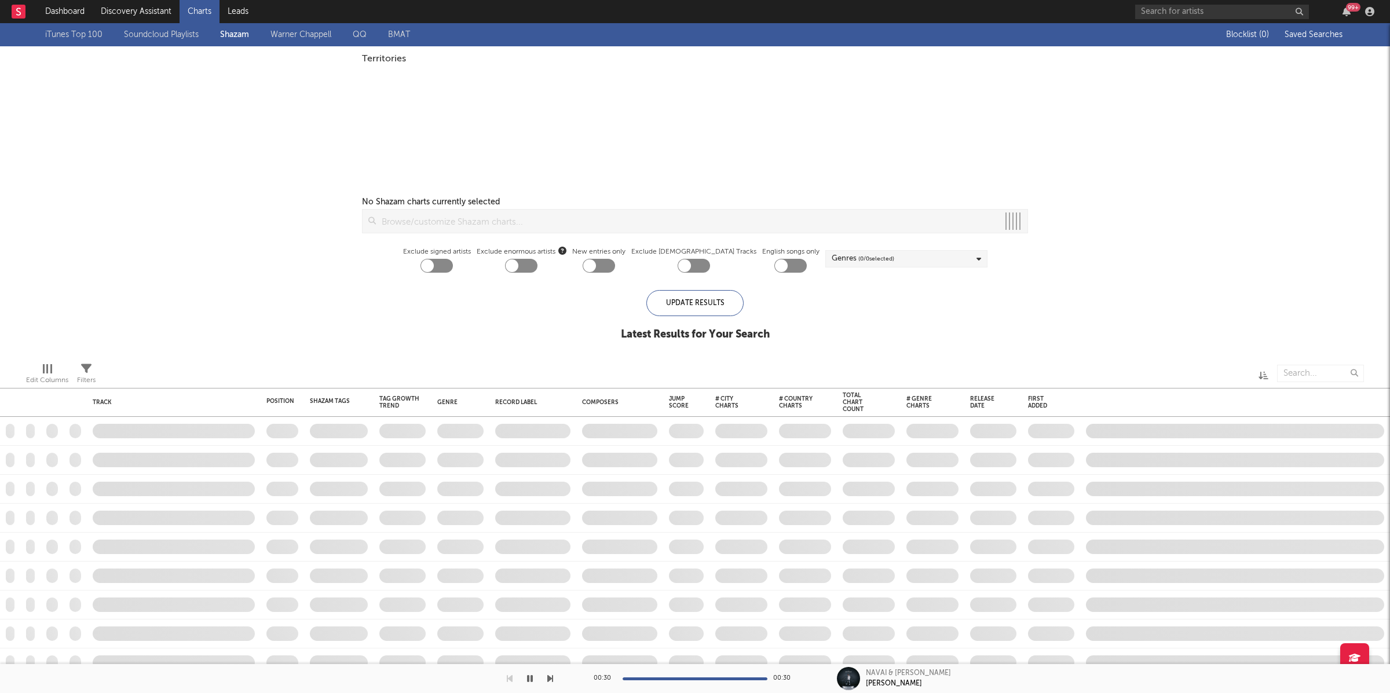
checkbox input "true"
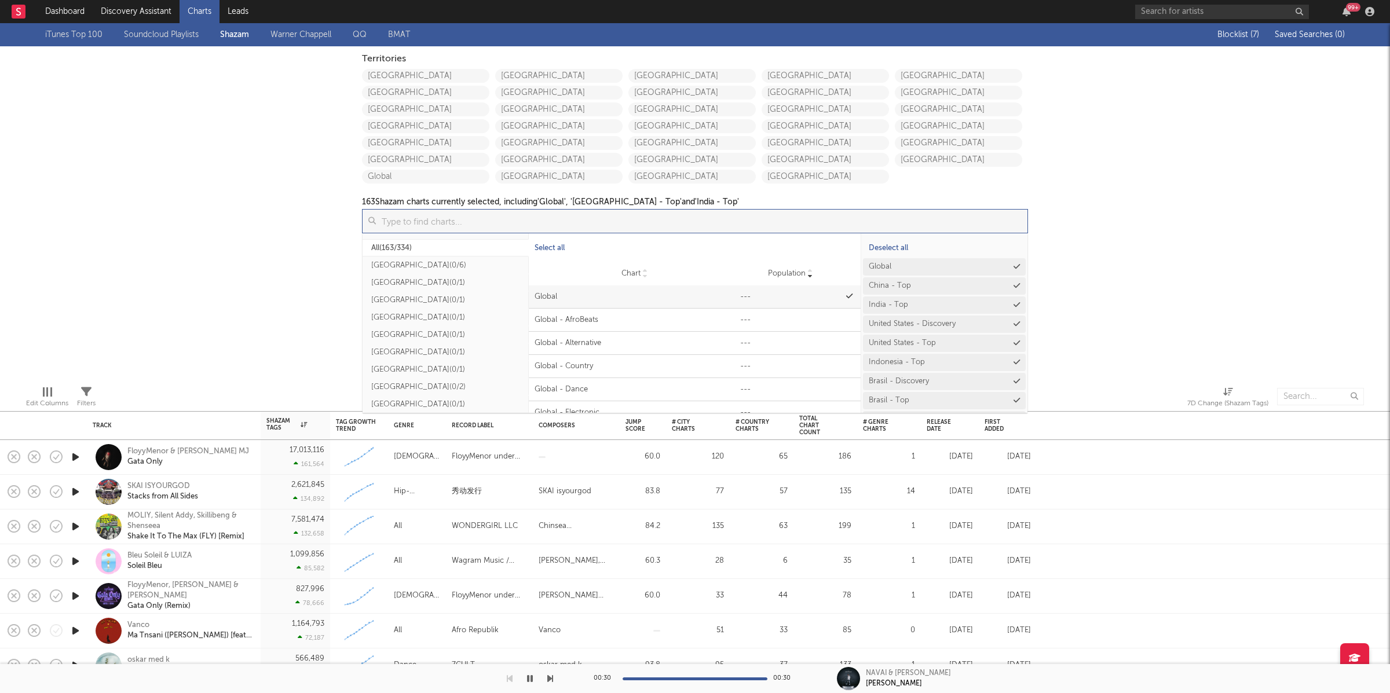
click at [421, 221] on input at bounding box center [701, 221] width 651 height 23
click at [434, 266] on button "Nigeria ( 0/6 )" at bounding box center [445, 265] width 166 height 17
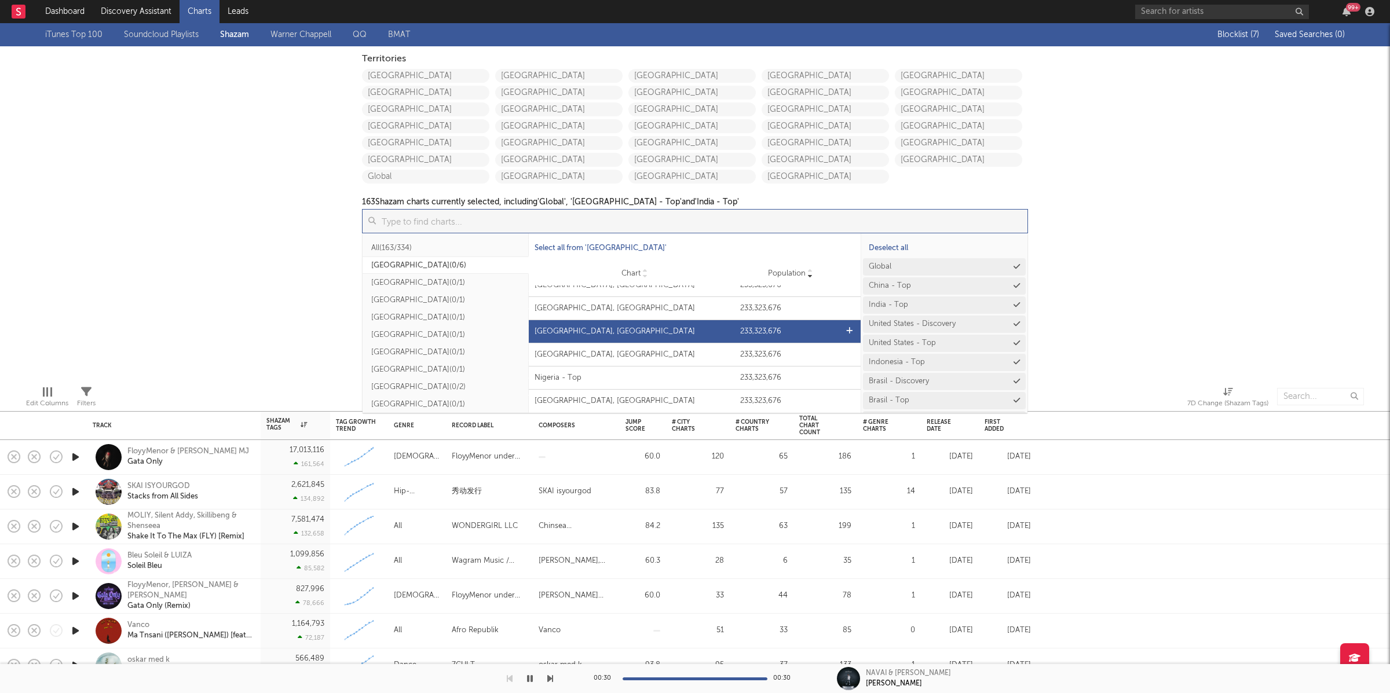
scroll to position [9, 0]
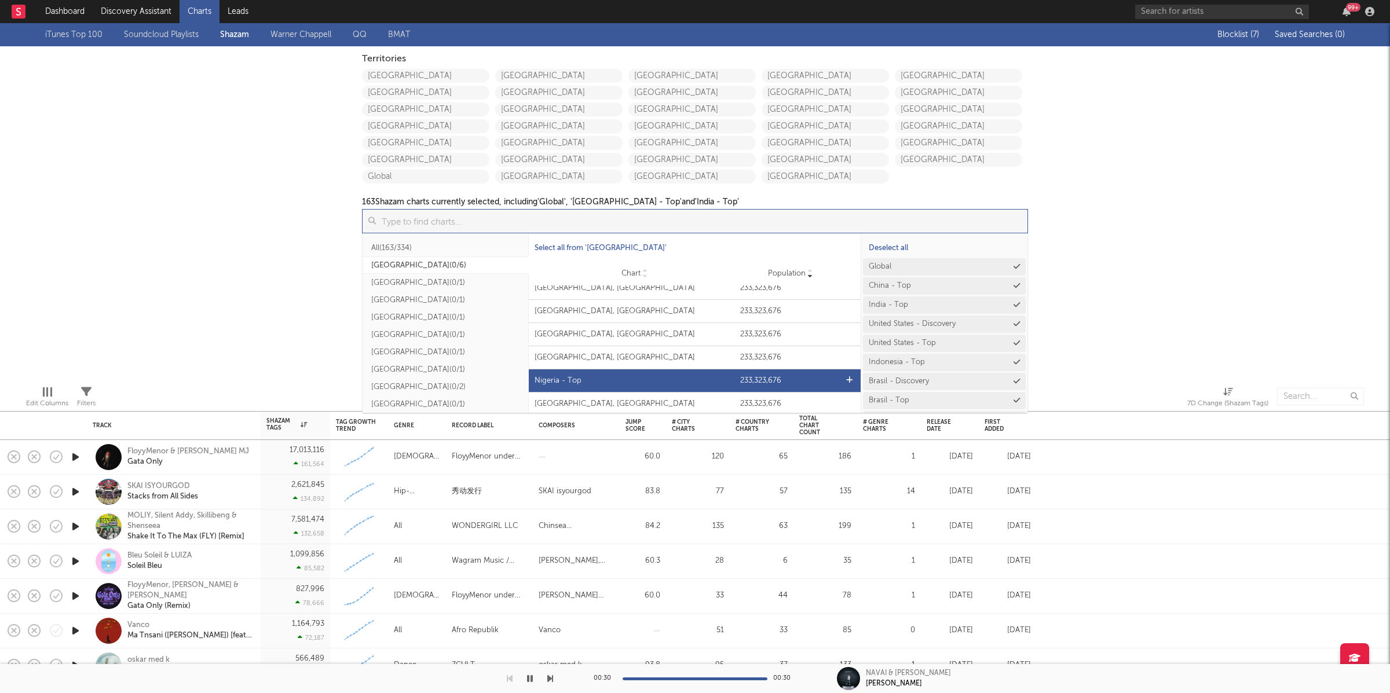
click at [671, 373] on div "Chart Nigeria - Top Population 233,323,676" at bounding box center [695, 380] width 332 height 23
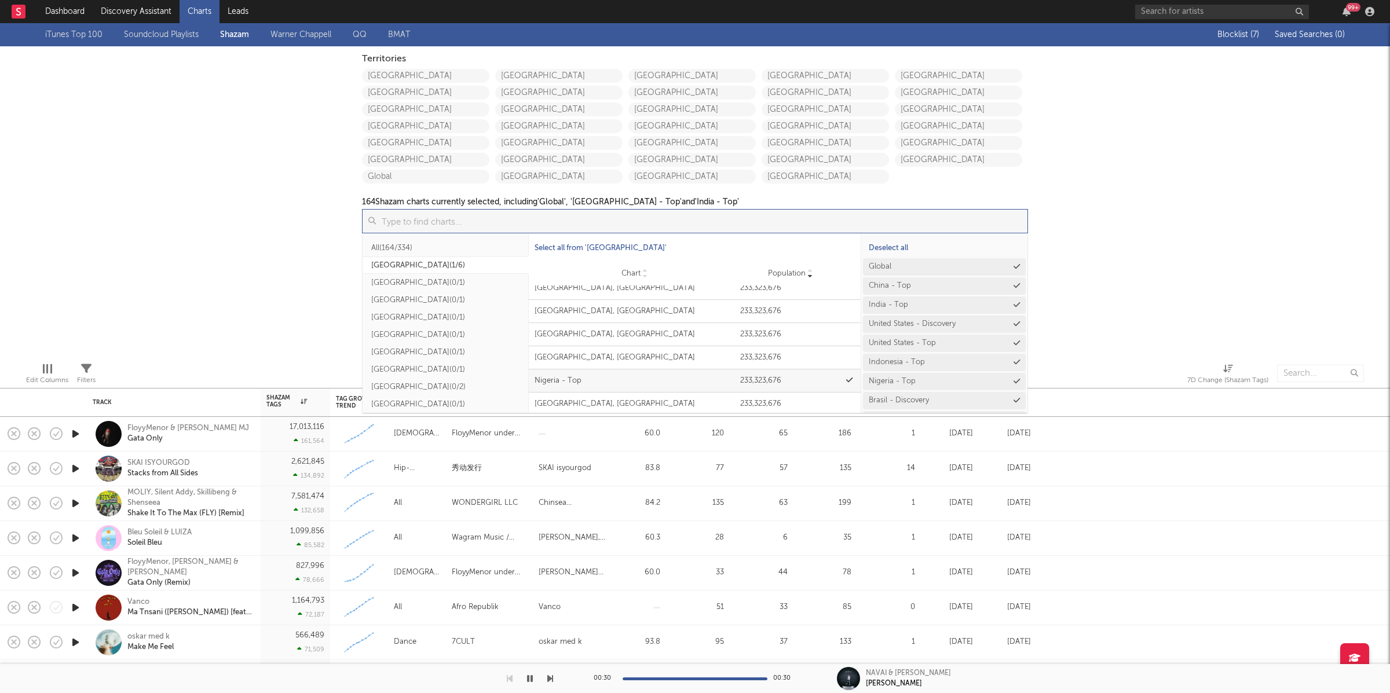
drag, startPoint x: 421, startPoint y: 283, endPoint x: 427, endPoint y: 284, distance: 6.0
click at [422, 283] on button "Philippines ( 0/1 )" at bounding box center [445, 282] width 166 height 17
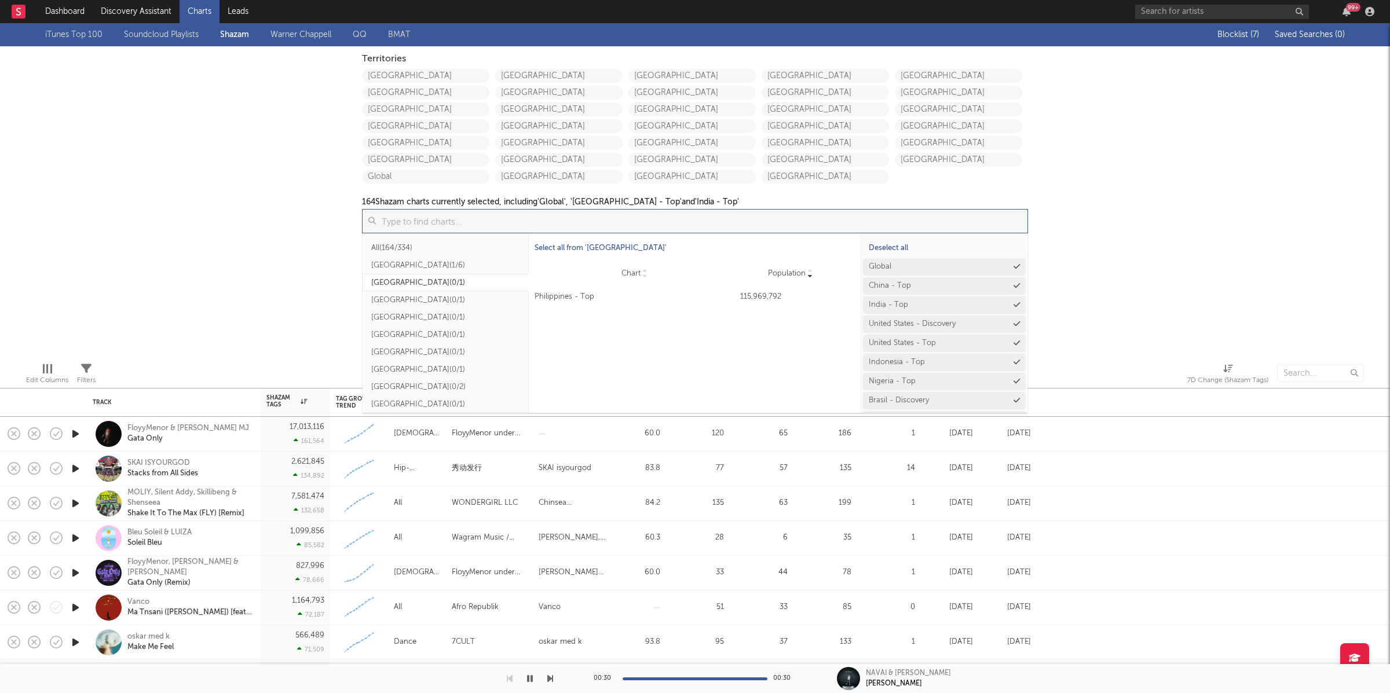
click at [699, 296] on div "Philippines - Top" at bounding box center [634, 297] width 200 height 12
click at [449, 302] on button "Vietnam ( 0/1 )" at bounding box center [445, 299] width 166 height 17
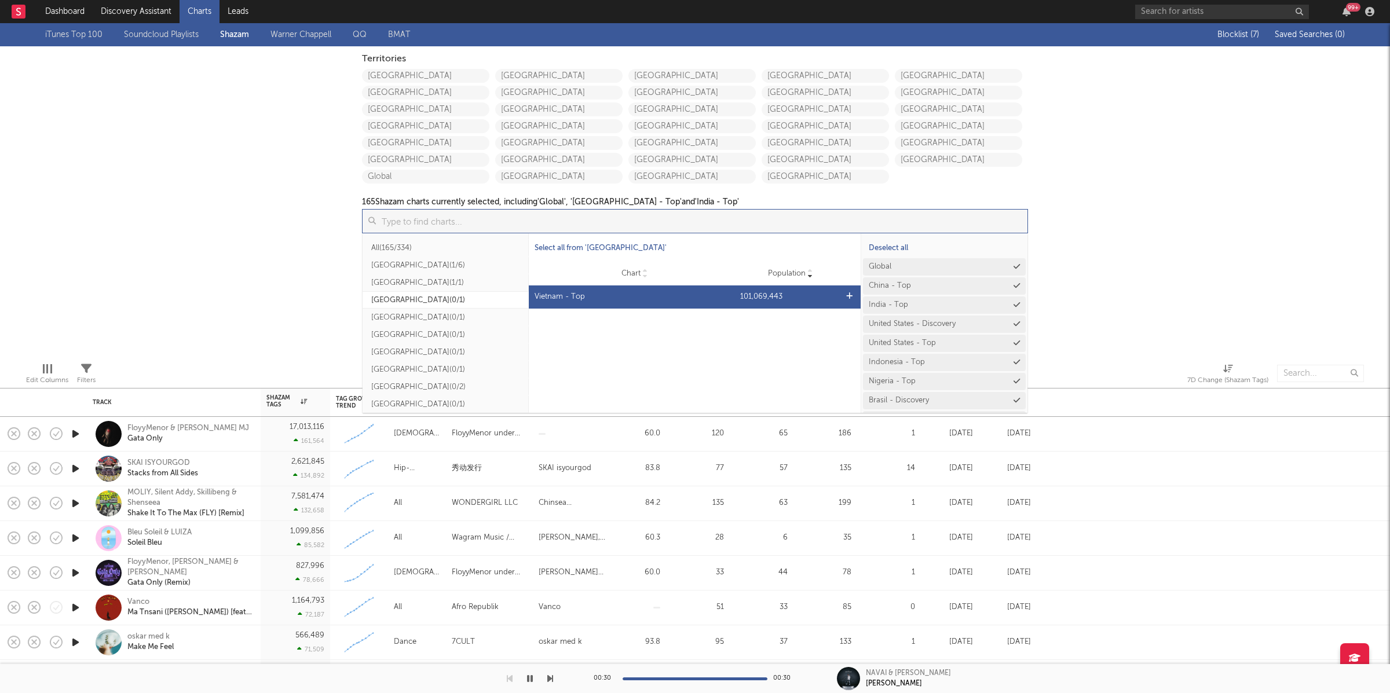
click at [642, 292] on div "Vietnam - Top" at bounding box center [634, 297] width 200 height 12
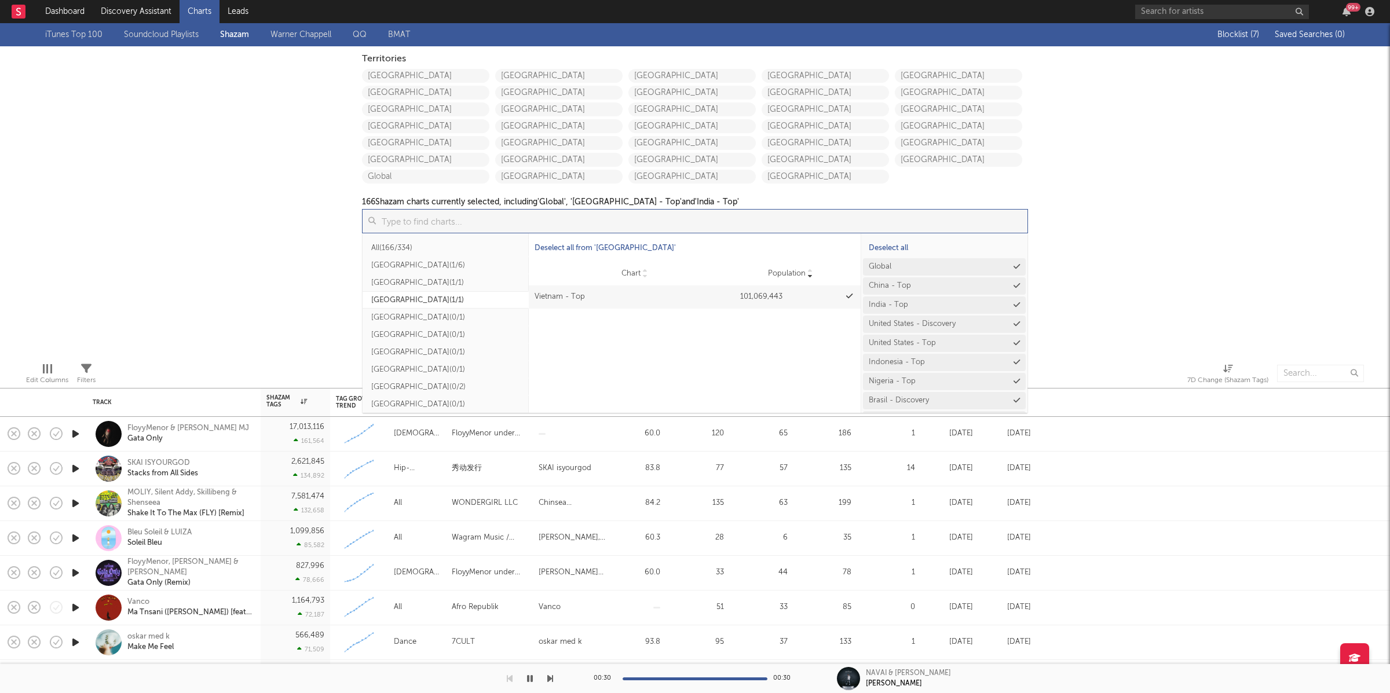
click at [454, 317] on button "Tanzania ( 0/1 )" at bounding box center [445, 317] width 166 height 17
click at [453, 334] on button "Kenya ( 0/1 )" at bounding box center [445, 334] width 166 height 17
click at [428, 293] on button "Hungary ( 0/2 )" at bounding box center [445, 296] width 166 height 17
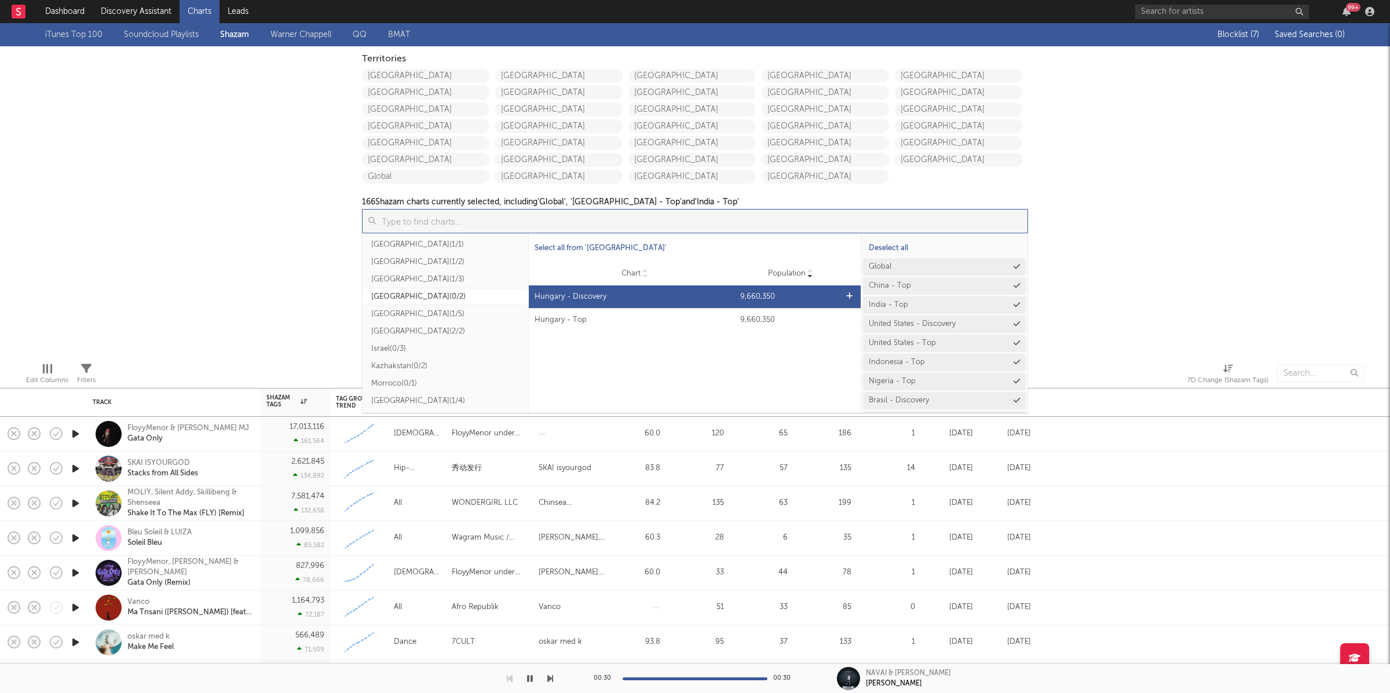
click at [668, 315] on div "Hungary - Top" at bounding box center [634, 320] width 200 height 12
click at [666, 293] on div "Hungary - Discovery" at bounding box center [634, 297] width 200 height 12
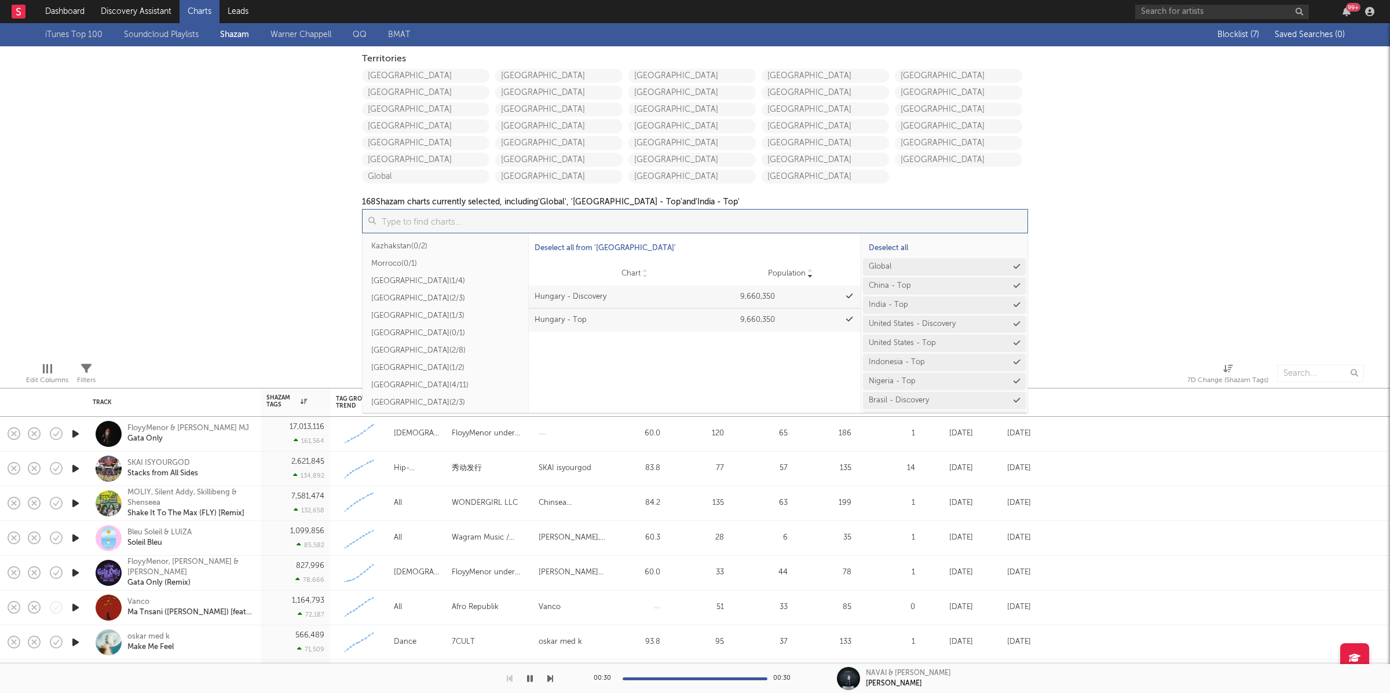
scroll to position [1065, 0]
click at [1128, 193] on div "iTunes Top 100 Soundcloud Playlists Shazam Warner Chappell QQ BMAT Blocklist ( …" at bounding box center [695, 188] width 1390 height 330
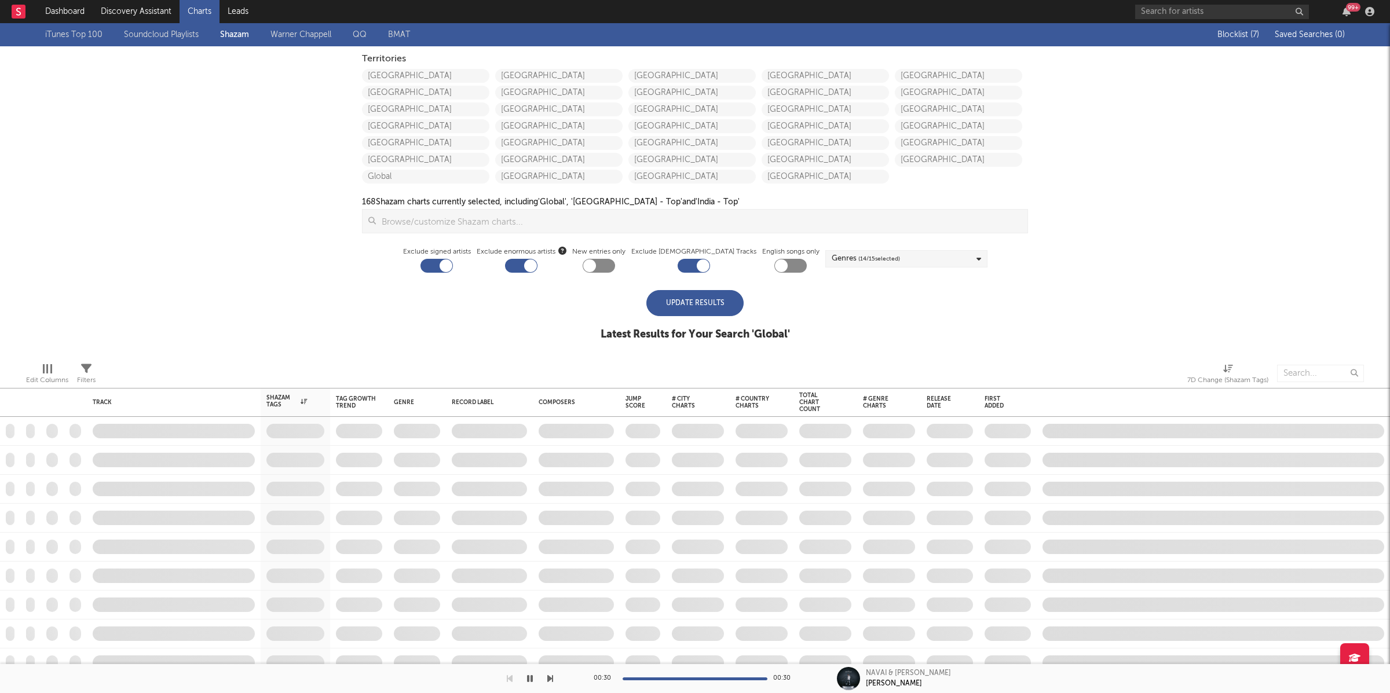
drag, startPoint x: 697, startPoint y: 301, endPoint x: 724, endPoint y: 296, distance: 27.6
click at [696, 301] on div "Update Results" at bounding box center [694, 303] width 97 height 26
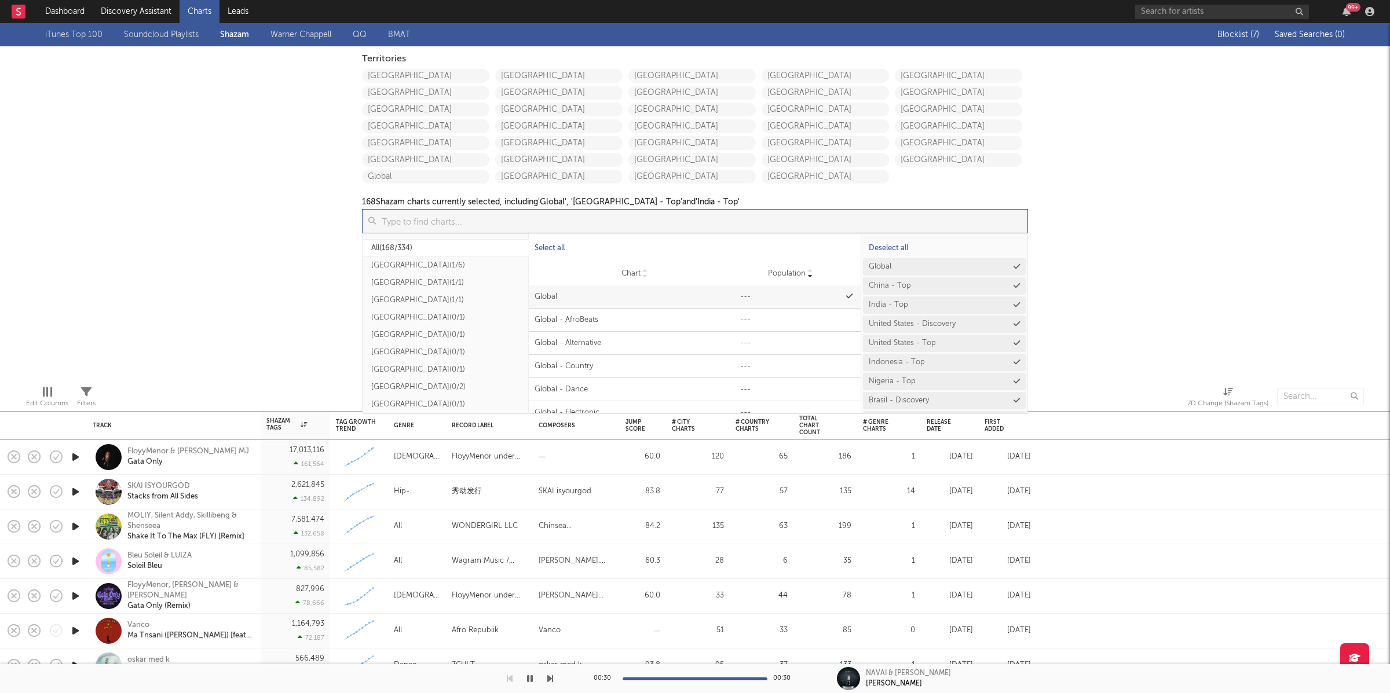
click at [607, 224] on input at bounding box center [701, 221] width 651 height 23
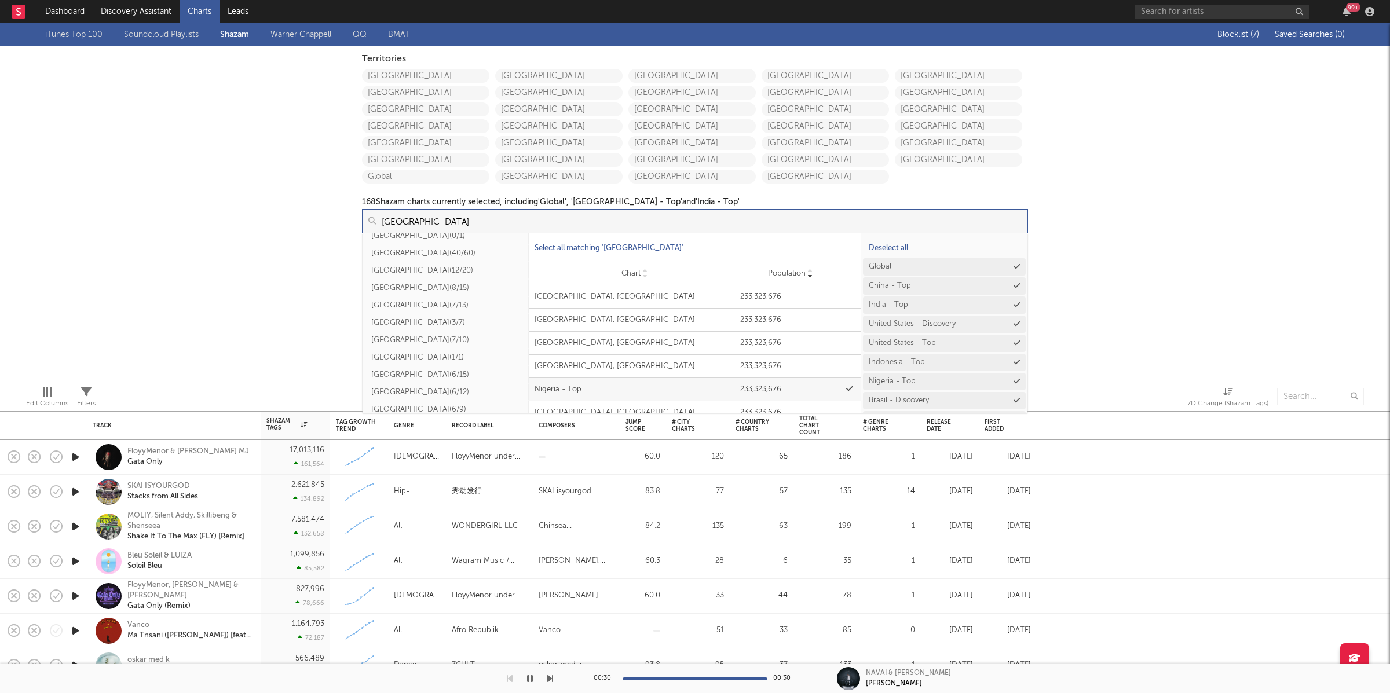
type input "nigeria"
click at [199, 217] on div "iTunes Top 100 Soundcloud Playlists Shazam Warner Chappell QQ BMAT Blocklist ( …" at bounding box center [695, 199] width 1390 height 353
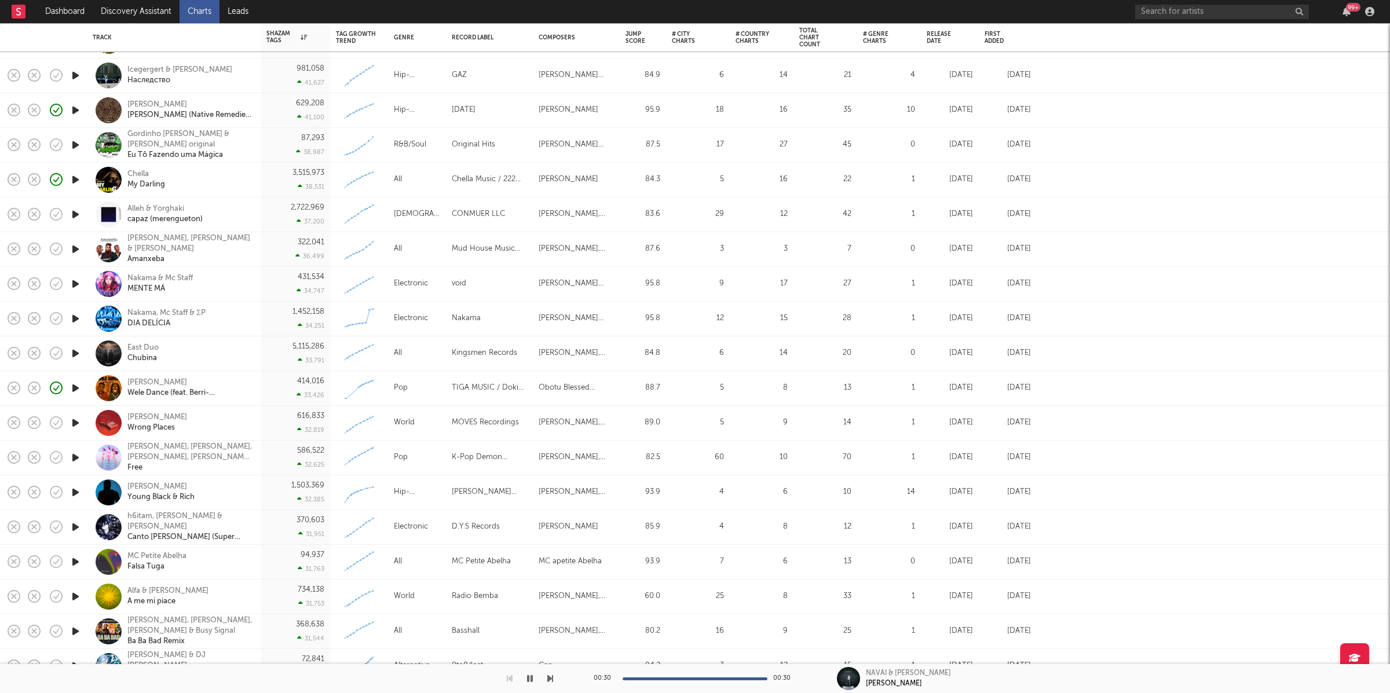
click at [79, 351] on icon "button" at bounding box center [75, 353] width 12 height 14
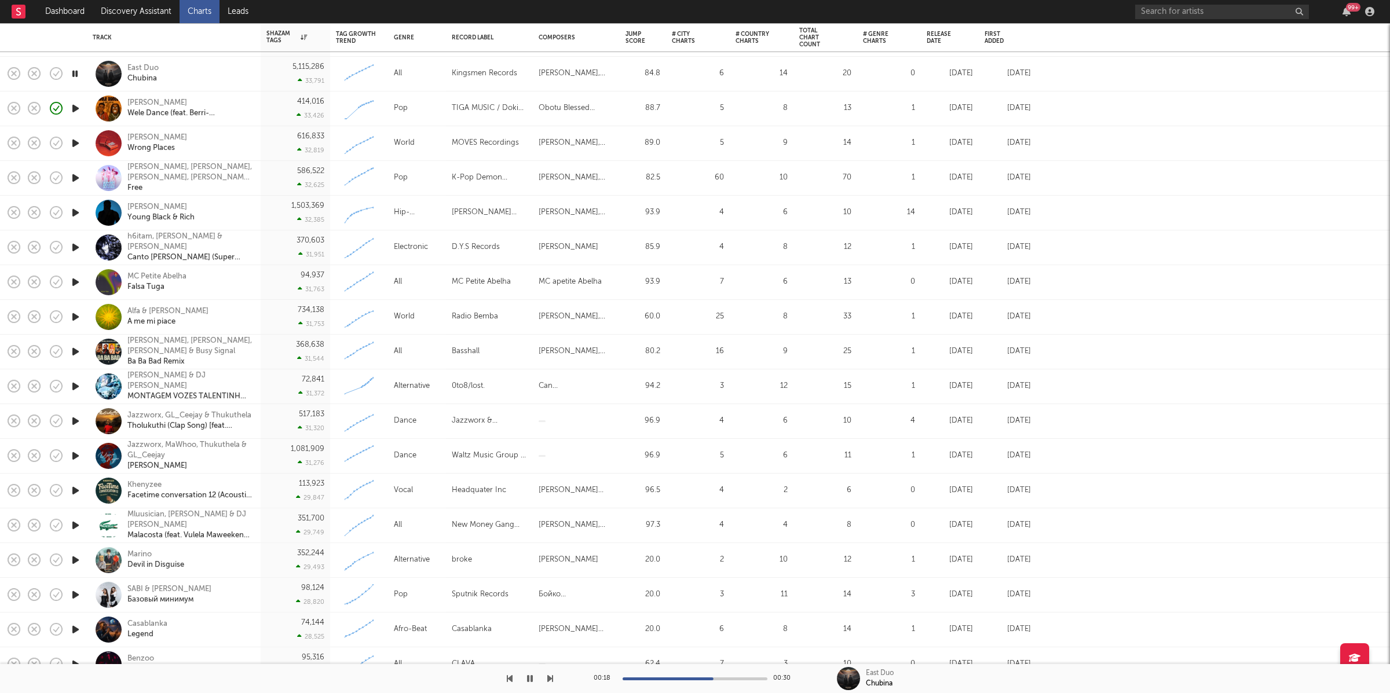
click at [74, 145] on icon "button" at bounding box center [75, 143] width 12 height 14
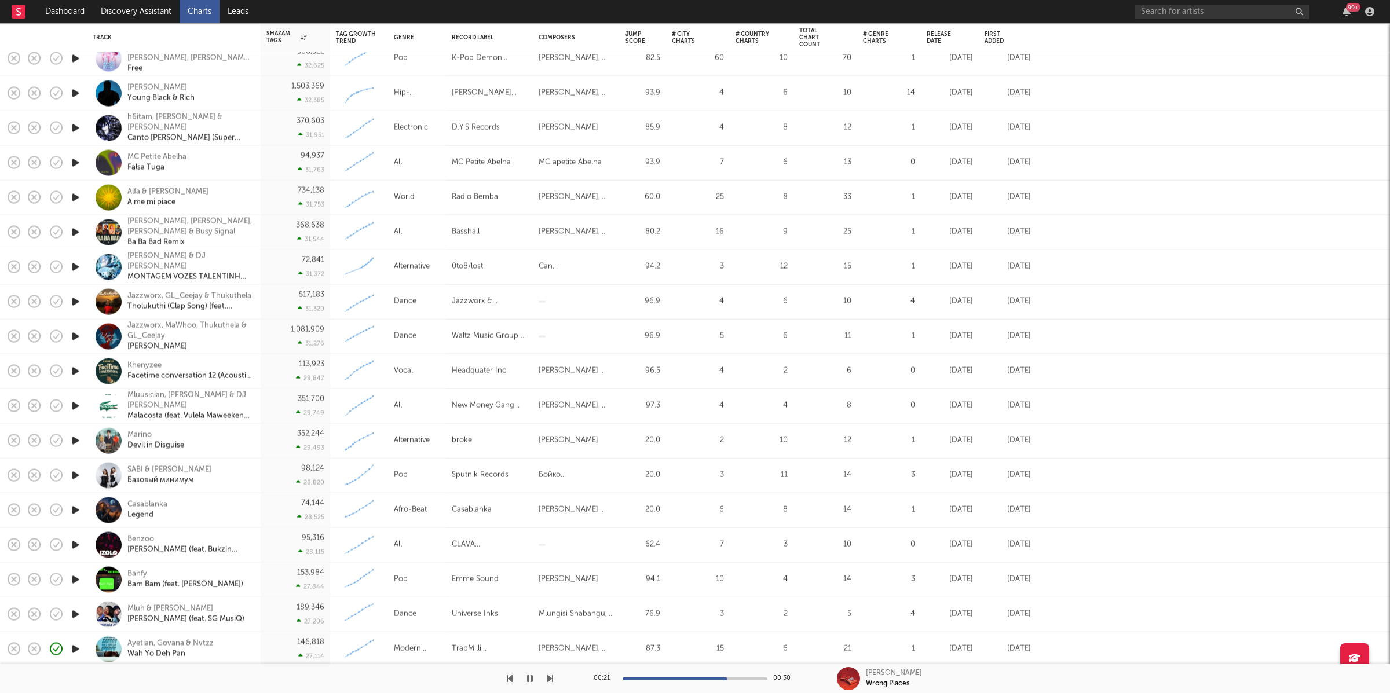
click at [529, 679] on icon "button" at bounding box center [530, 678] width 6 height 9
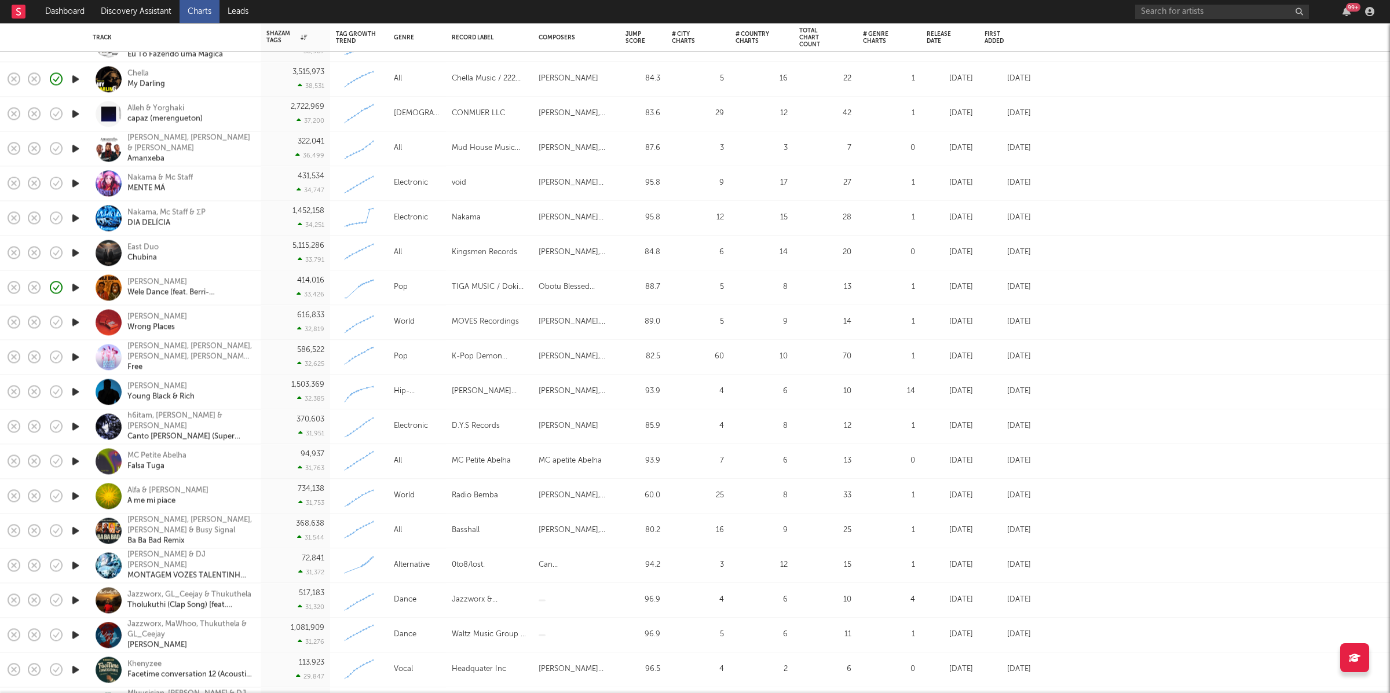
click at [74, 356] on icon "button" at bounding box center [75, 357] width 12 height 14
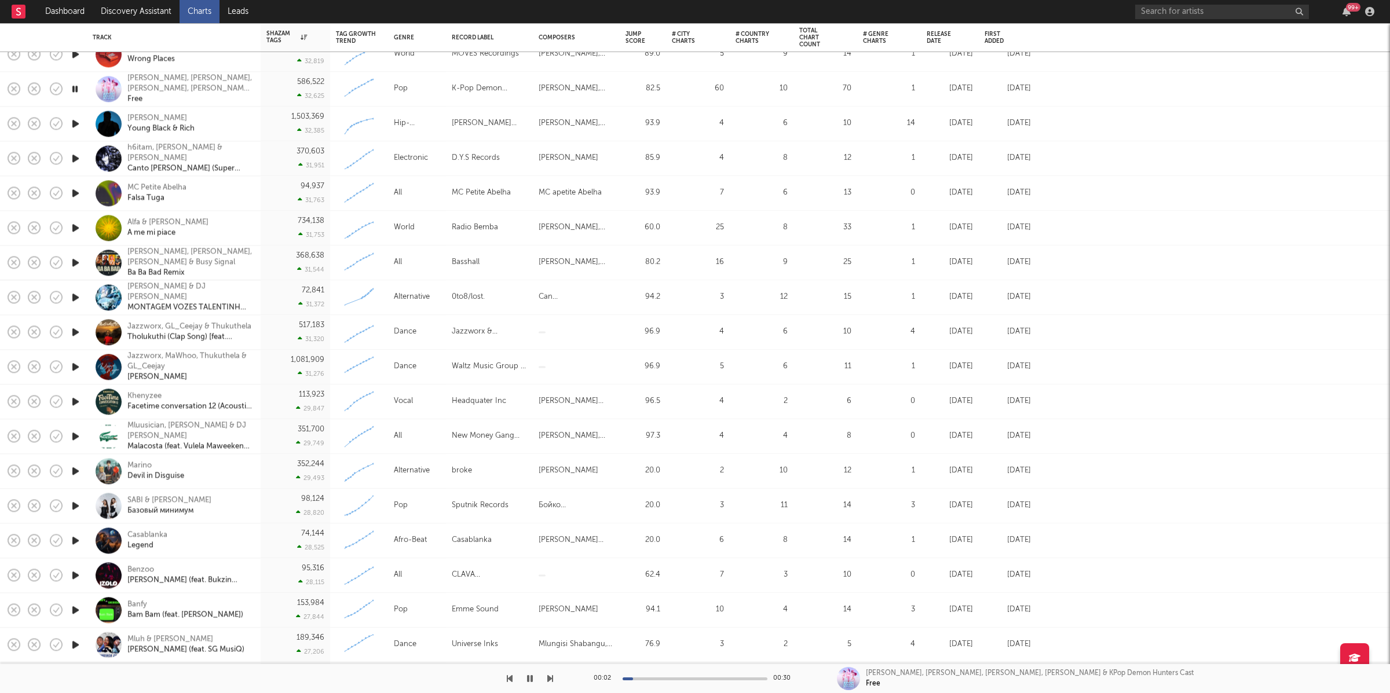
click at [549, 679] on icon "button" at bounding box center [550, 678] width 6 height 9
click at [551, 680] on icon "button" at bounding box center [550, 678] width 6 height 9
click at [551, 678] on icon "button" at bounding box center [550, 678] width 6 height 9
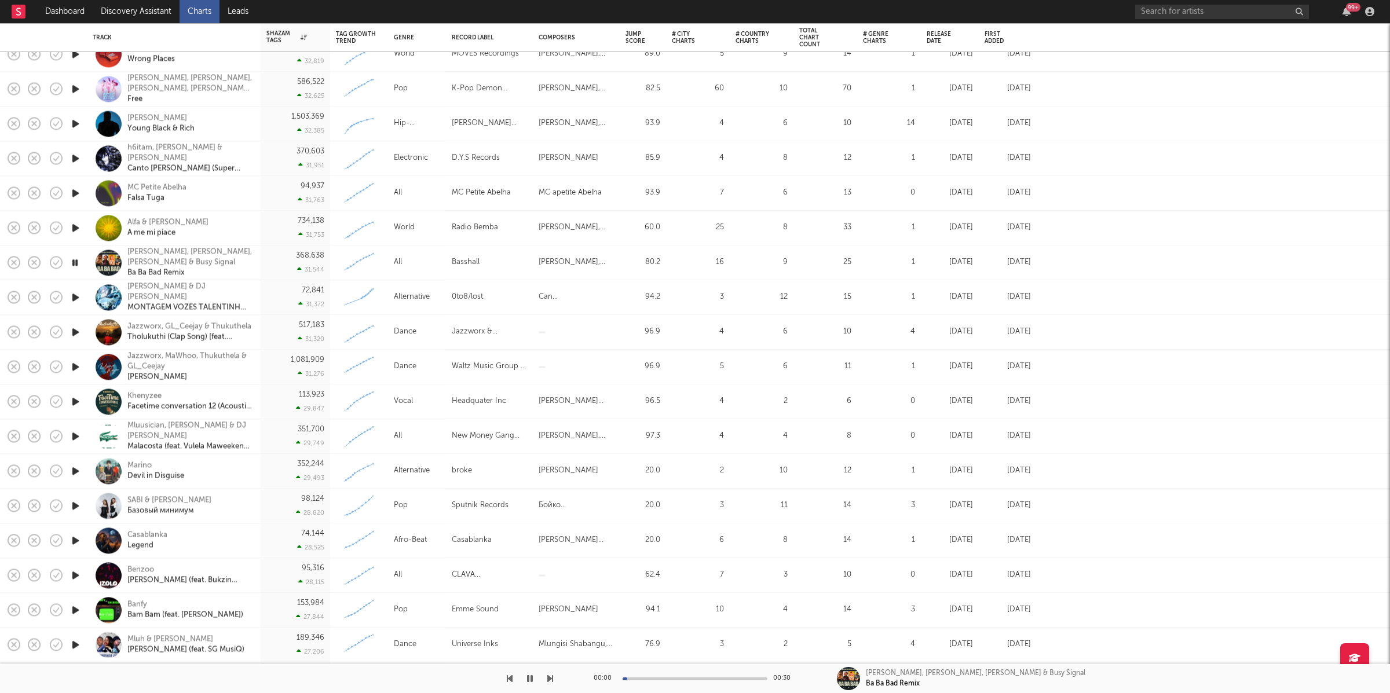
click at [548, 679] on icon "button" at bounding box center [550, 678] width 6 height 9
click at [550, 680] on icon "button" at bounding box center [550, 678] width 6 height 9
drag, startPoint x: 548, startPoint y: 678, endPoint x: 449, endPoint y: 600, distance: 126.6
click at [548, 678] on icon "button" at bounding box center [550, 678] width 6 height 9
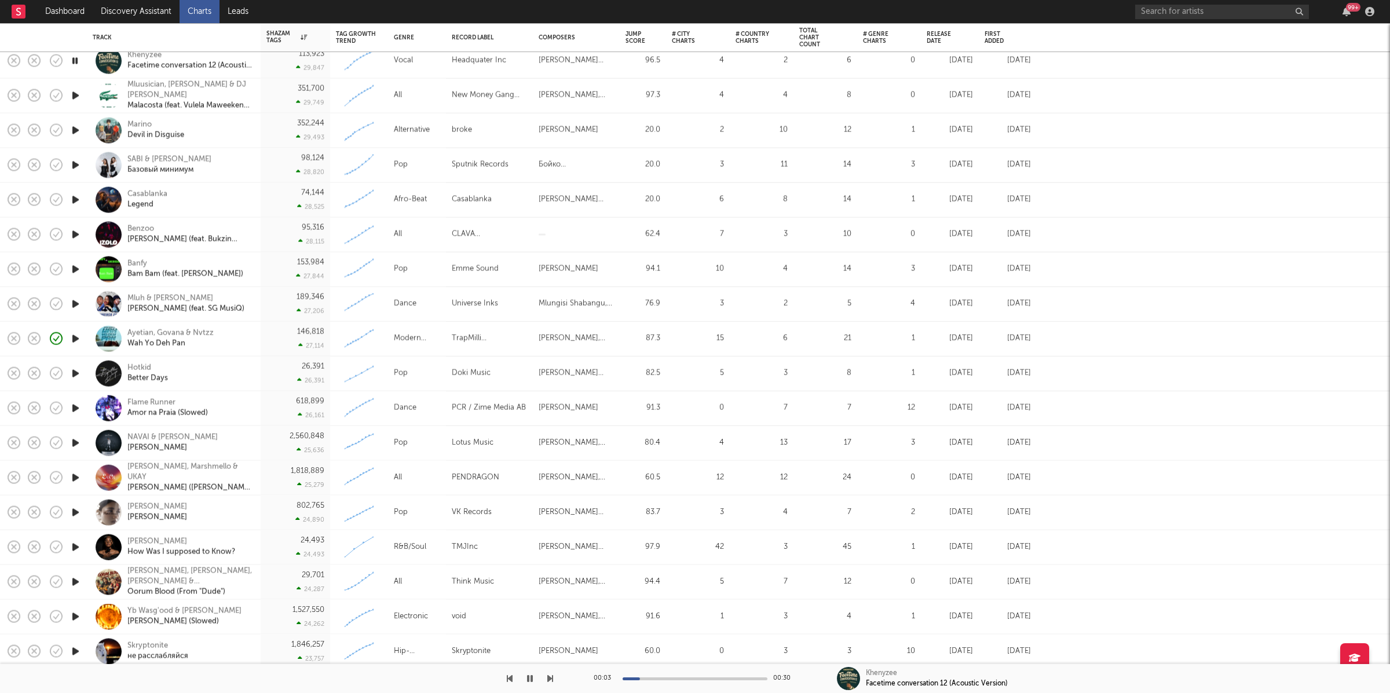
click at [550, 676] on icon "button" at bounding box center [550, 678] width 6 height 9
click at [503, 680] on div at bounding box center [276, 678] width 553 height 29
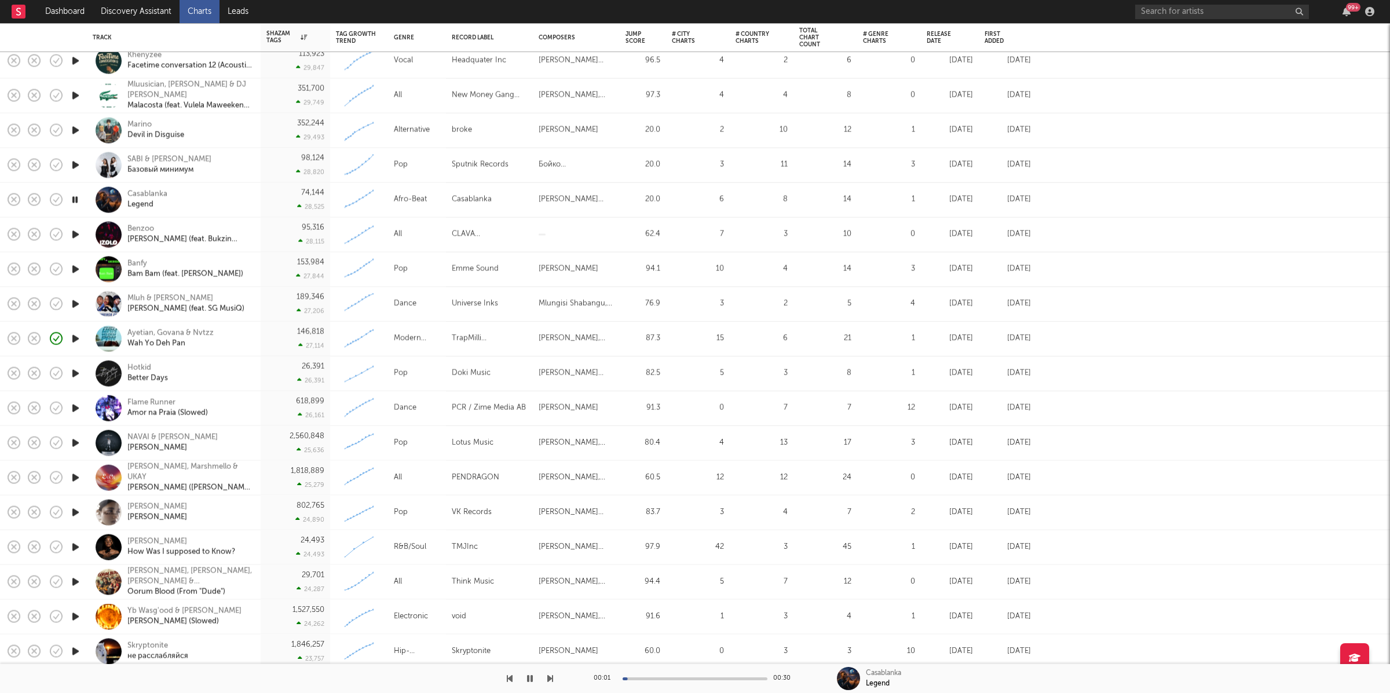
click at [511, 679] on icon "button" at bounding box center [510, 678] width 6 height 9
click at [551, 679] on icon "button" at bounding box center [550, 678] width 6 height 9
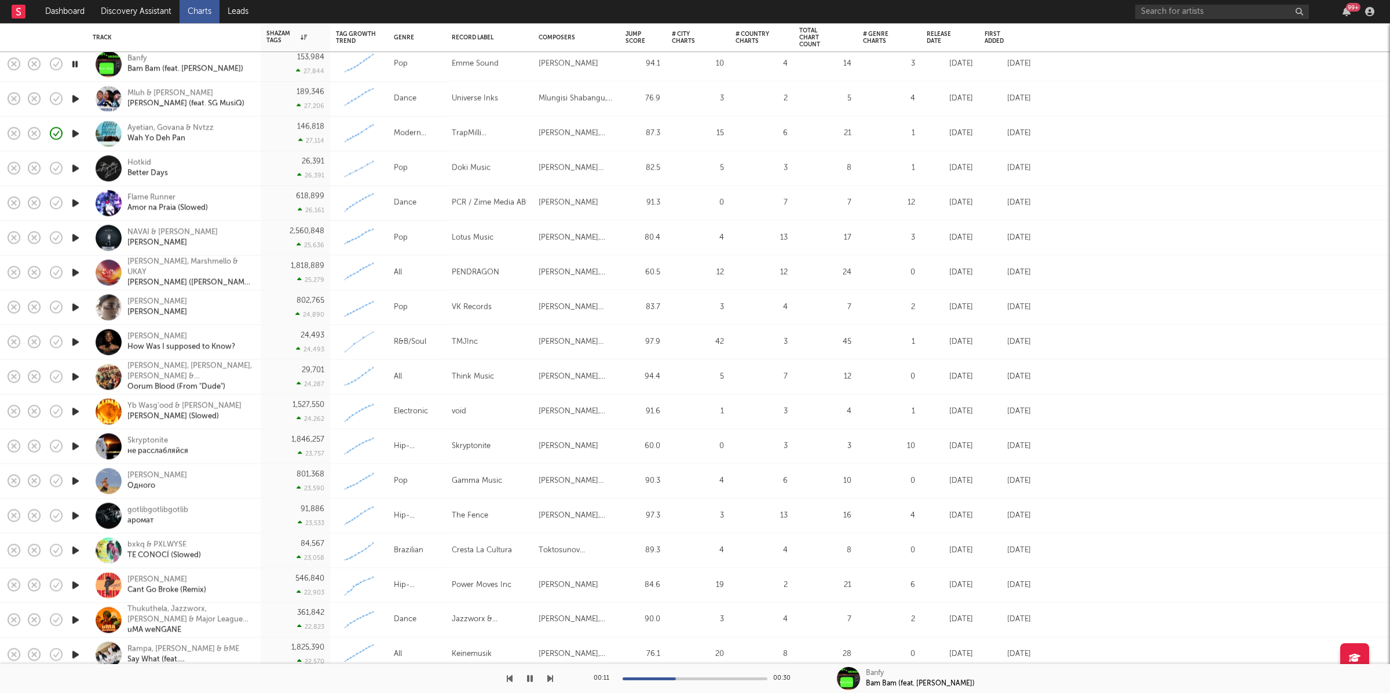
click at [549, 677] on icon "button" at bounding box center [550, 678] width 6 height 9
click at [552, 677] on icon "button" at bounding box center [550, 678] width 6 height 9
click at [553, 676] on div "00:01 00:30 Flame Runner Amor na Praia (Slowed)" at bounding box center [695, 678] width 1390 height 29
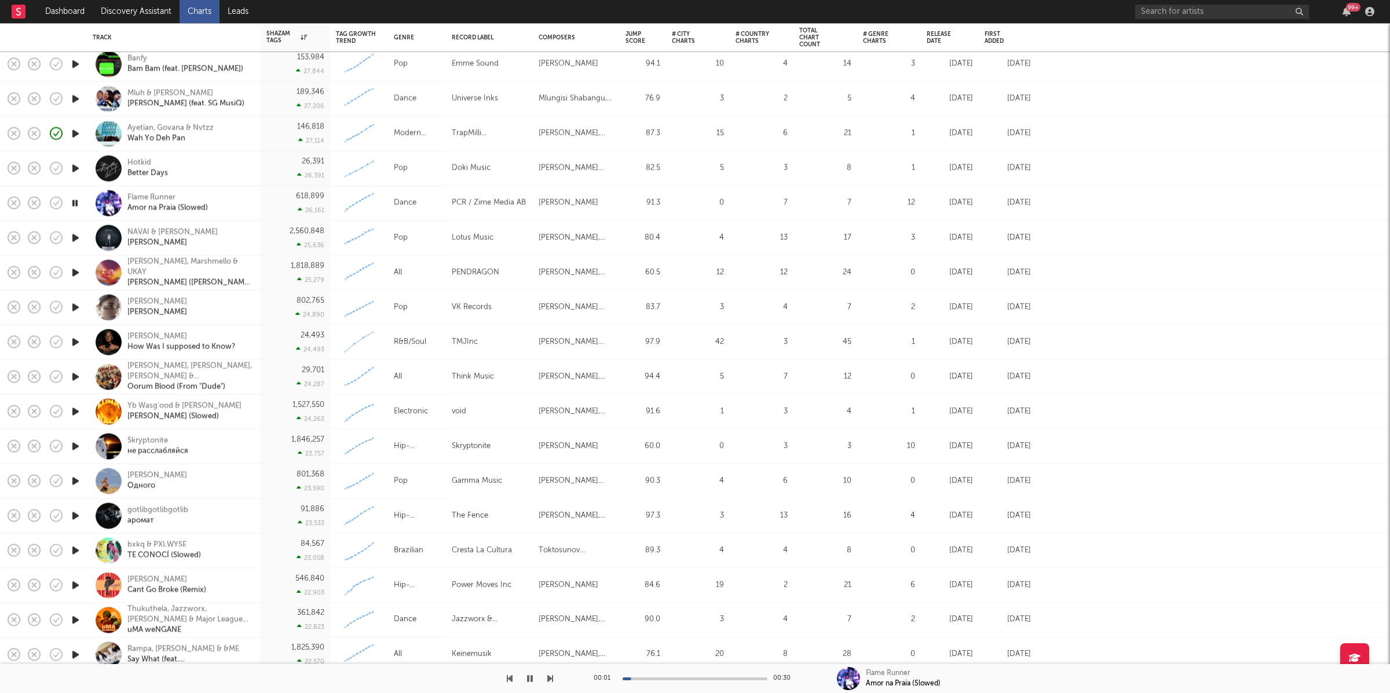
click at [550, 679] on icon "button" at bounding box center [550, 678] width 6 height 9
click at [550, 676] on icon "button" at bounding box center [550, 678] width 6 height 9
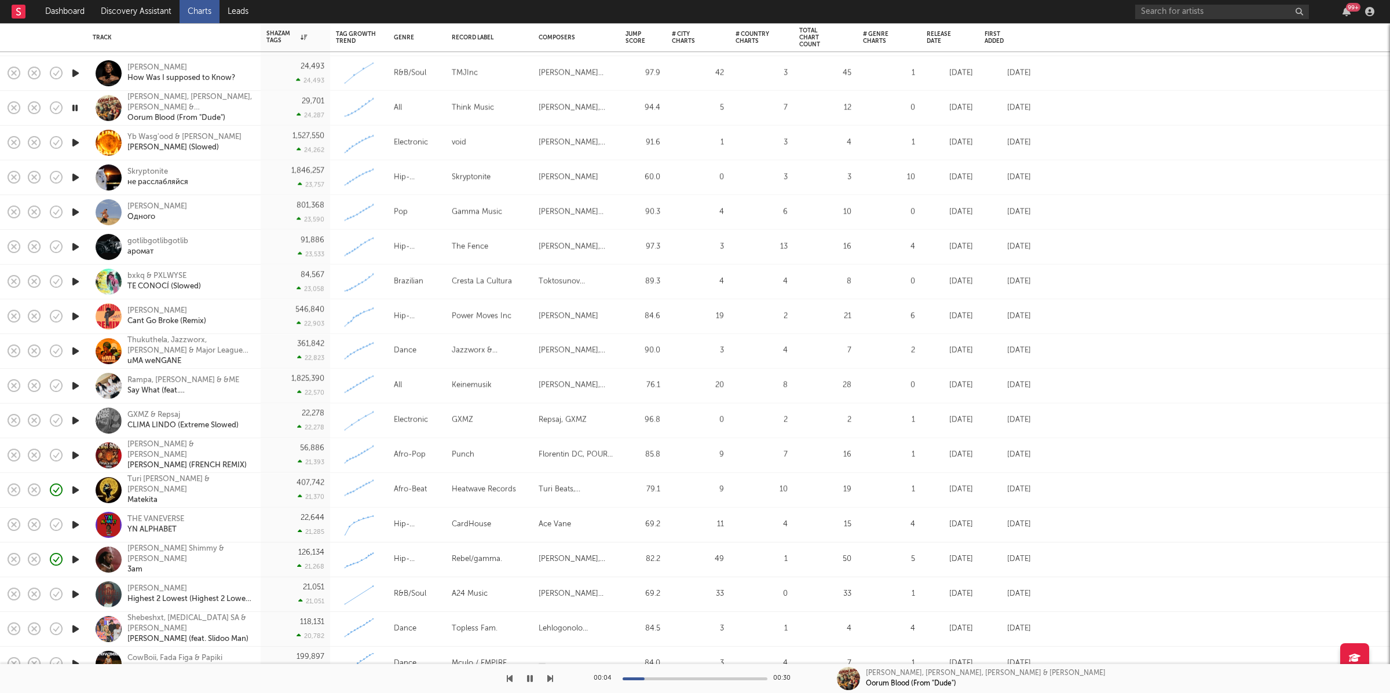
click at [550, 677] on icon "button" at bounding box center [550, 678] width 6 height 9
click at [550, 675] on icon "button" at bounding box center [550, 678] width 6 height 9
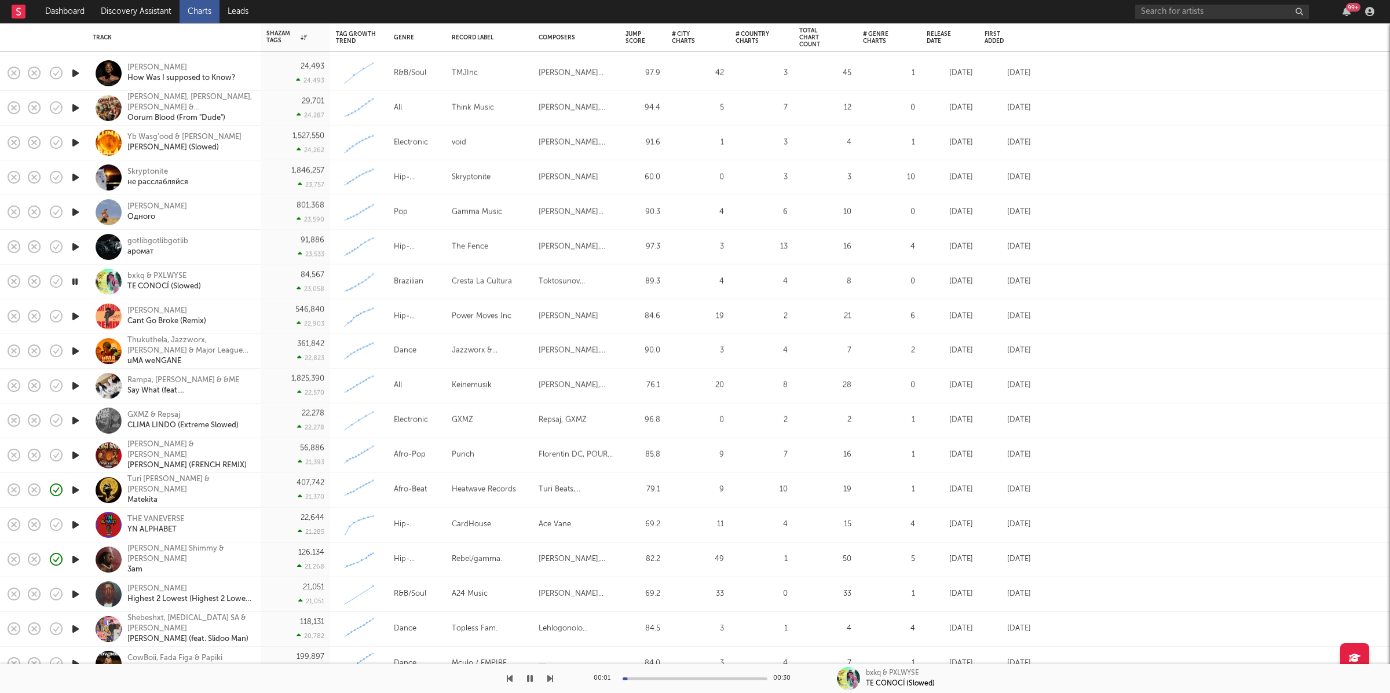
click at [511, 679] on icon "button" at bounding box center [510, 678] width 6 height 9
click at [551, 679] on icon "button" at bounding box center [550, 678] width 6 height 9
click at [547, 680] on icon "button" at bounding box center [550, 678] width 6 height 9
click at [550, 679] on icon "button" at bounding box center [550, 678] width 6 height 9
click at [550, 680] on icon "button" at bounding box center [550, 678] width 6 height 9
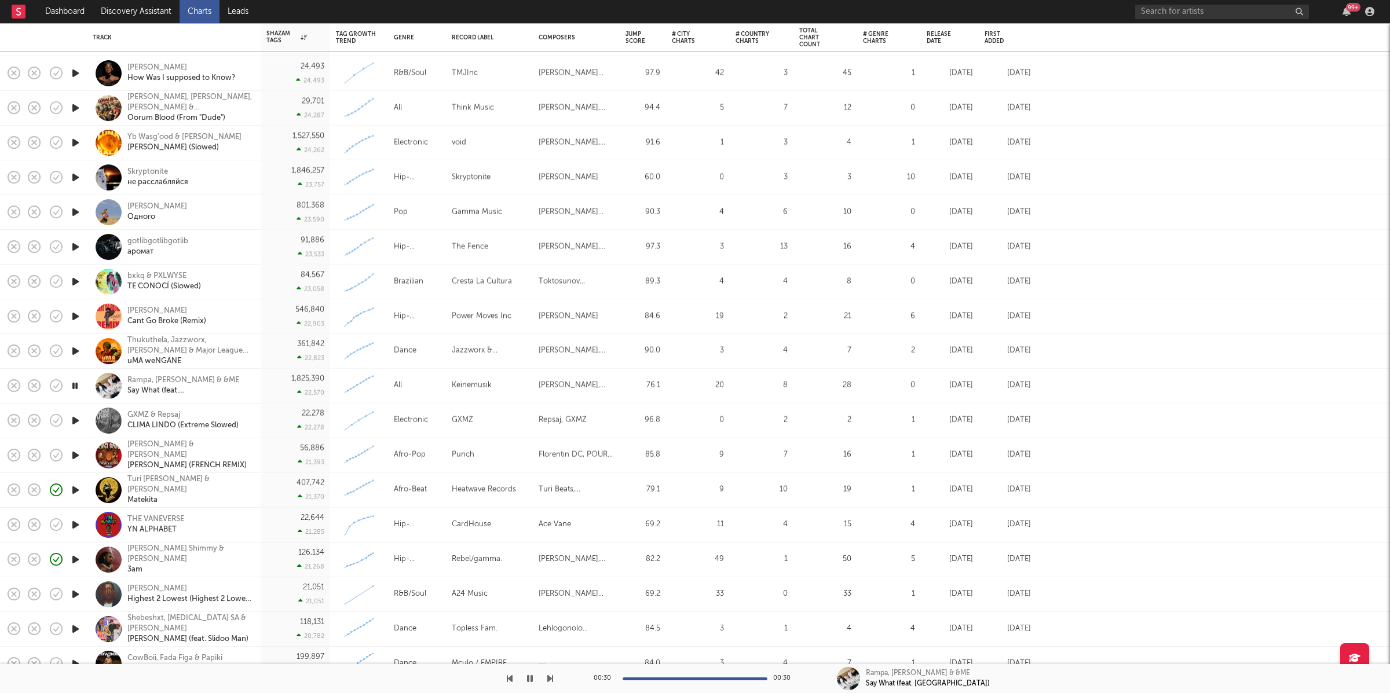
click at [550, 676] on icon "button" at bounding box center [550, 678] width 6 height 9
click at [550, 678] on icon "button" at bounding box center [550, 678] width 6 height 9
click at [550, 676] on icon "button" at bounding box center [550, 678] width 6 height 9
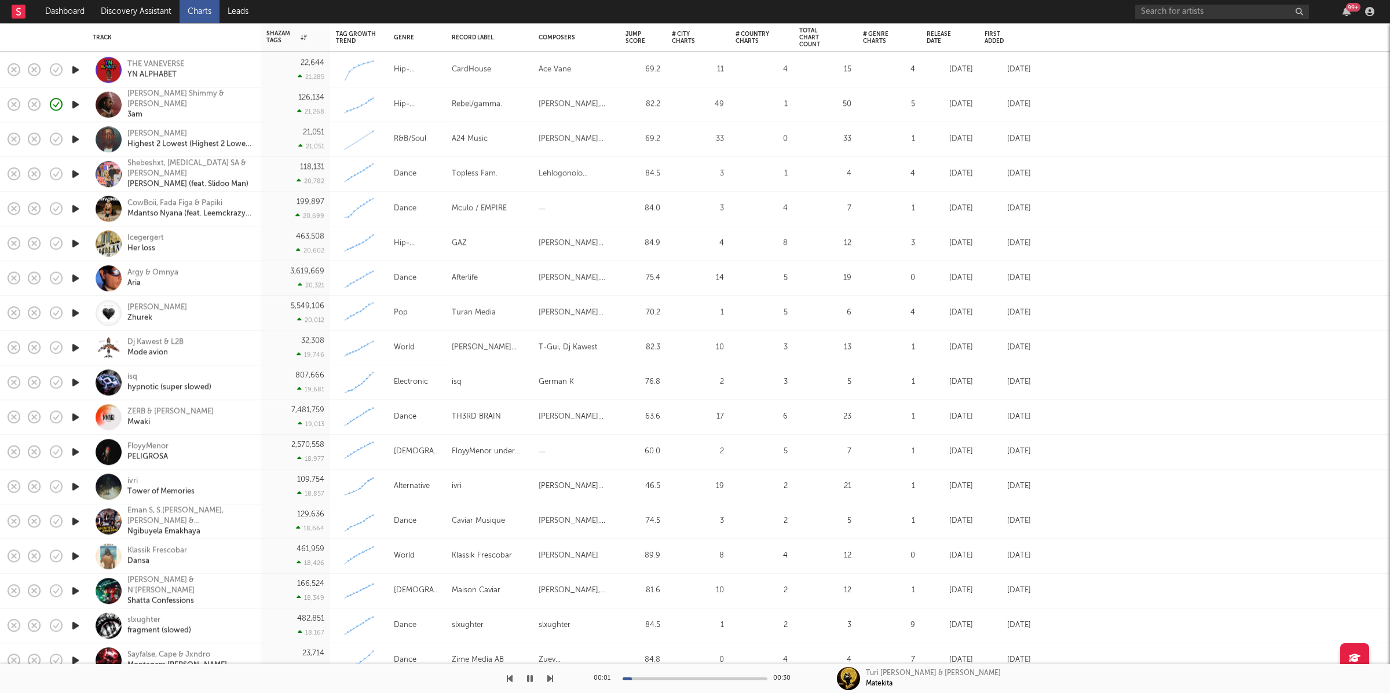
click at [546, 677] on div at bounding box center [276, 678] width 553 height 29
click at [549, 677] on icon "button" at bounding box center [550, 678] width 6 height 9
drag, startPoint x: 531, startPoint y: 675, endPoint x: 537, endPoint y: 668, distance: 9.4
click at [531, 675] on icon "button" at bounding box center [530, 678] width 6 height 9
click at [536, 677] on div at bounding box center [276, 678] width 553 height 29
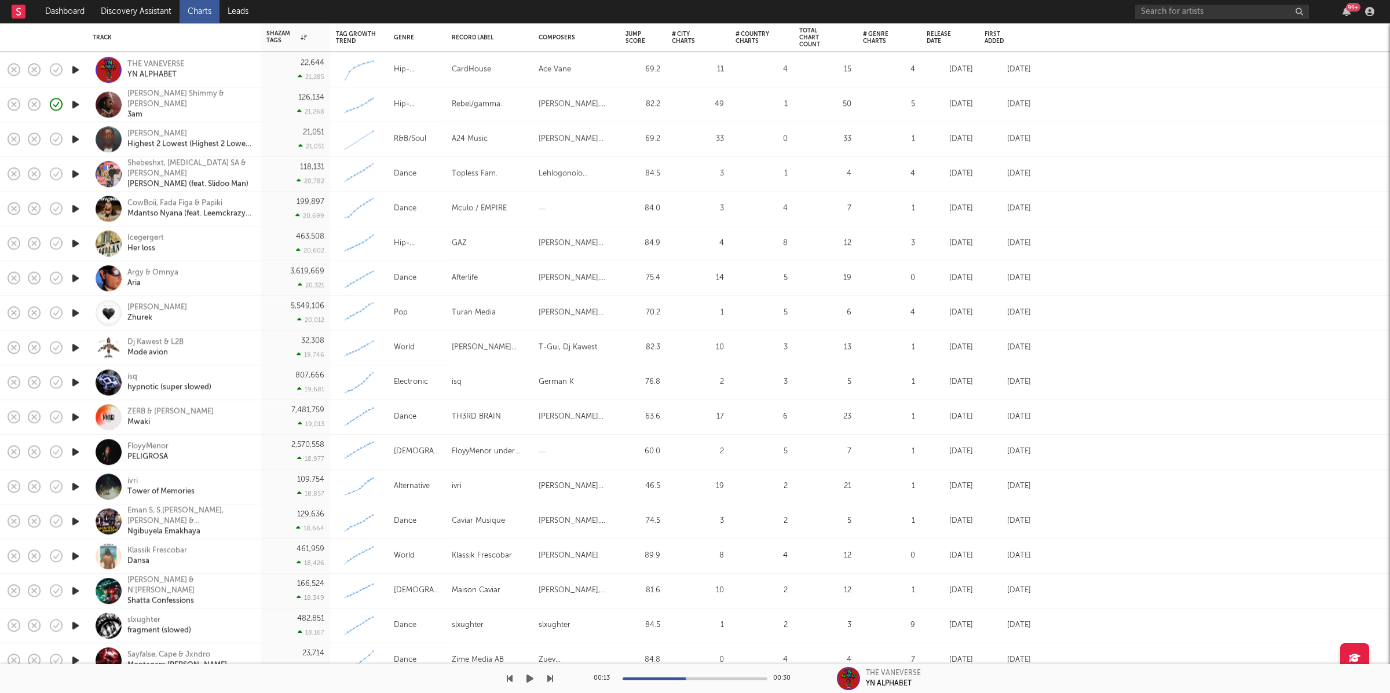
click at [529, 679] on icon "button" at bounding box center [529, 678] width 7 height 9
drag, startPoint x: 549, startPoint y: 679, endPoint x: 553, endPoint y: 666, distance: 13.4
click at [550, 679] on icon "button" at bounding box center [550, 678] width 6 height 9
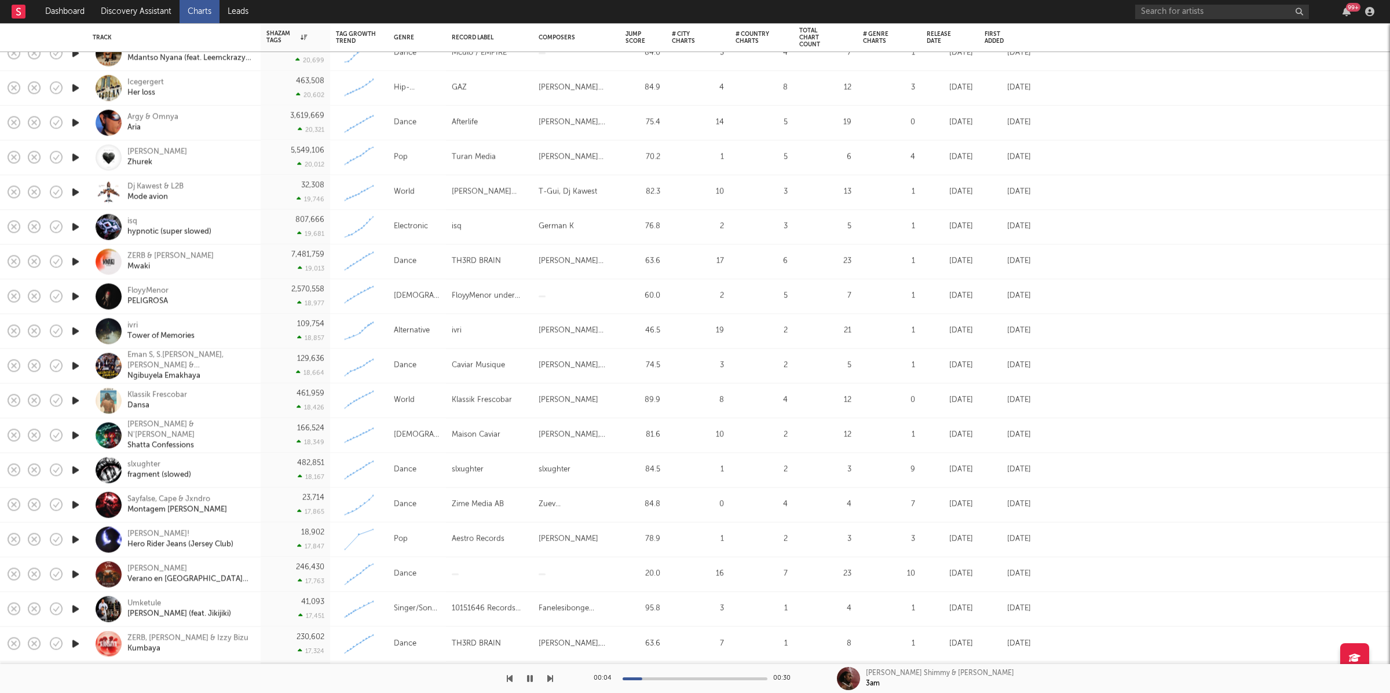
click at [554, 677] on div "00:04 00:30 Loe Shimmy & Don Toliver 3am" at bounding box center [695, 678] width 1390 height 29
click at [551, 677] on icon "button" at bounding box center [550, 678] width 6 height 9
click at [529, 679] on icon "button" at bounding box center [530, 678] width 6 height 9
click at [118, 6] on link "Discovery Assistant" at bounding box center [136, 11] width 87 height 23
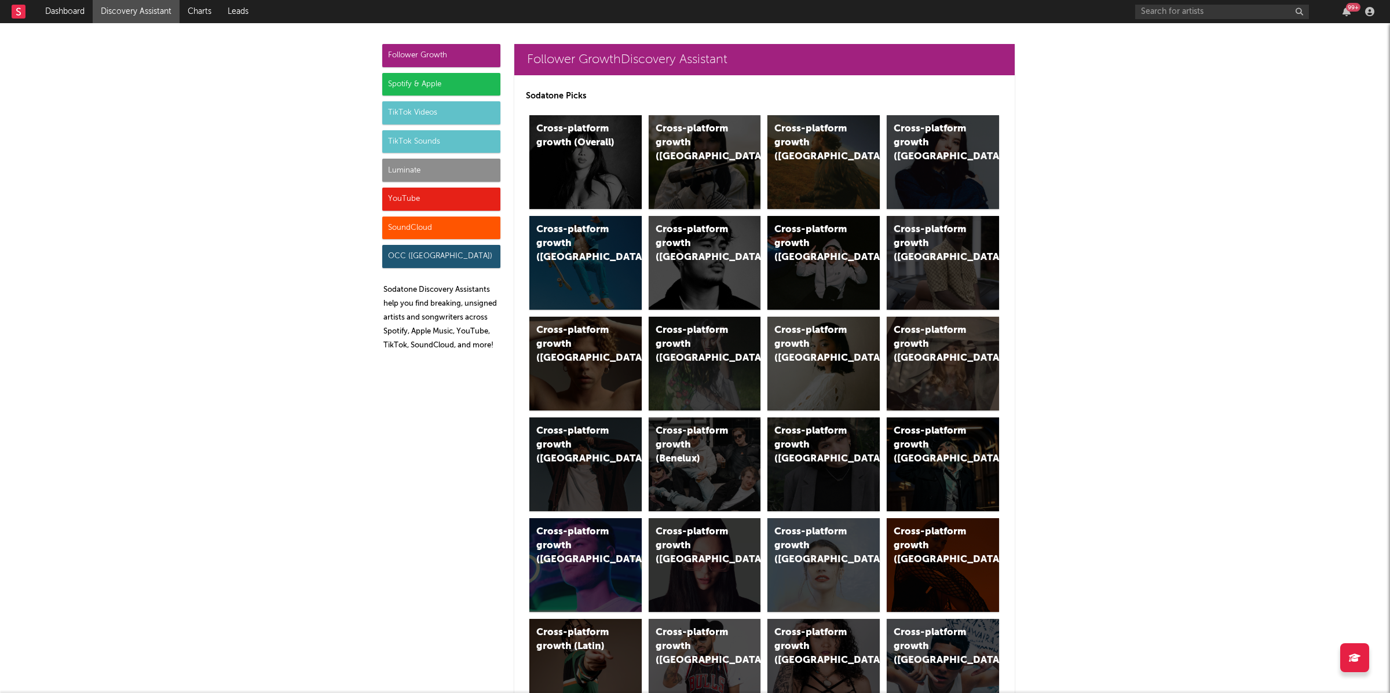
click at [410, 165] on div "Luminate" at bounding box center [441, 170] width 118 height 23
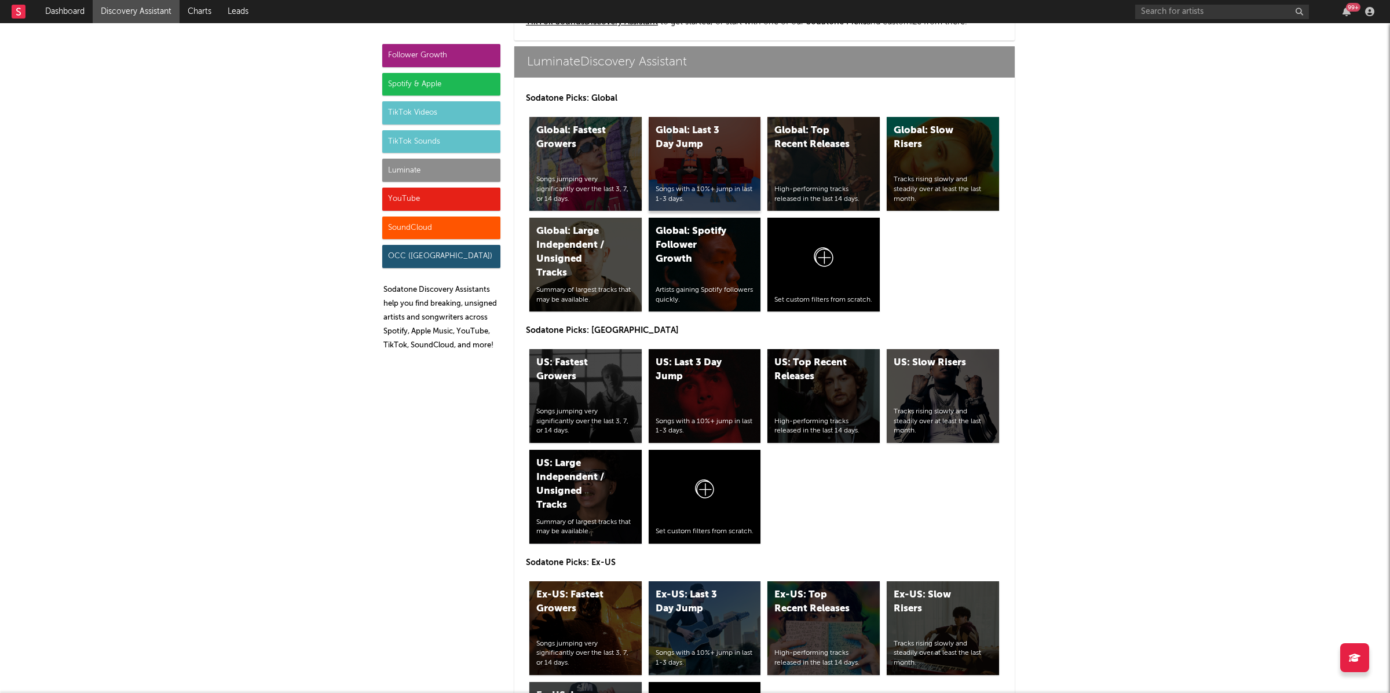
scroll to position [5145, 0]
drag, startPoint x: 720, startPoint y: 500, endPoint x: 867, endPoint y: 459, distance: 152.6
click at [720, 499] on div at bounding box center [704, 492] width 98 height 70
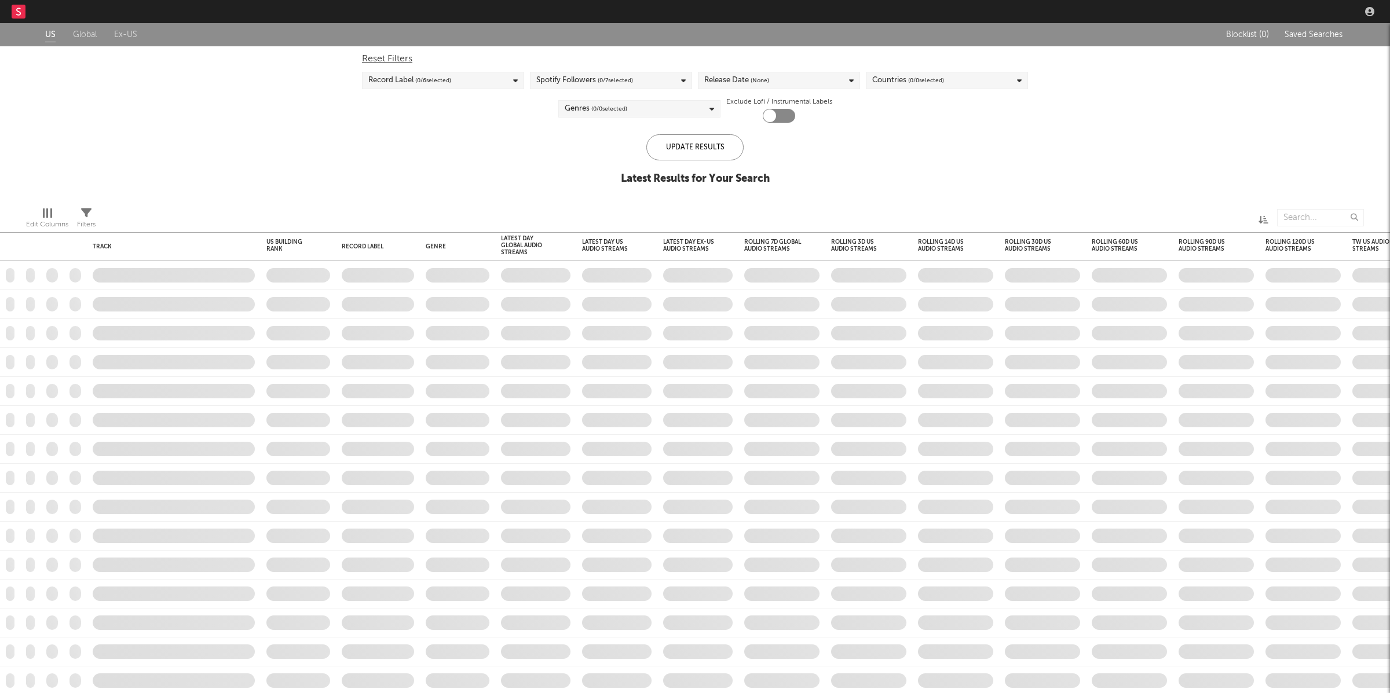
checkbox input "true"
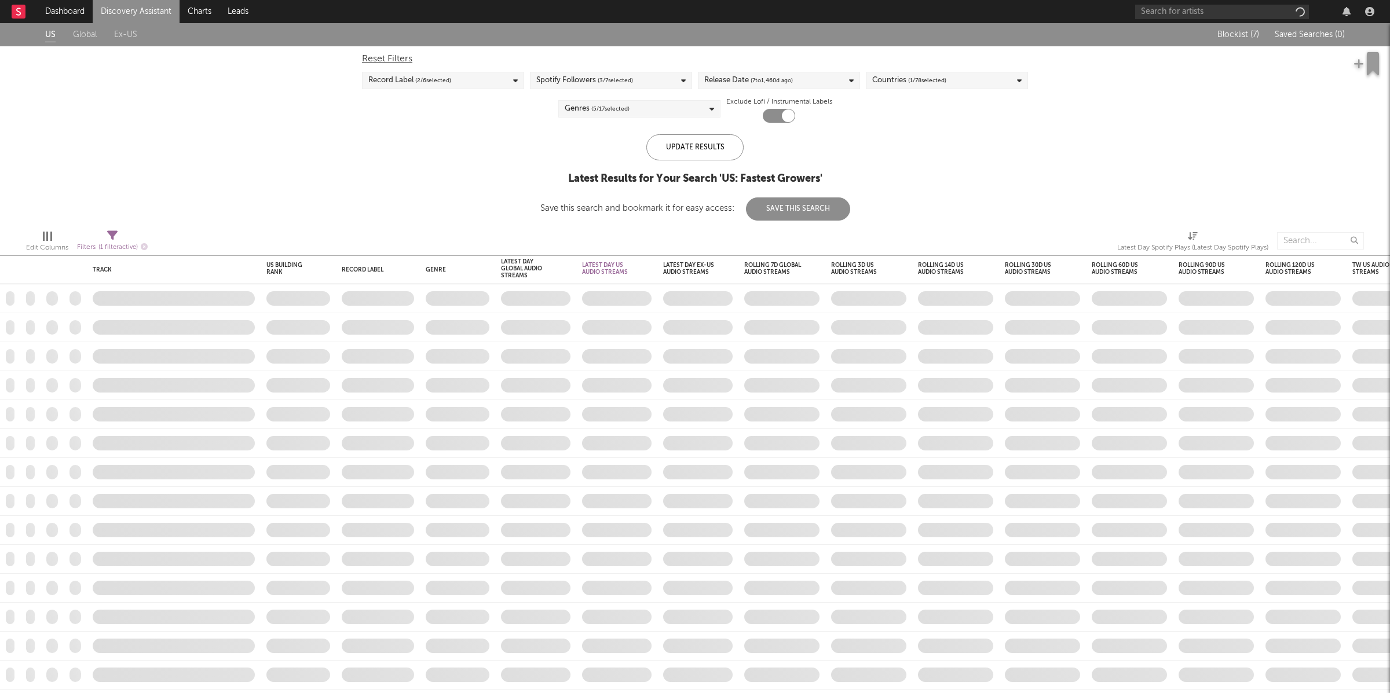
click at [401, 78] on div "Record Label ( 2 / 6 selected)" at bounding box center [409, 81] width 83 height 14
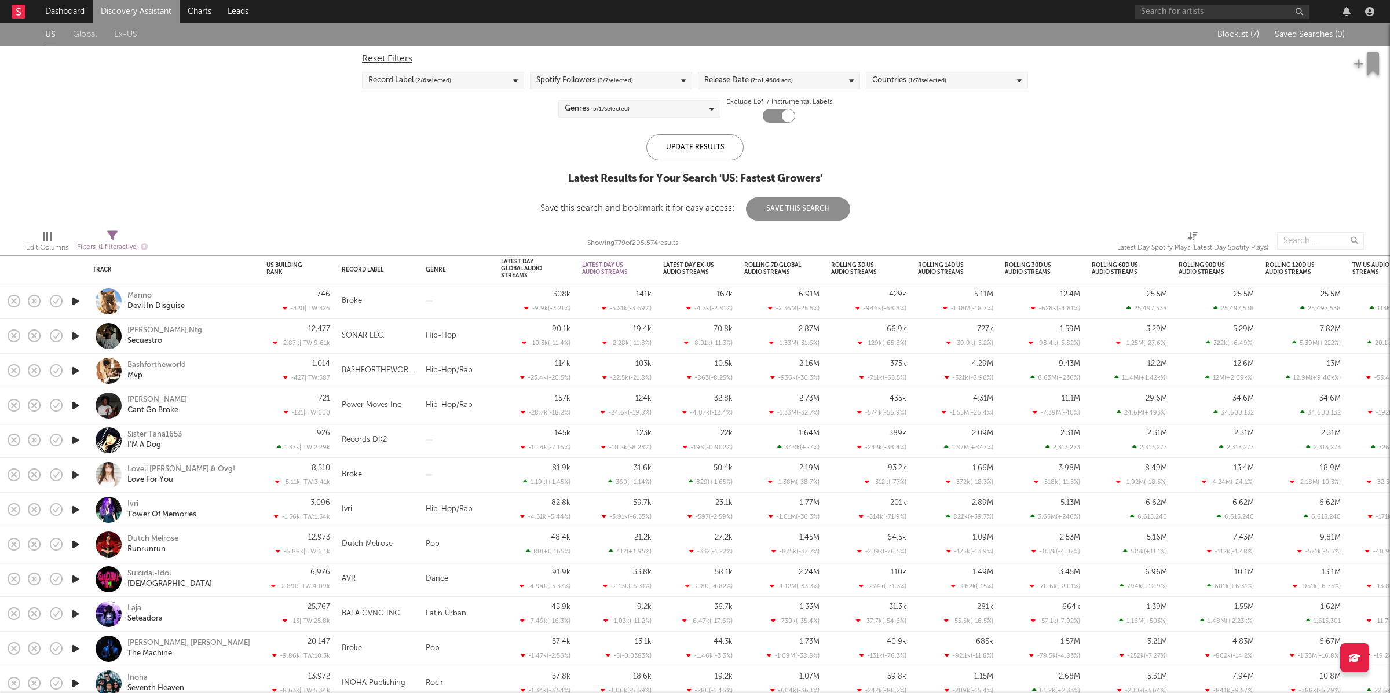
click at [222, 169] on div "US Global Ex-US Blocklist ( 7 ) Saved Searches ( 0 ) Reset Filters Record Label…" at bounding box center [695, 121] width 1390 height 197
click at [473, 79] on div "Record Label ( 2 / 6 selected)" at bounding box center [443, 80] width 162 height 17
drag, startPoint x: 226, startPoint y: 167, endPoint x: 544, endPoint y: 121, distance: 320.6
click at [227, 166] on div "US Global Ex-US Blocklist ( 7 ) Saved Searches ( 0 ) Reset Filters Record Label…" at bounding box center [695, 121] width 1390 height 197
click at [570, 79] on div "Spotify Followers ( 3 / 7 selected)" at bounding box center [584, 81] width 97 height 14
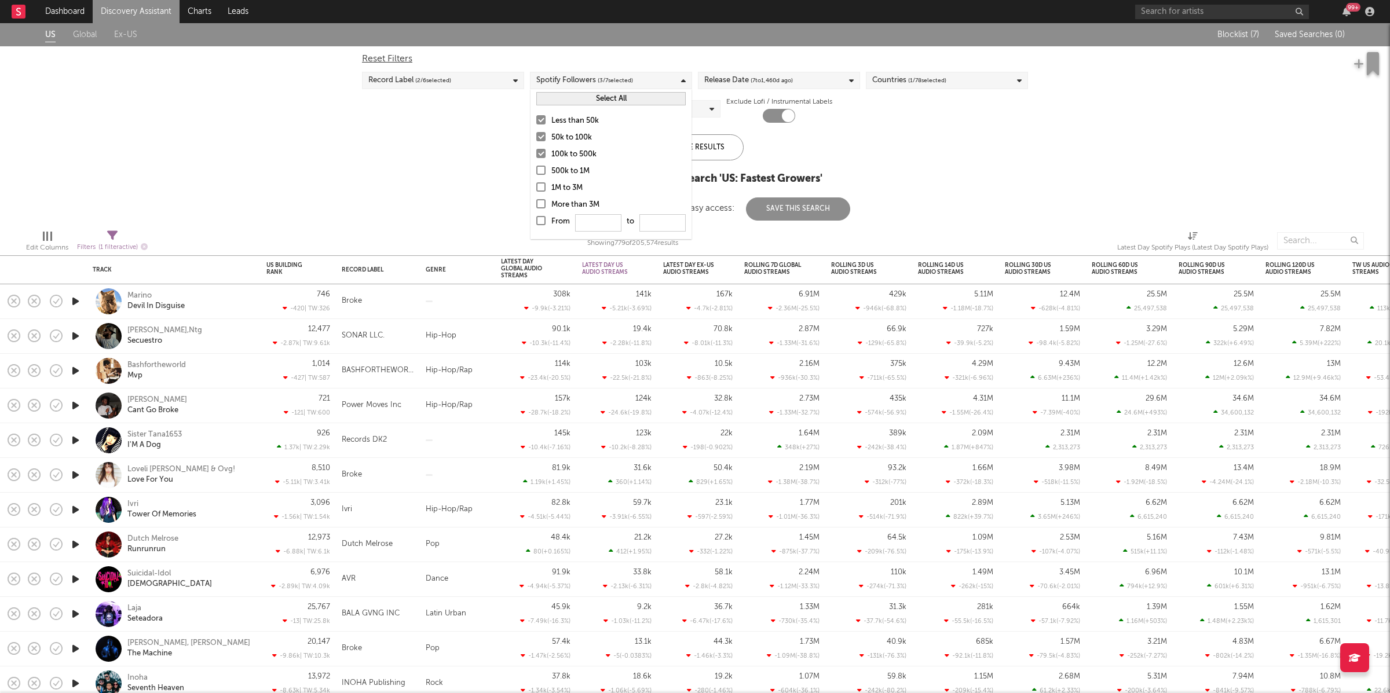
click at [545, 168] on div at bounding box center [540, 170] width 9 height 9
click at [536, 168] on input "500k to 1M" at bounding box center [536, 171] width 0 height 14
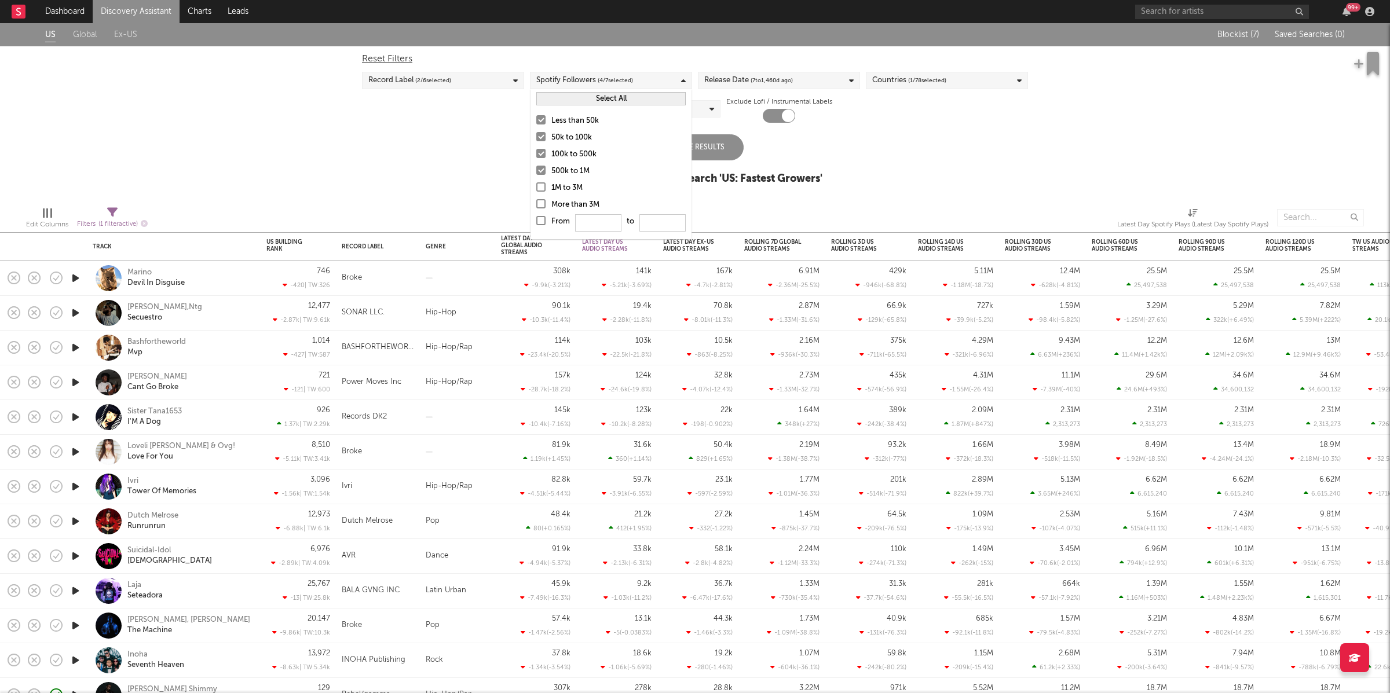
drag, startPoint x: 923, startPoint y: 151, endPoint x: 782, endPoint y: 111, distance: 146.4
click at [923, 151] on div "US Global Ex-US Blocklist ( 7 ) Saved Searches ( 0 ) Reset Filters Record Label…" at bounding box center [695, 110] width 1390 height 174
click at [760, 83] on span "( 7 to 1,460 d ago)" at bounding box center [771, 81] width 42 height 14
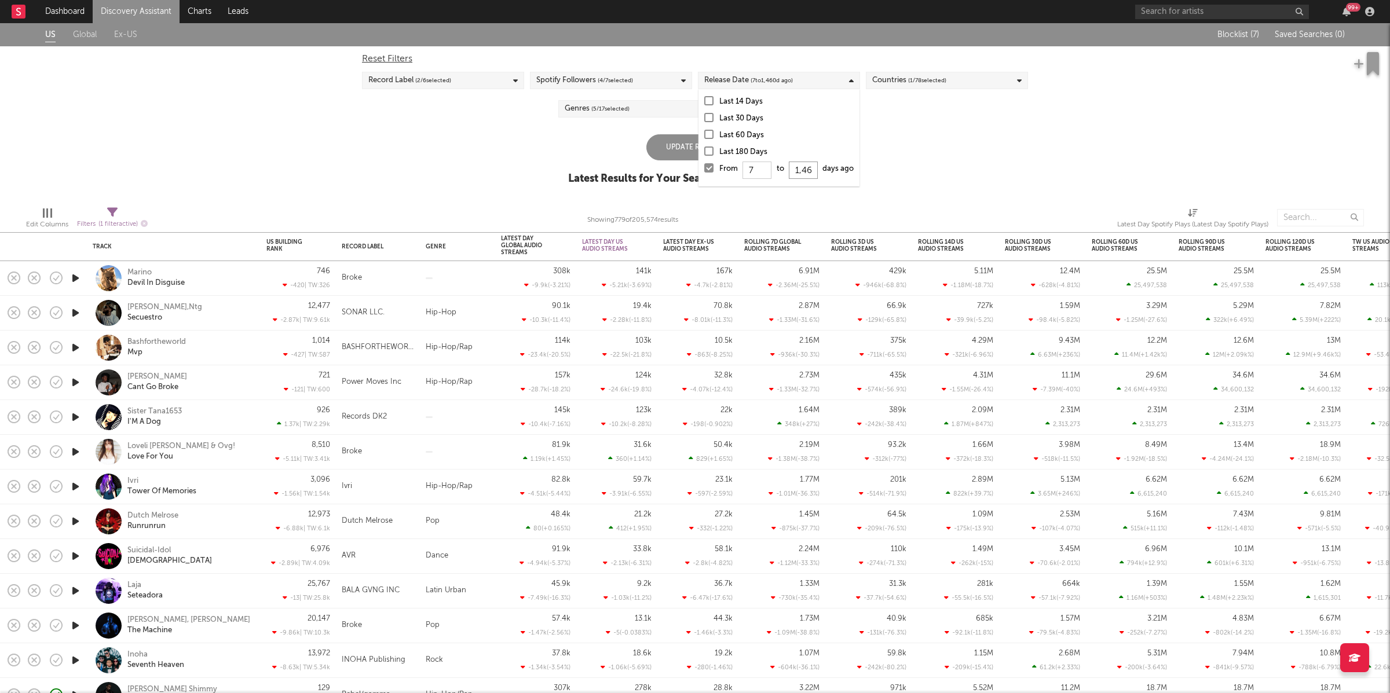
drag, startPoint x: 800, startPoint y: 171, endPoint x: 866, endPoint y: 167, distance: 66.2
click at [800, 171] on input "1,460" at bounding box center [803, 170] width 29 height 17
click at [963, 118] on div "Reset Filters Record Label ( 2 / 6 selected) Spotify Followers ( 4 / 7 selected…" at bounding box center [694, 84] width 677 height 76
click at [924, 75] on span "( 1 / 78 selected)" at bounding box center [927, 81] width 38 height 14
drag, startPoint x: 1116, startPoint y: 115, endPoint x: 897, endPoint y: 120, distance: 219.5
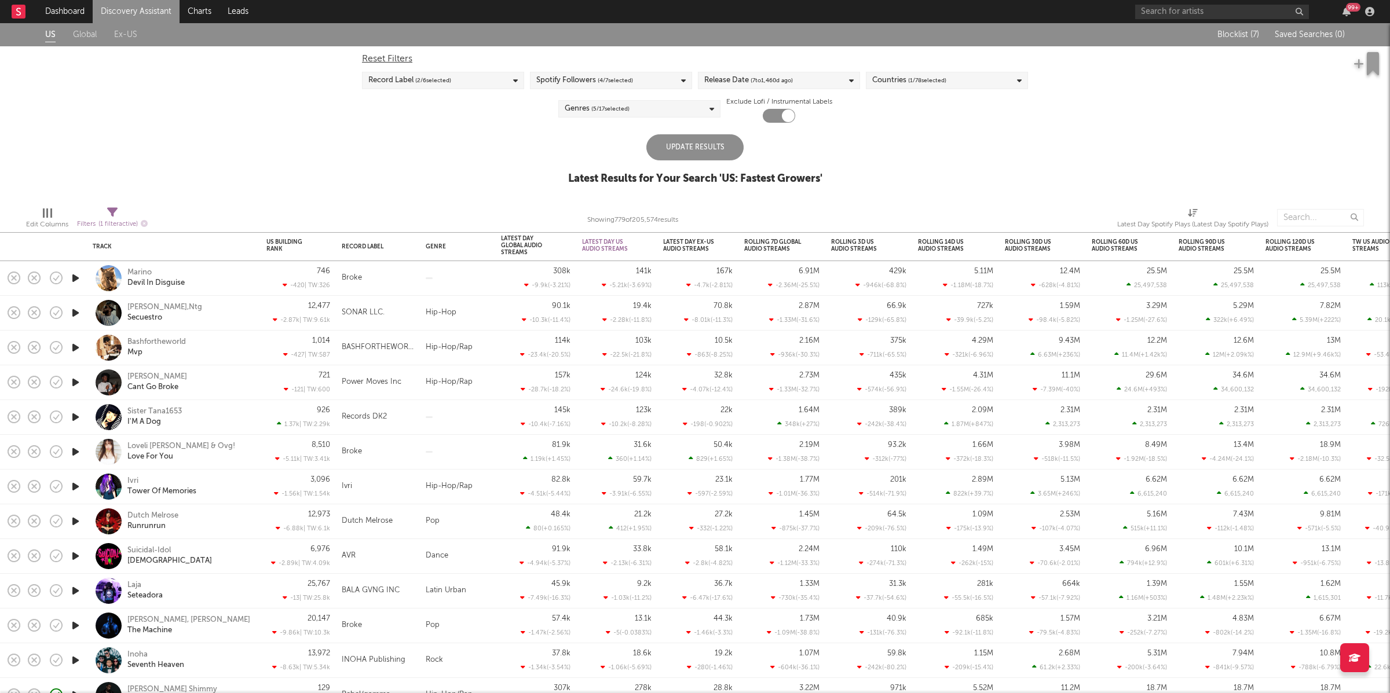
click at [1098, 119] on div "US Global Ex-US Blocklist ( 7 ) Saved Searches ( 0 ) Reset Filters Record Label…" at bounding box center [695, 110] width 1390 height 174
click at [649, 111] on div "Genres ( 5 / 17 selected)" at bounding box center [639, 108] width 162 height 17
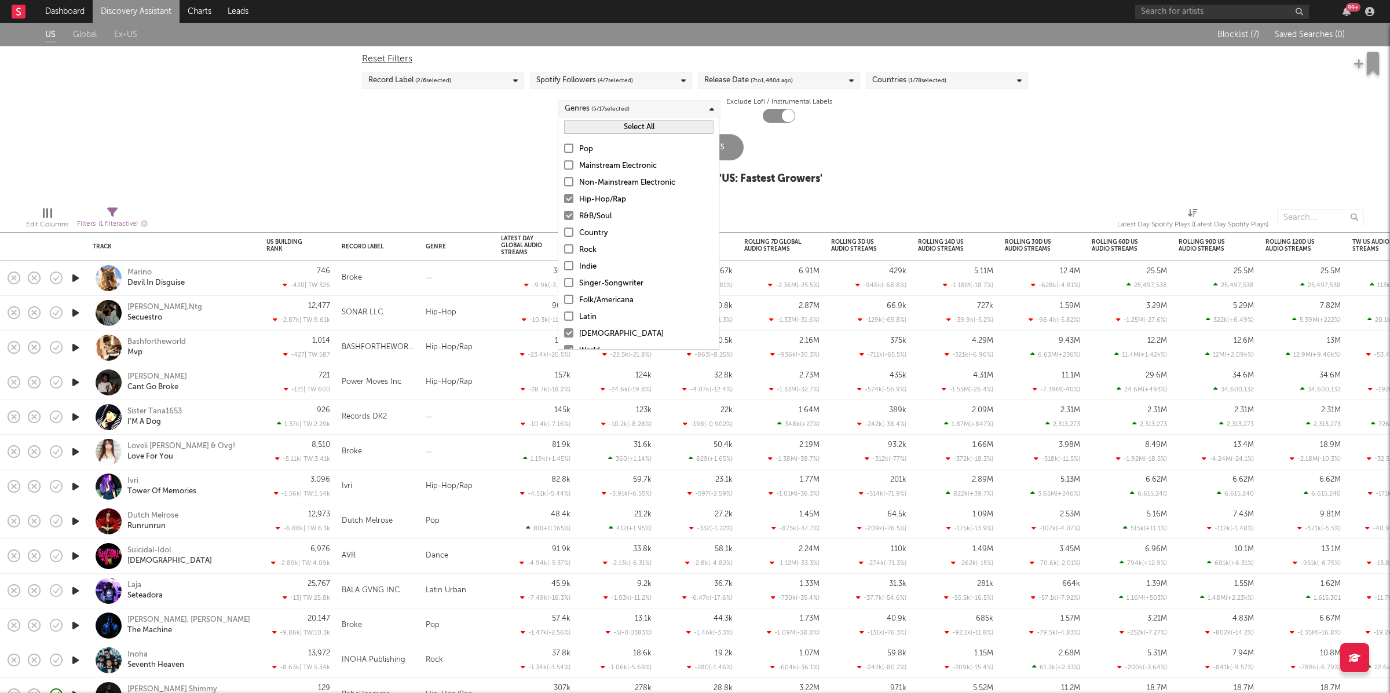
click at [966, 140] on div "US Global Ex-US Blocklist ( 7 ) Saved Searches ( 0 ) Reset Filters Record Label…" at bounding box center [695, 110] width 1390 height 174
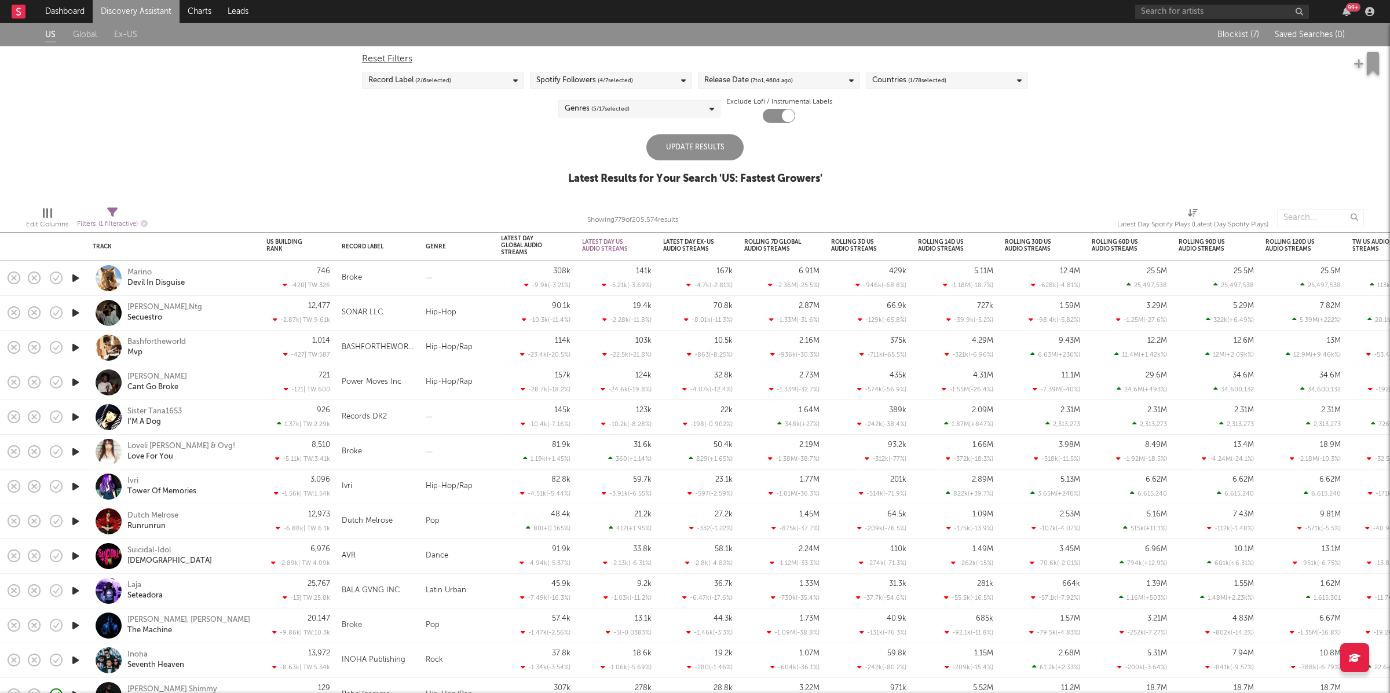
click at [128, 9] on link "Discovery Assistant" at bounding box center [136, 11] width 87 height 23
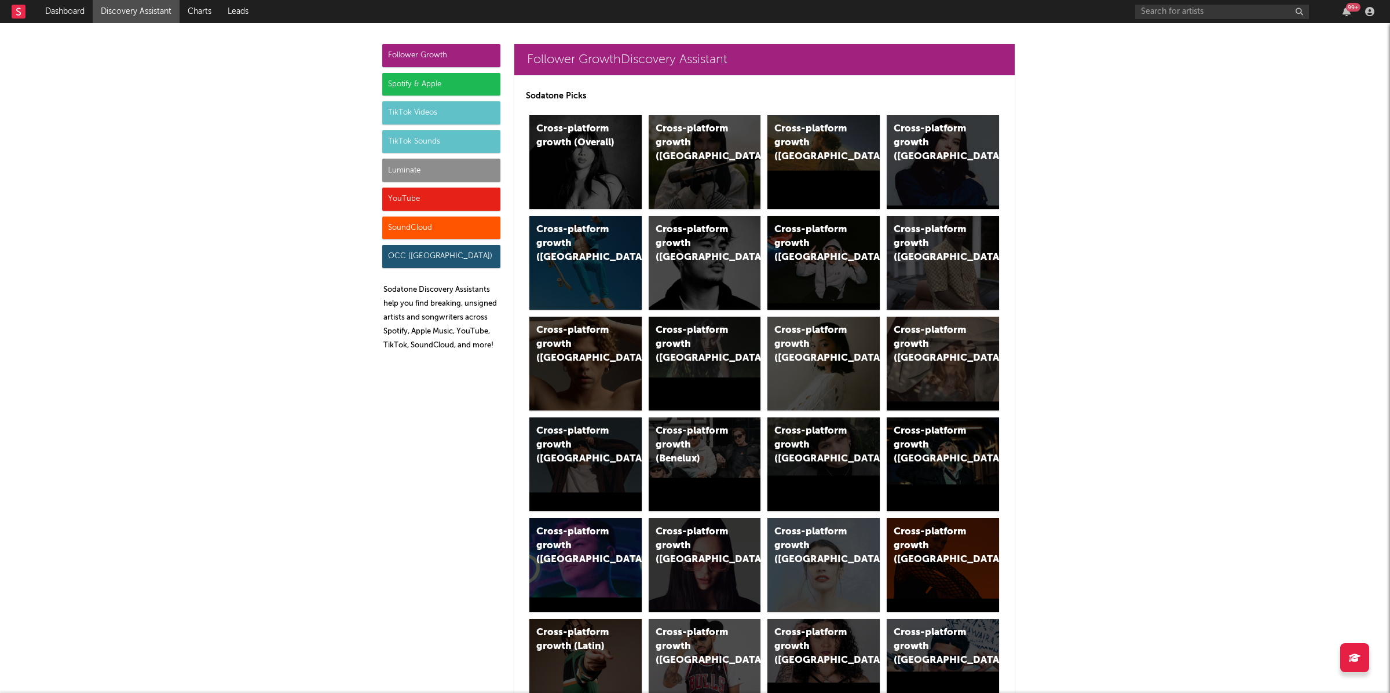
click at [439, 171] on div "Luminate" at bounding box center [441, 170] width 118 height 23
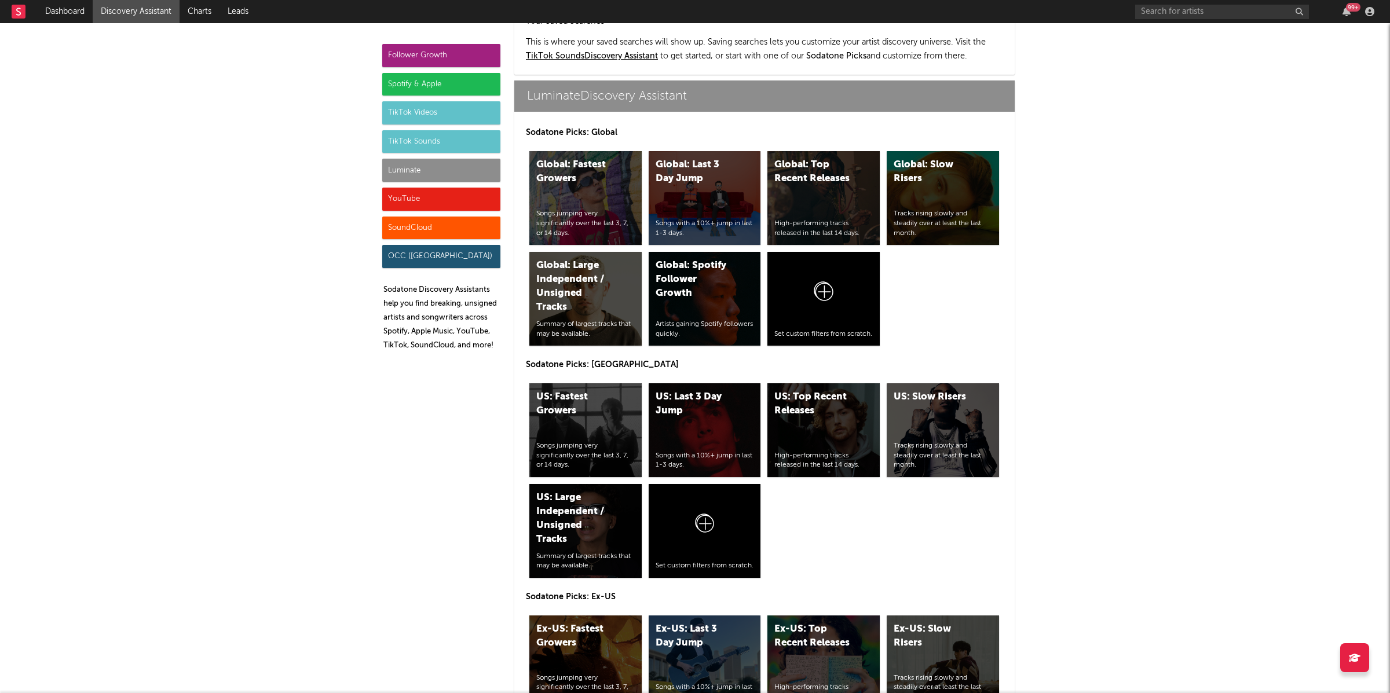
scroll to position [5145, 0]
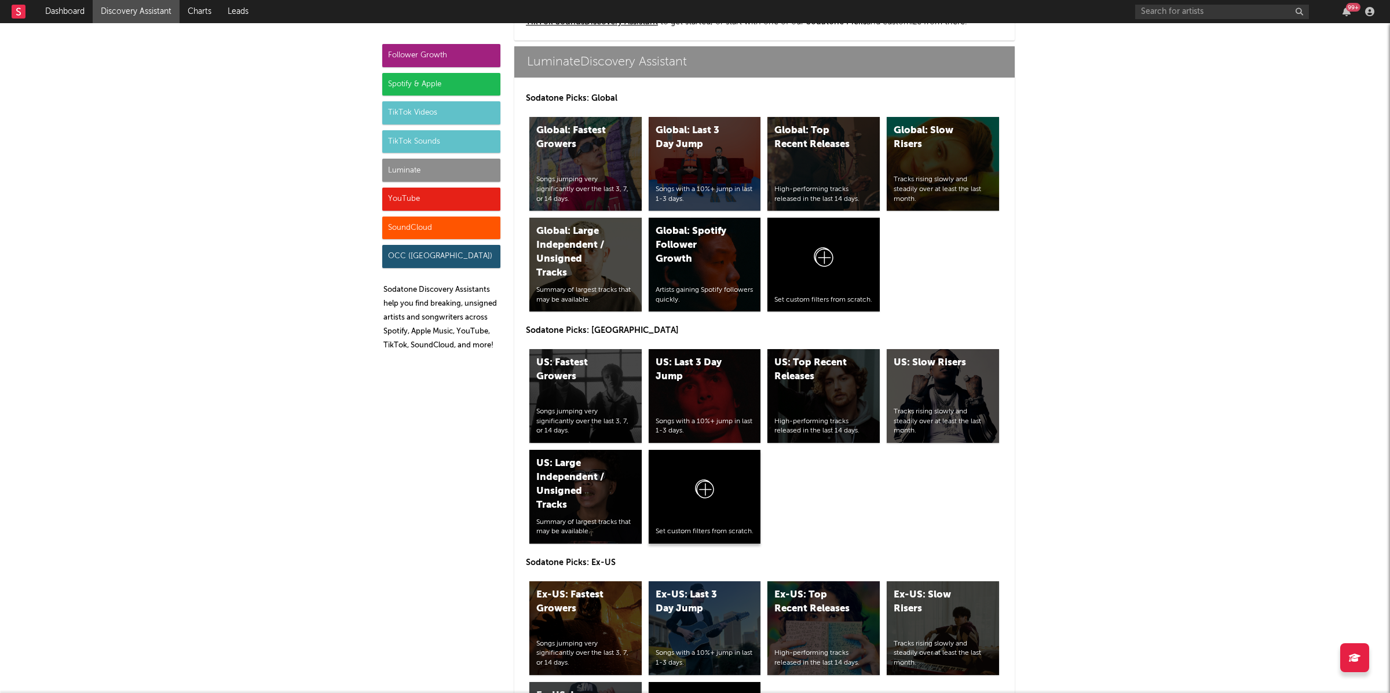
click at [735, 510] on div at bounding box center [704, 492] width 98 height 70
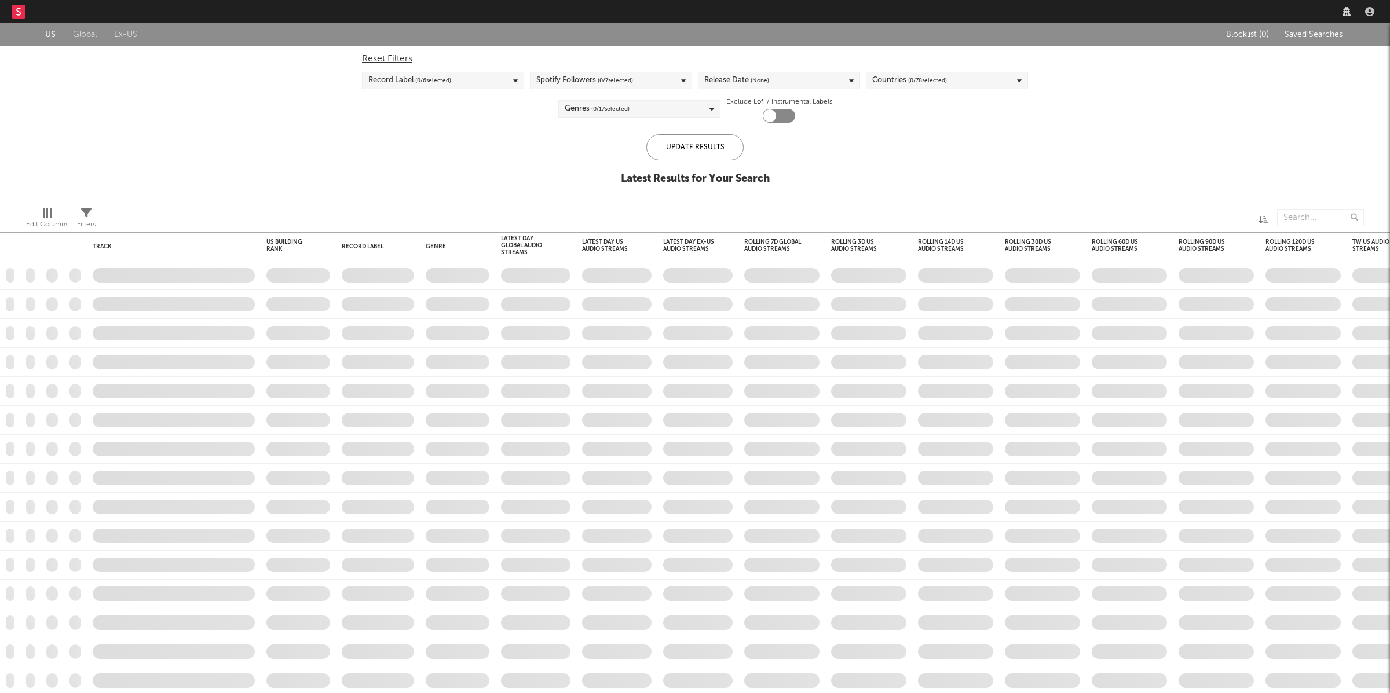
checkbox input "true"
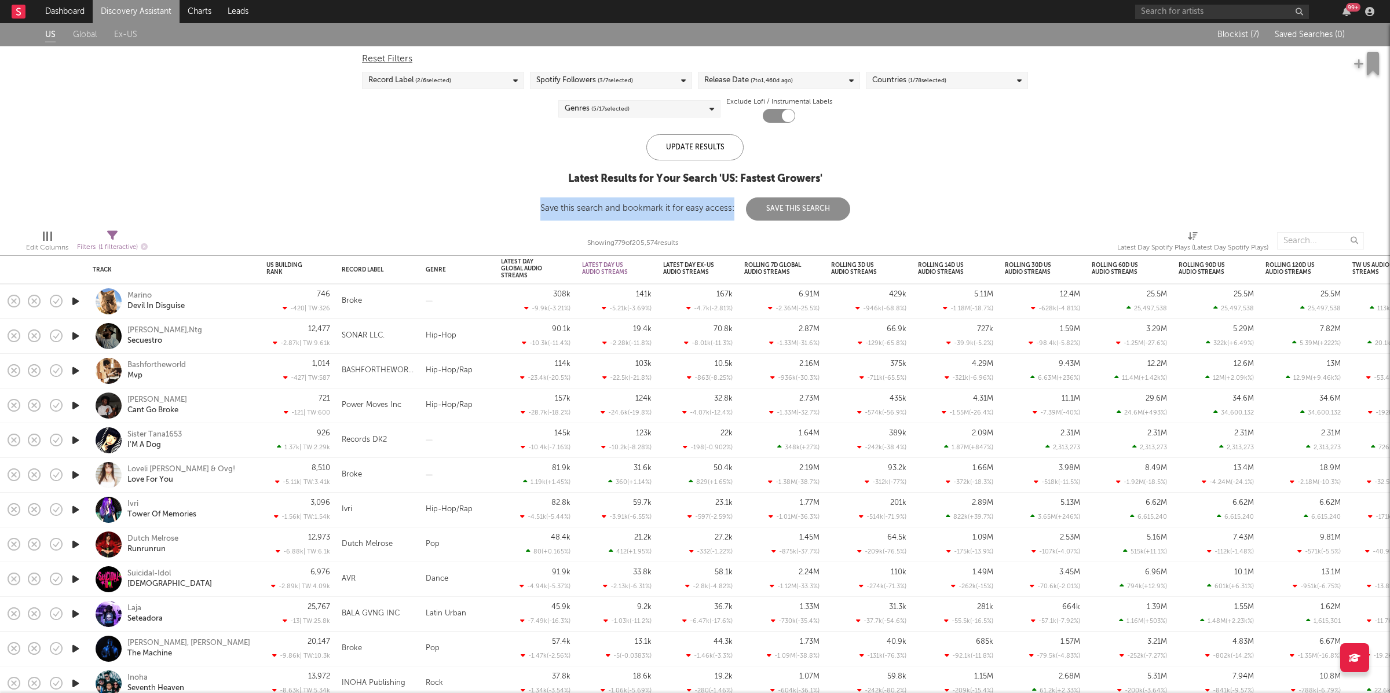
drag, startPoint x: 518, startPoint y: 210, endPoint x: 773, endPoint y: 196, distance: 255.7
click at [750, 202] on div "US Global Ex-US Blocklist ( 7 ) Saved Searches ( 0 ) Reset Filters Record Label…" at bounding box center [695, 121] width 1390 height 197
click at [1048, 156] on div "US Global Ex-US Blocklist ( 7 ) Saved Searches ( 0 ) Reset Filters Record Label…" at bounding box center [695, 121] width 1390 height 197
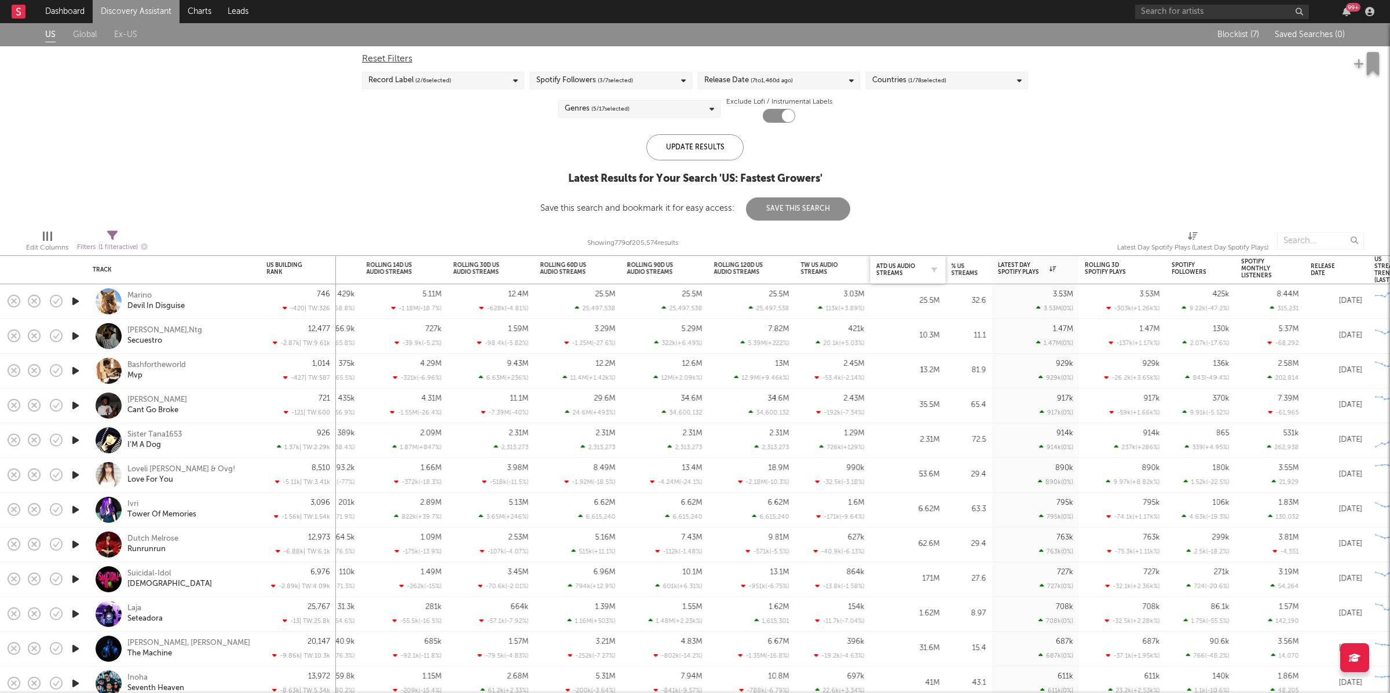
click at [923, 278] on div "ATD US Audio Streams" at bounding box center [908, 270] width 64 height 24
click at [902, 263] on div "ATD US Audio Streams" at bounding box center [899, 270] width 46 height 14
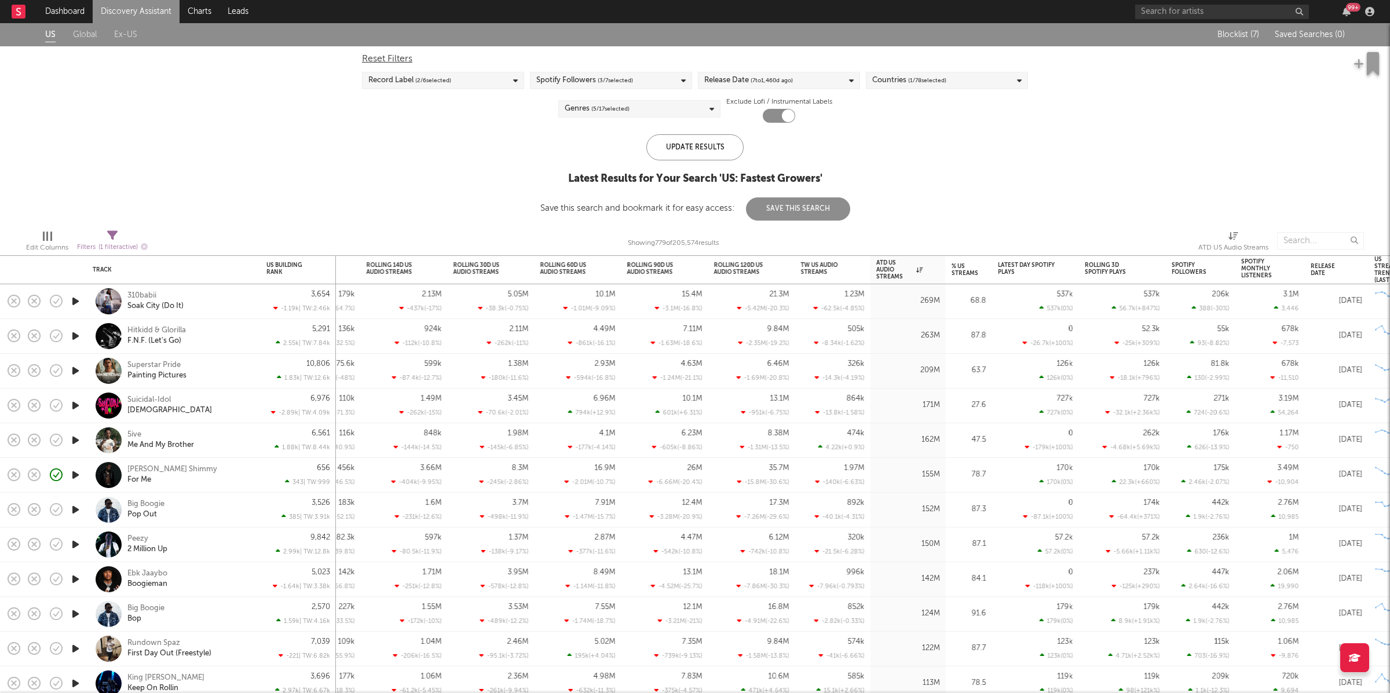
click at [77, 371] on icon "button" at bounding box center [75, 371] width 12 height 14
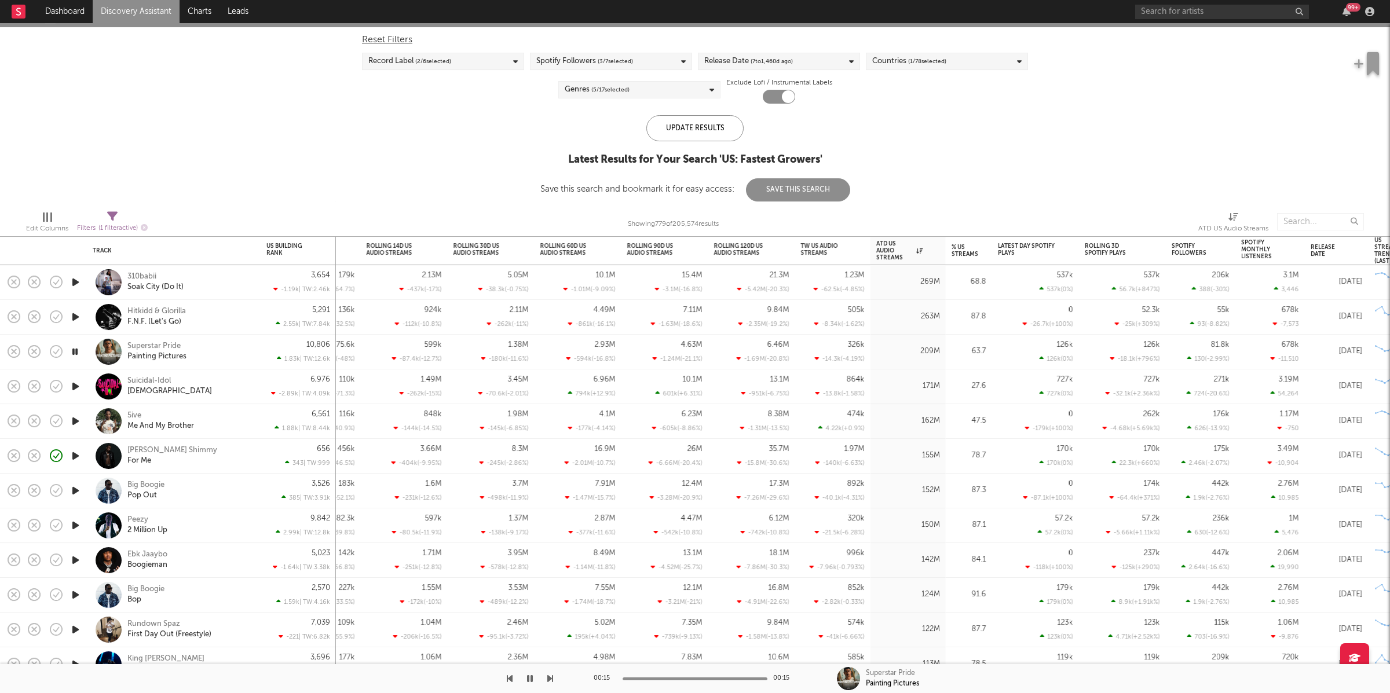
click at [76, 383] on icon "button" at bounding box center [75, 386] width 12 height 14
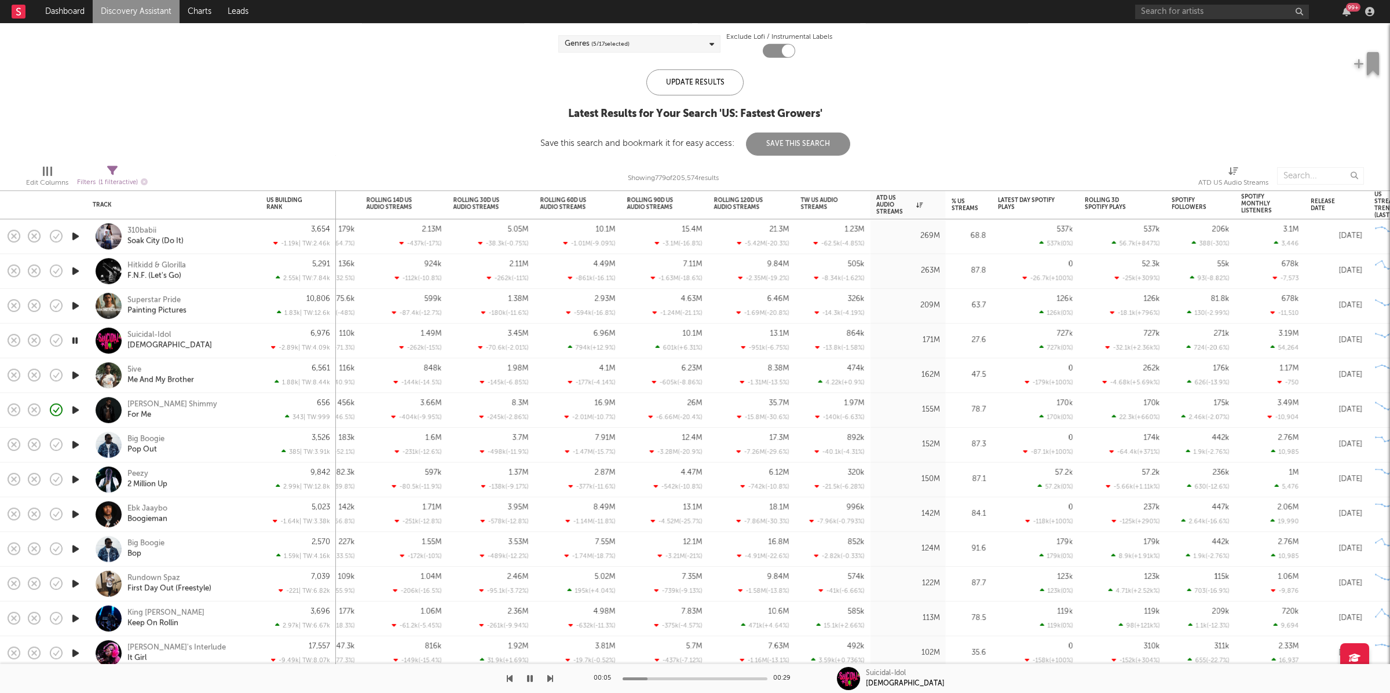
click at [83, 375] on div at bounding box center [75, 375] width 23 height 35
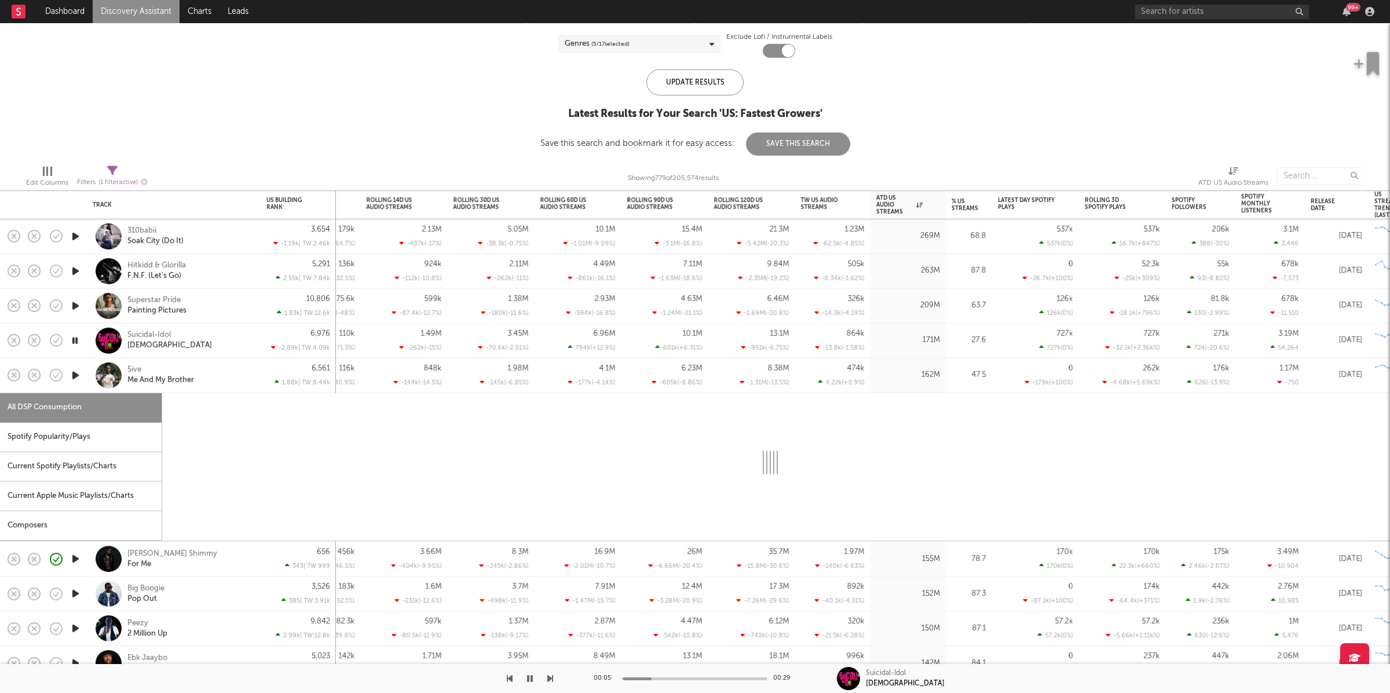
click at [78, 374] on icon "button" at bounding box center [75, 375] width 12 height 14
click at [219, 374] on div "5ive Me And My Brother" at bounding box center [189, 375] width 124 height 21
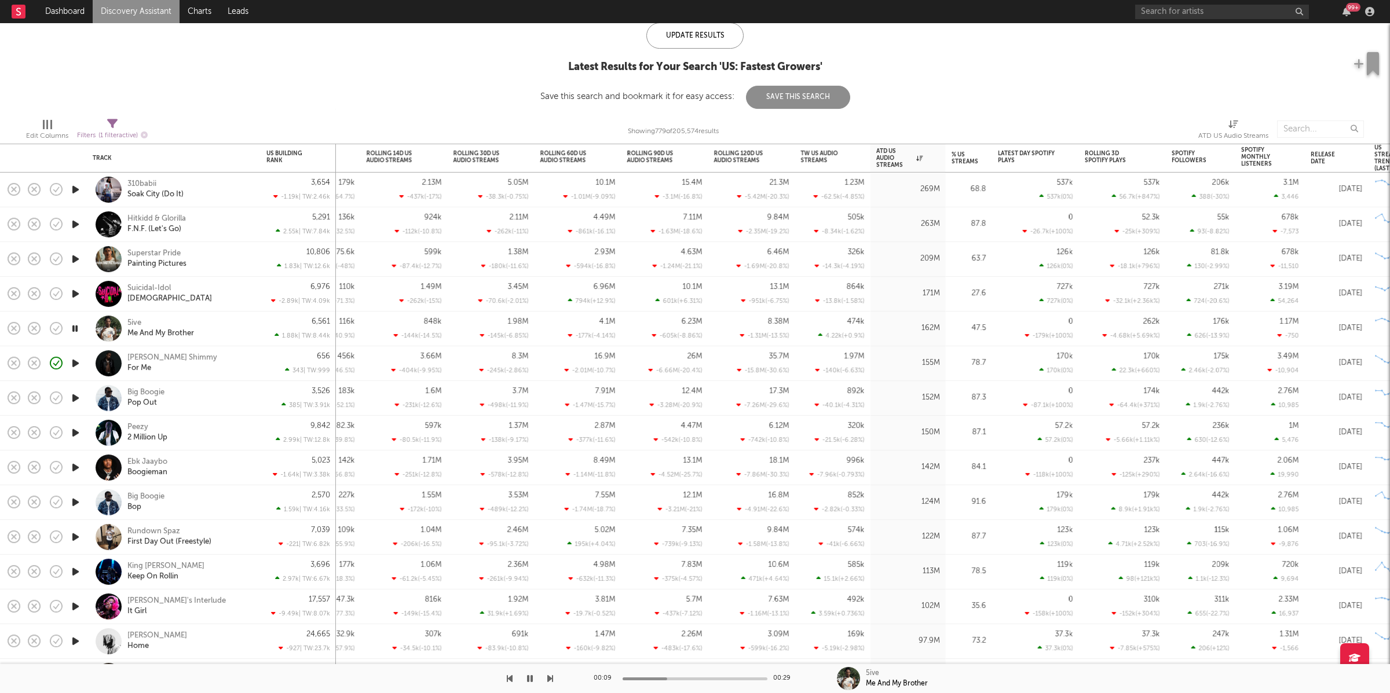
click at [547, 677] on icon "button" at bounding box center [550, 678] width 6 height 9
click at [545, 675] on div at bounding box center [276, 678] width 553 height 29
click at [551, 676] on icon "button" at bounding box center [550, 678] width 6 height 9
drag, startPoint x: 72, startPoint y: 398, endPoint x: 85, endPoint y: 398, distance: 12.2
click at [73, 398] on icon "button" at bounding box center [74, 398] width 11 height 14
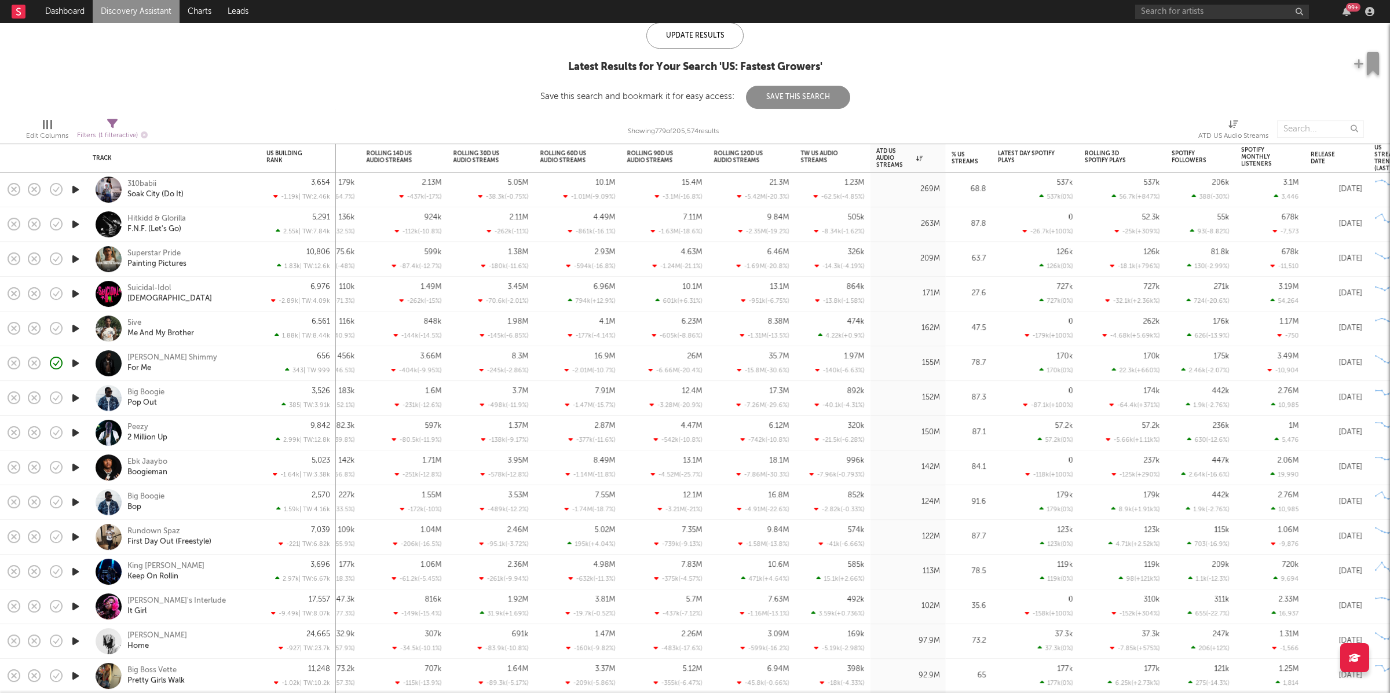
click at [80, 430] on icon "button" at bounding box center [75, 433] width 12 height 14
